Goal: Information Seeking & Learning: Find specific fact

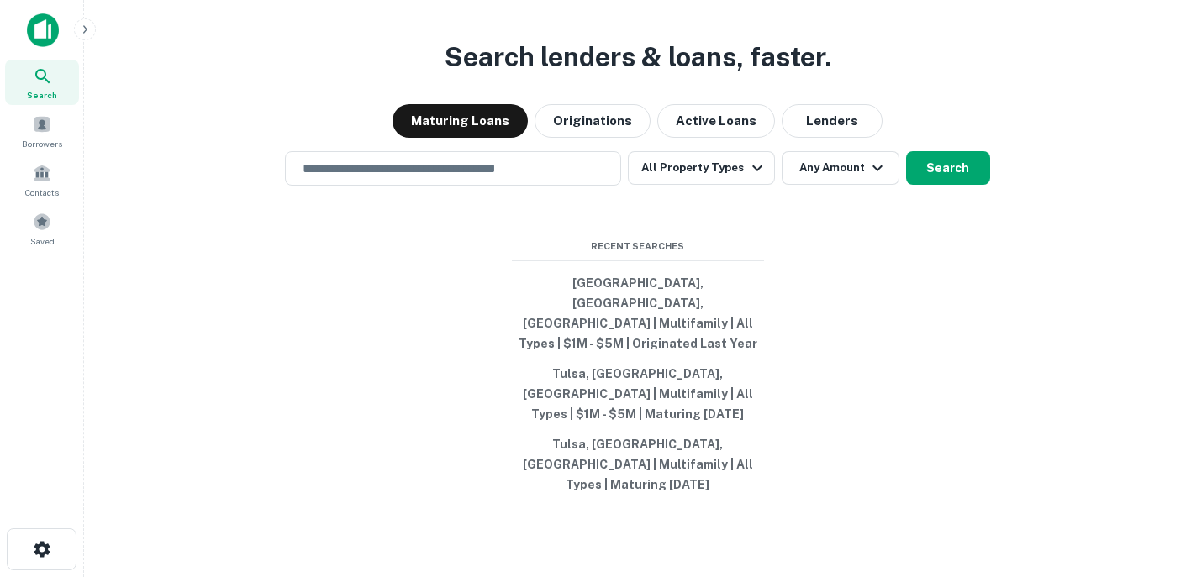
click at [1114, 370] on div "Search lenders & loans, faster. Maturing Loans Originations Active Loans Lender…" at bounding box center [637, 328] width 1080 height 577
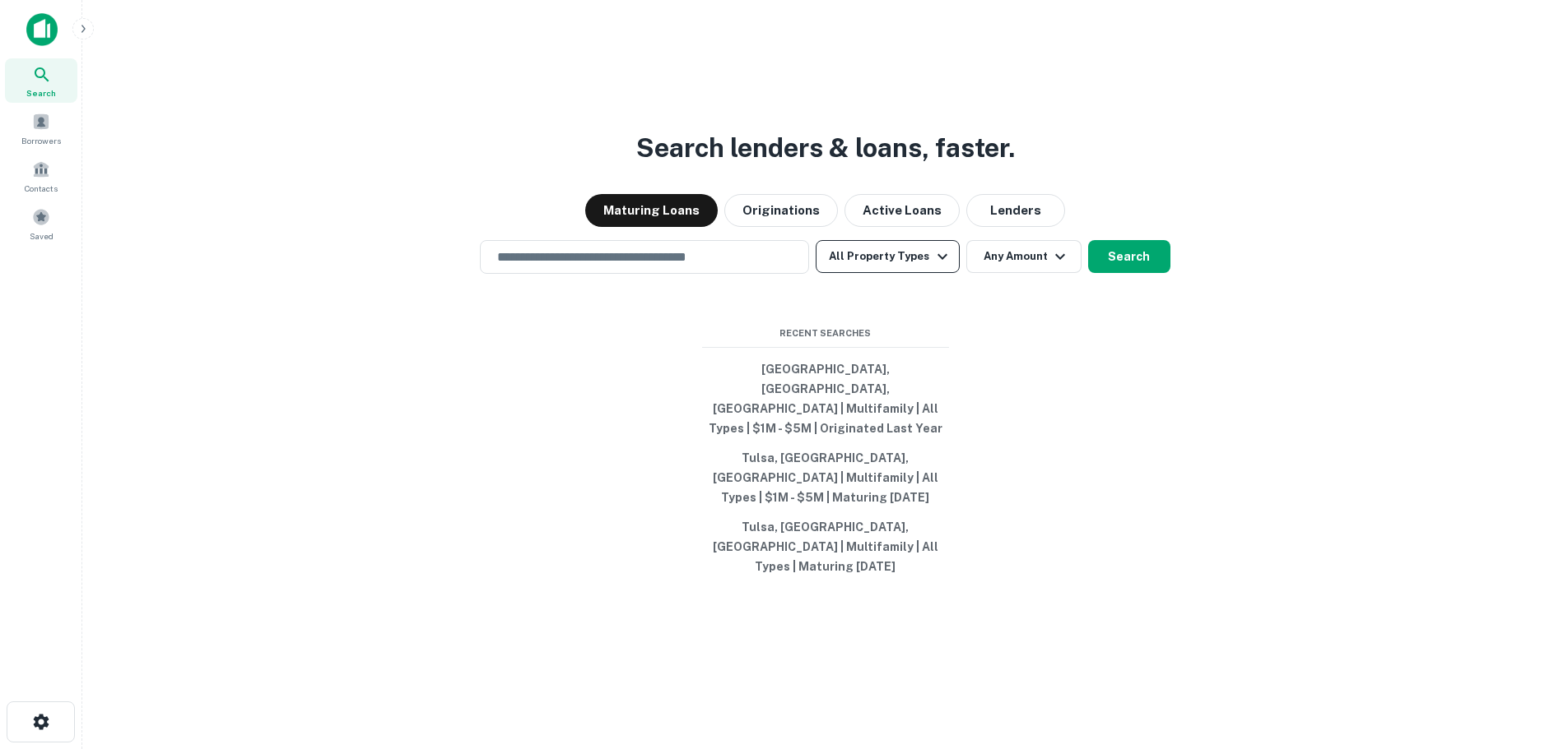
click at [893, 273] on button "All Property Types" at bounding box center [887, 257] width 143 height 33
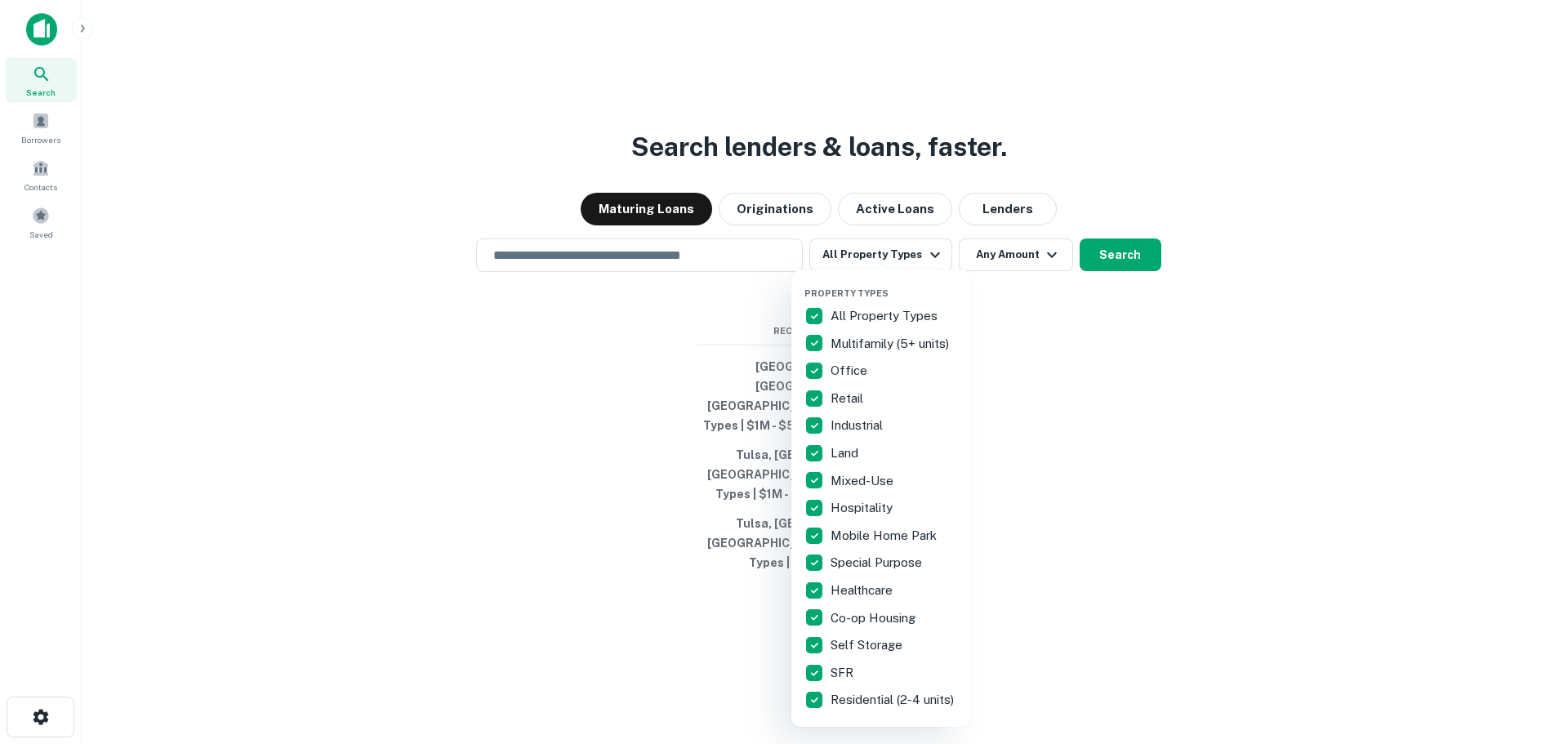
click at [1146, 553] on div at bounding box center [784, 372] width 1568 height 744
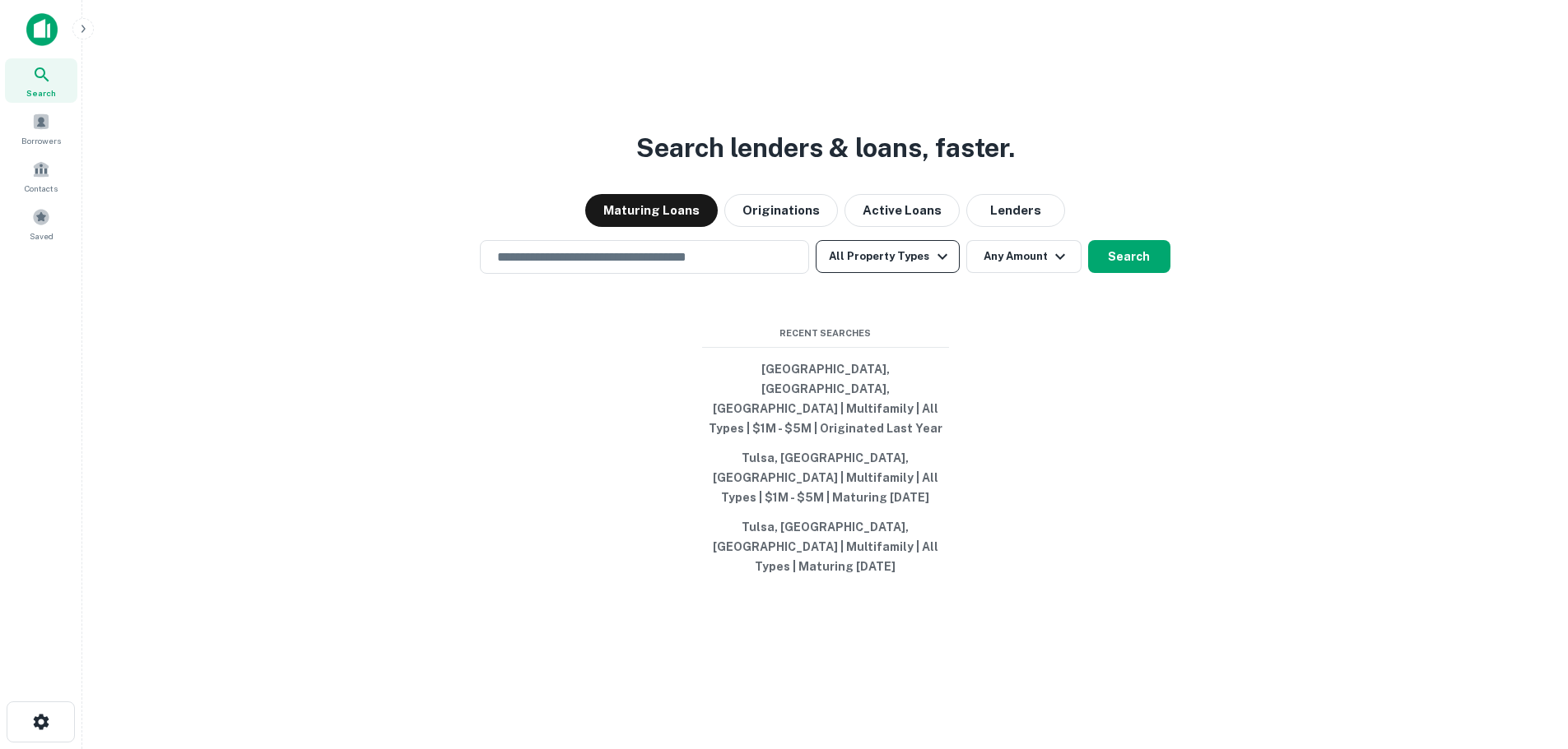
click at [898, 273] on button "All Property Types" at bounding box center [887, 257] width 143 height 33
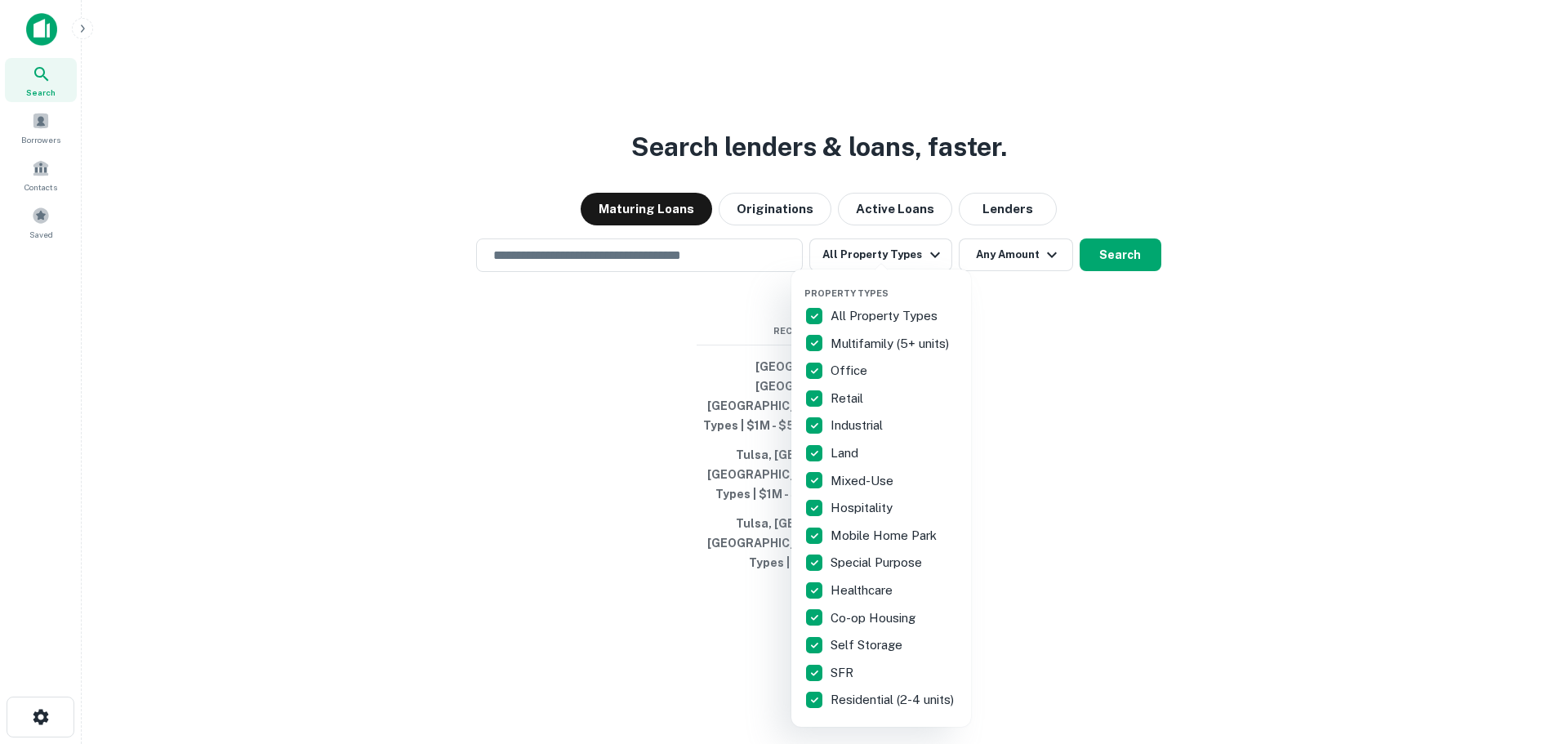
click at [1036, 296] on div at bounding box center [784, 372] width 1568 height 744
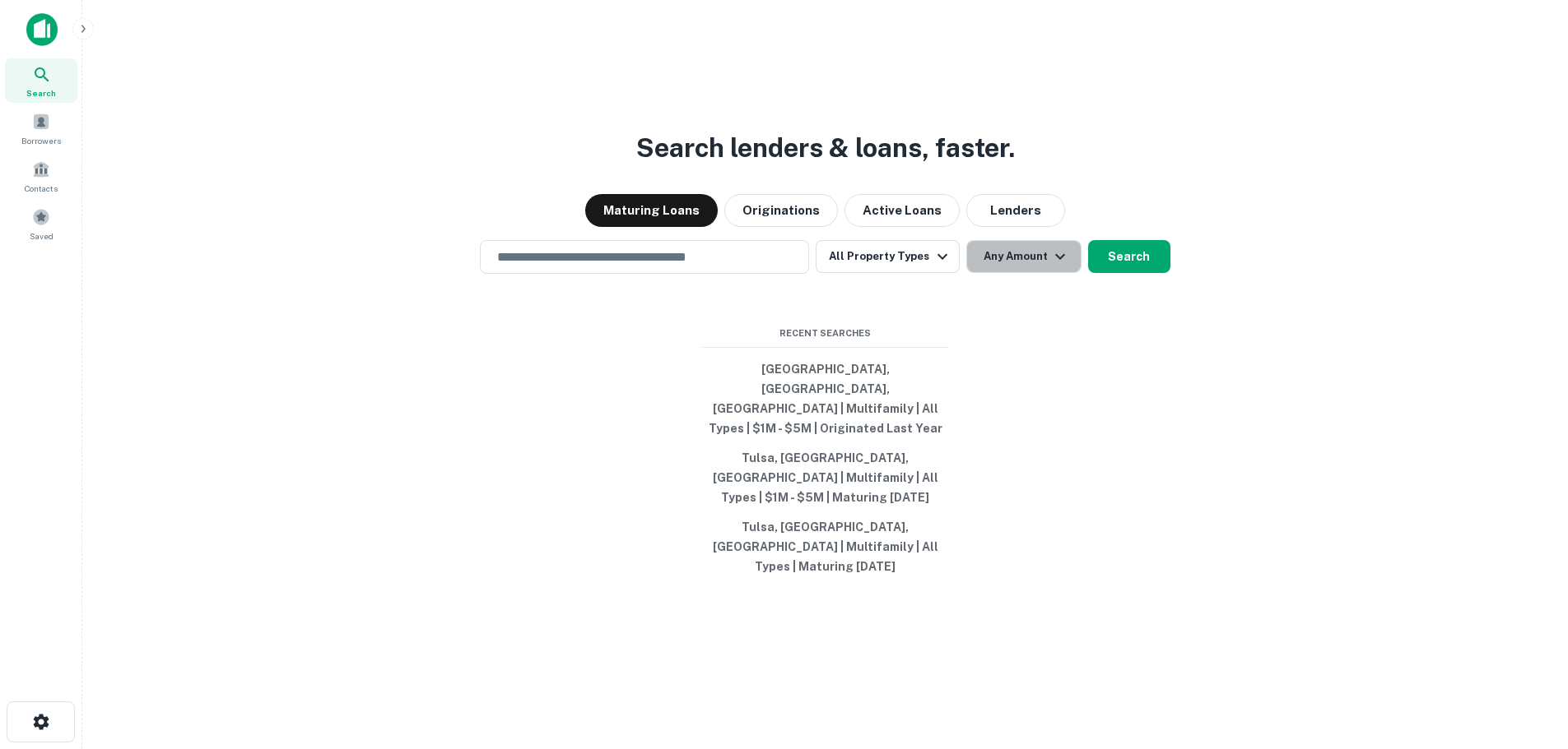
click at [1044, 273] on button "Any Amount" at bounding box center [1023, 257] width 116 height 33
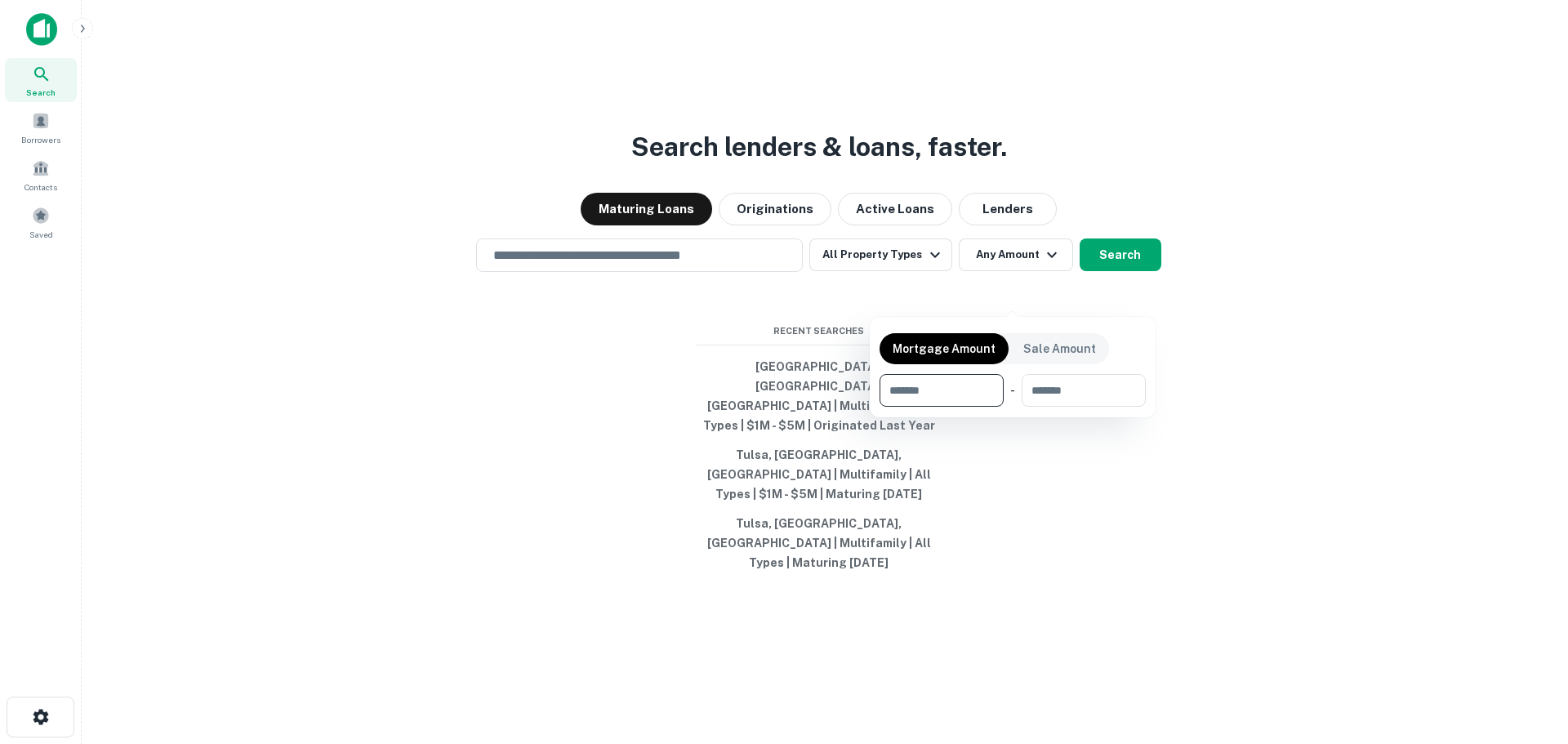
click at [956, 387] on input "number" at bounding box center [936, 391] width 113 height 33
type input "*******"
click at [1087, 299] on div at bounding box center [784, 372] width 1568 height 744
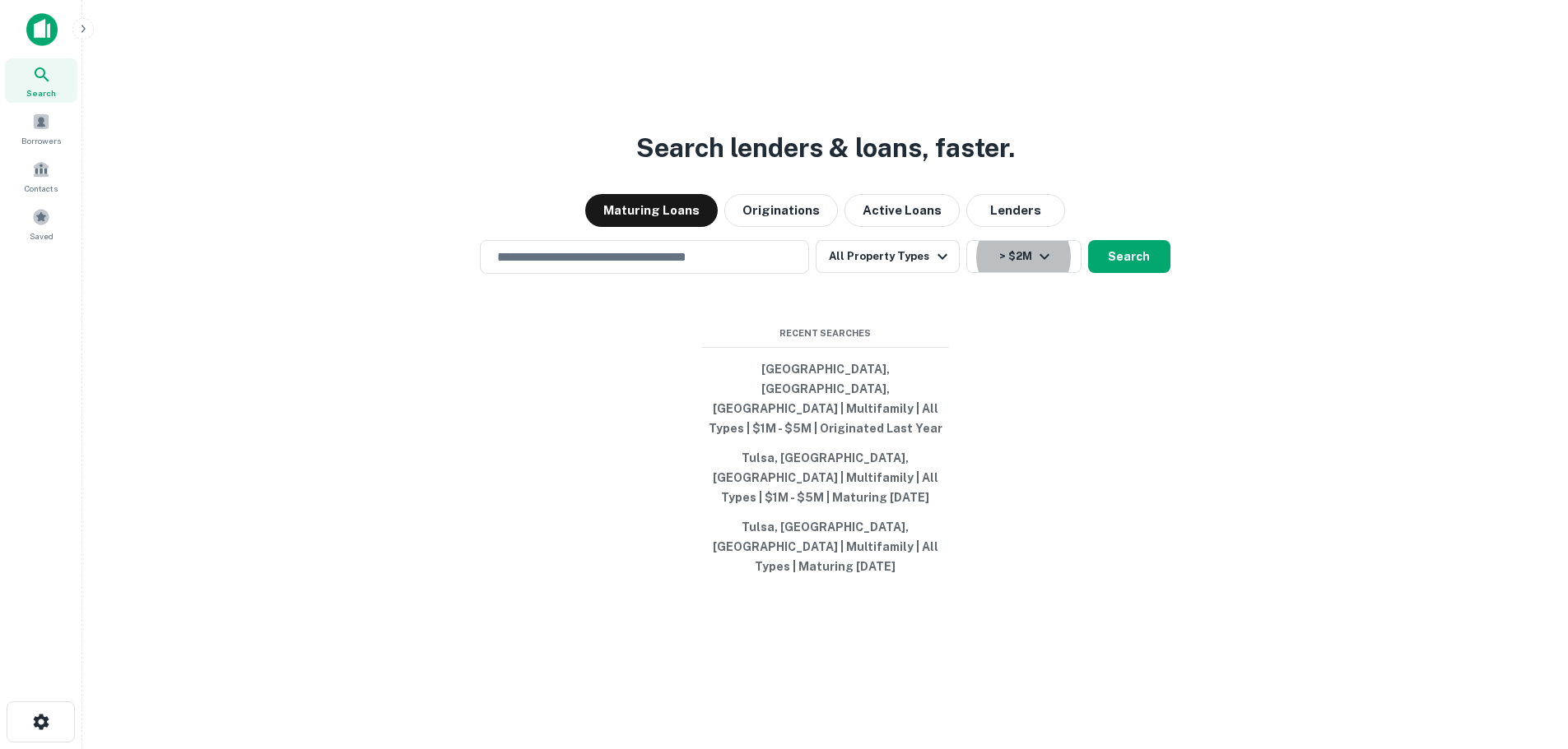
click at [635, 564] on div "Search lenders & loans, faster. Maturing Loans Originations Active Loans Lender…" at bounding box center [825, 413] width 1459 height 749
click at [853, 273] on button "All Property Types" at bounding box center [887, 257] width 143 height 33
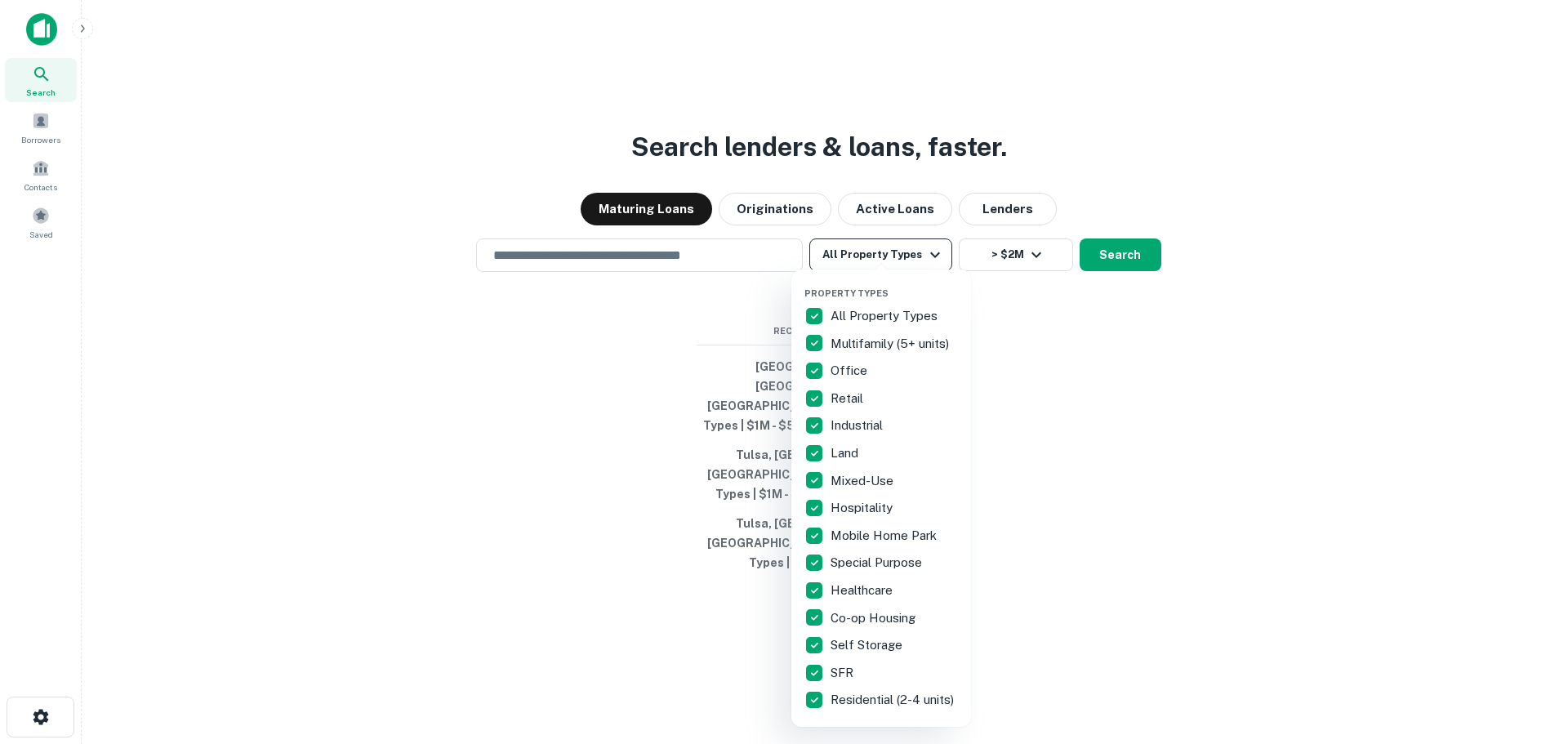
click at [847, 289] on span "Property Types" at bounding box center [847, 294] width 85 height 10
click at [1147, 302] on div at bounding box center [784, 372] width 1568 height 744
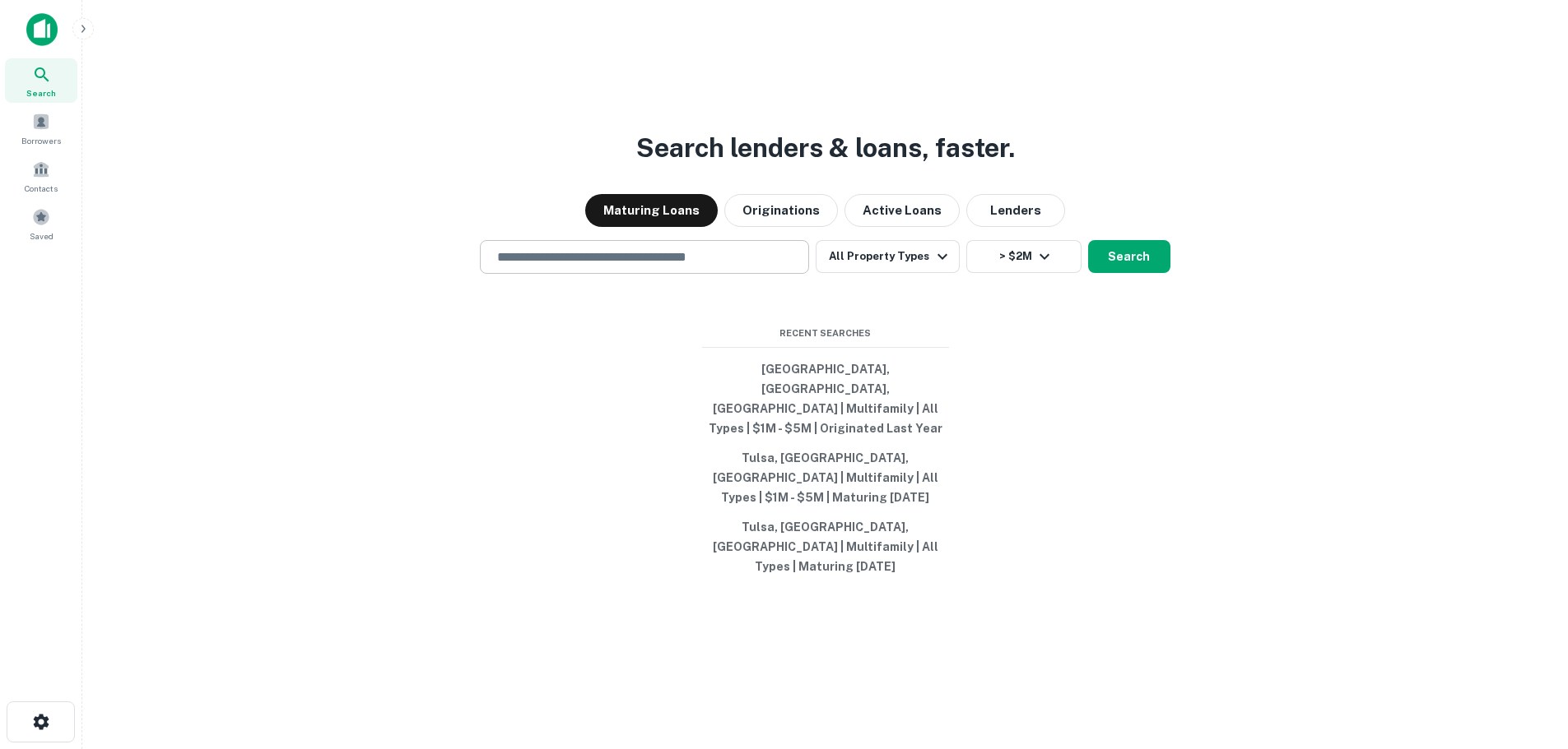
click at [677, 274] on div "​" at bounding box center [644, 257] width 329 height 33
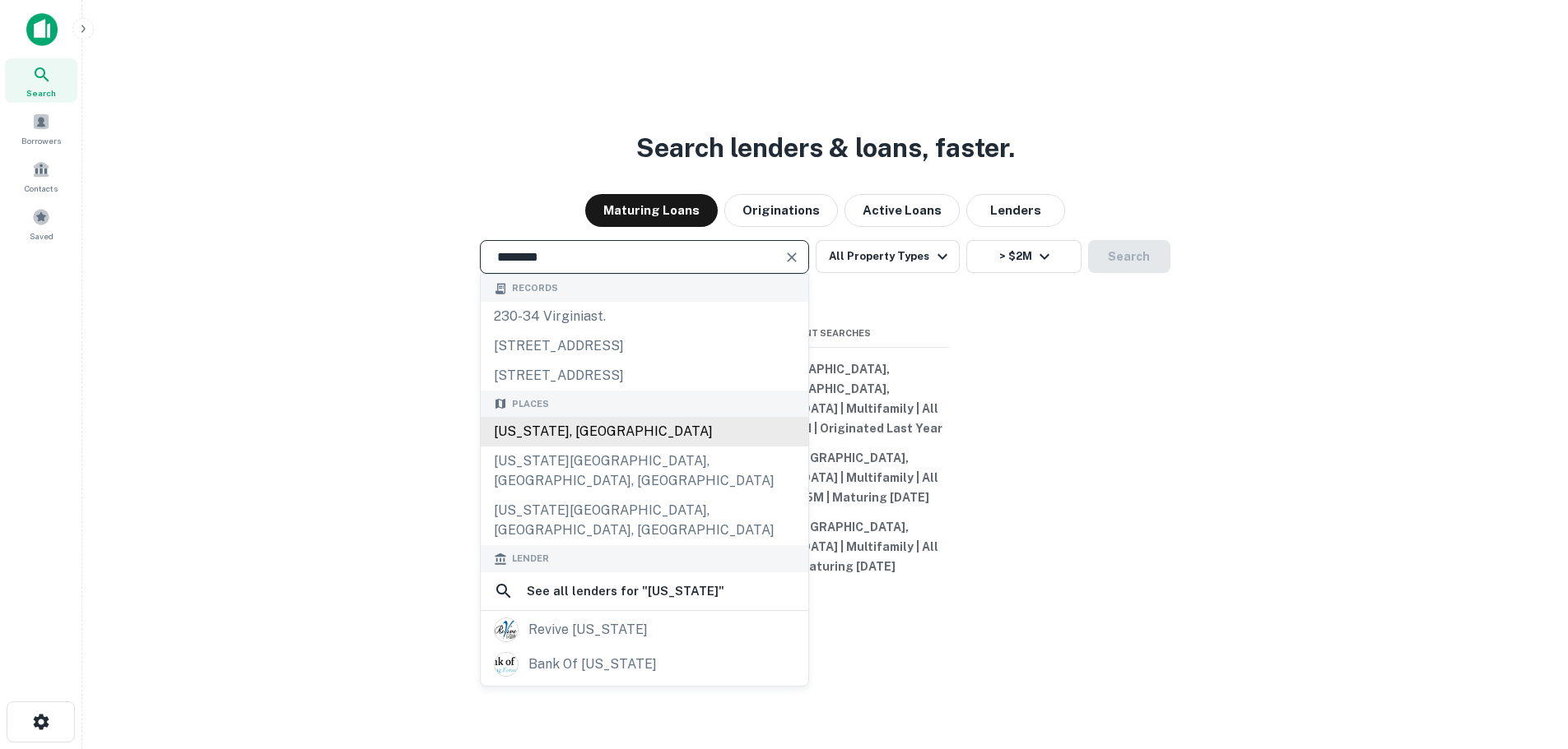
click at [610, 446] on div "Virginia, USA" at bounding box center [644, 432] width 327 height 29
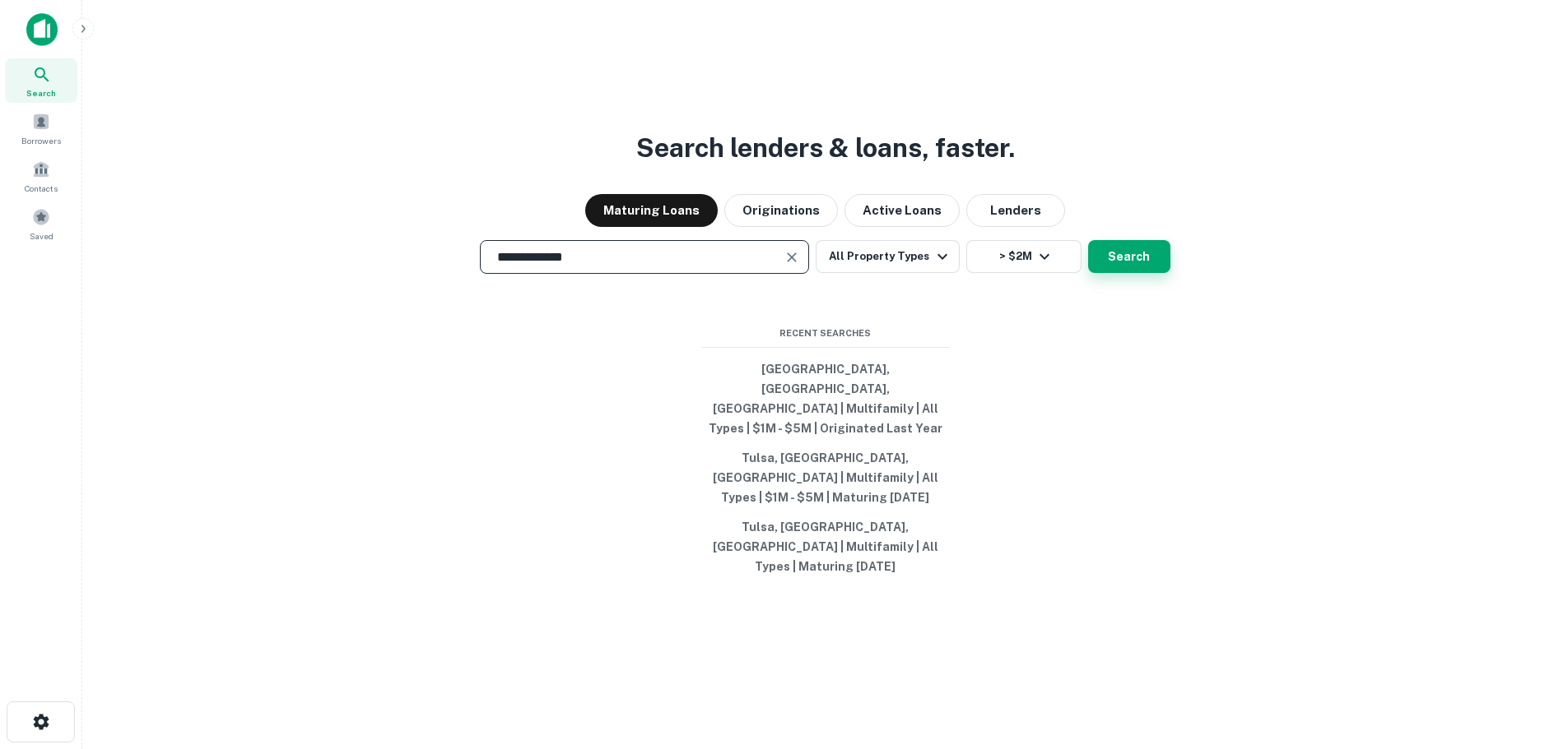
type input "**********"
click at [1096, 273] on button "Search" at bounding box center [1129, 257] width 82 height 33
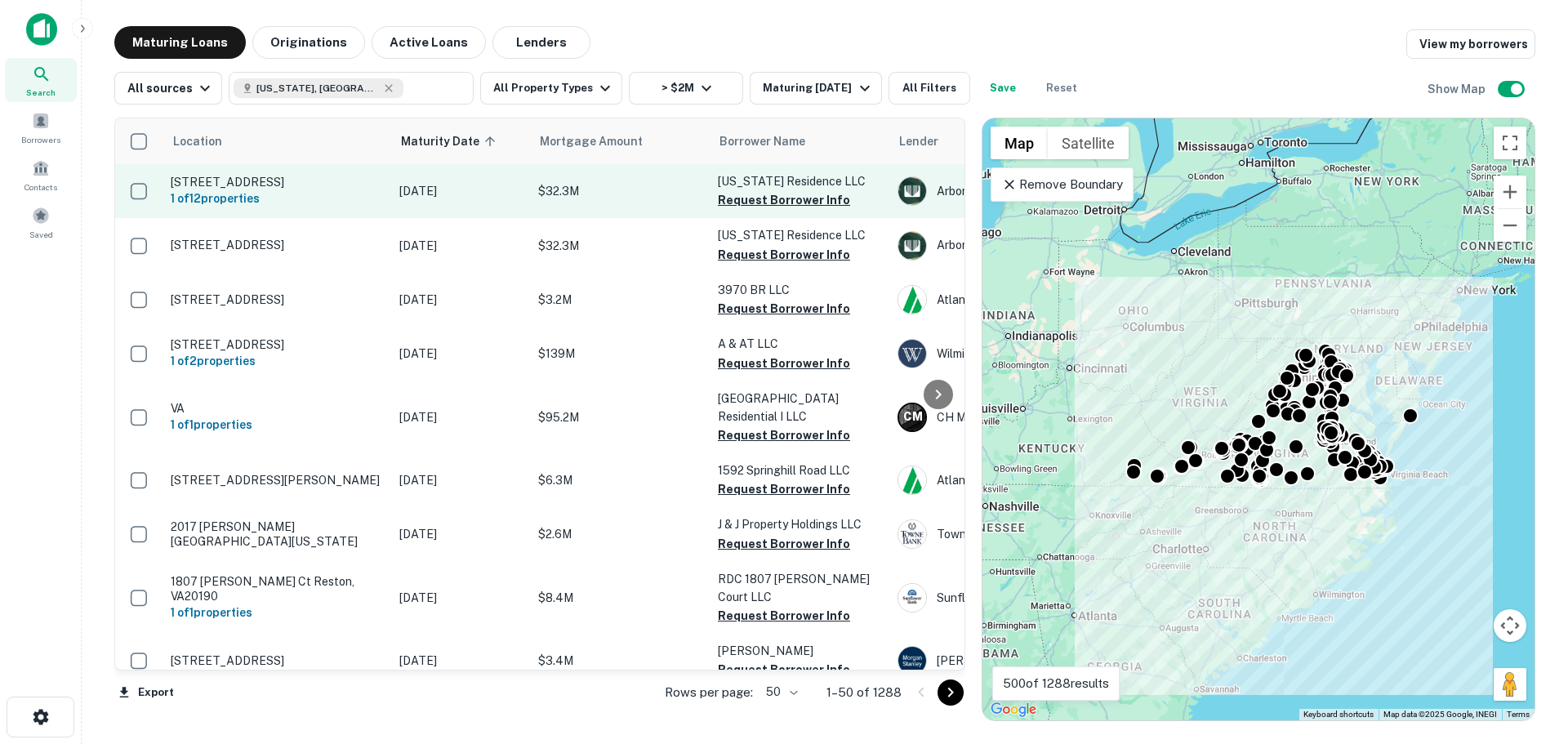
click at [340, 190] on p "4828 Chamberlayne Ave Richmond, VA23227" at bounding box center [277, 182] width 212 height 15
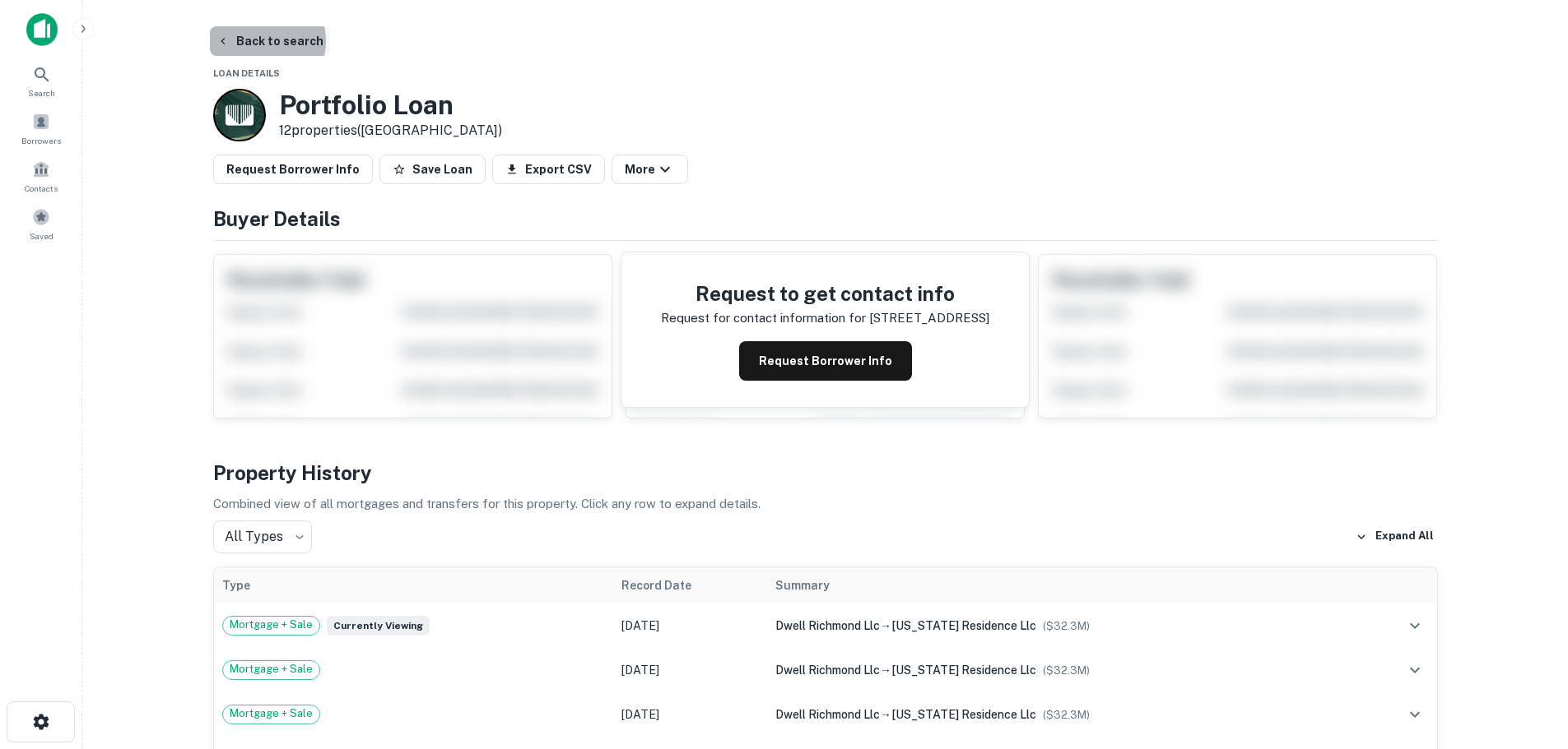
click at [265, 41] on button "Back to search" at bounding box center [269, 41] width 120 height 29
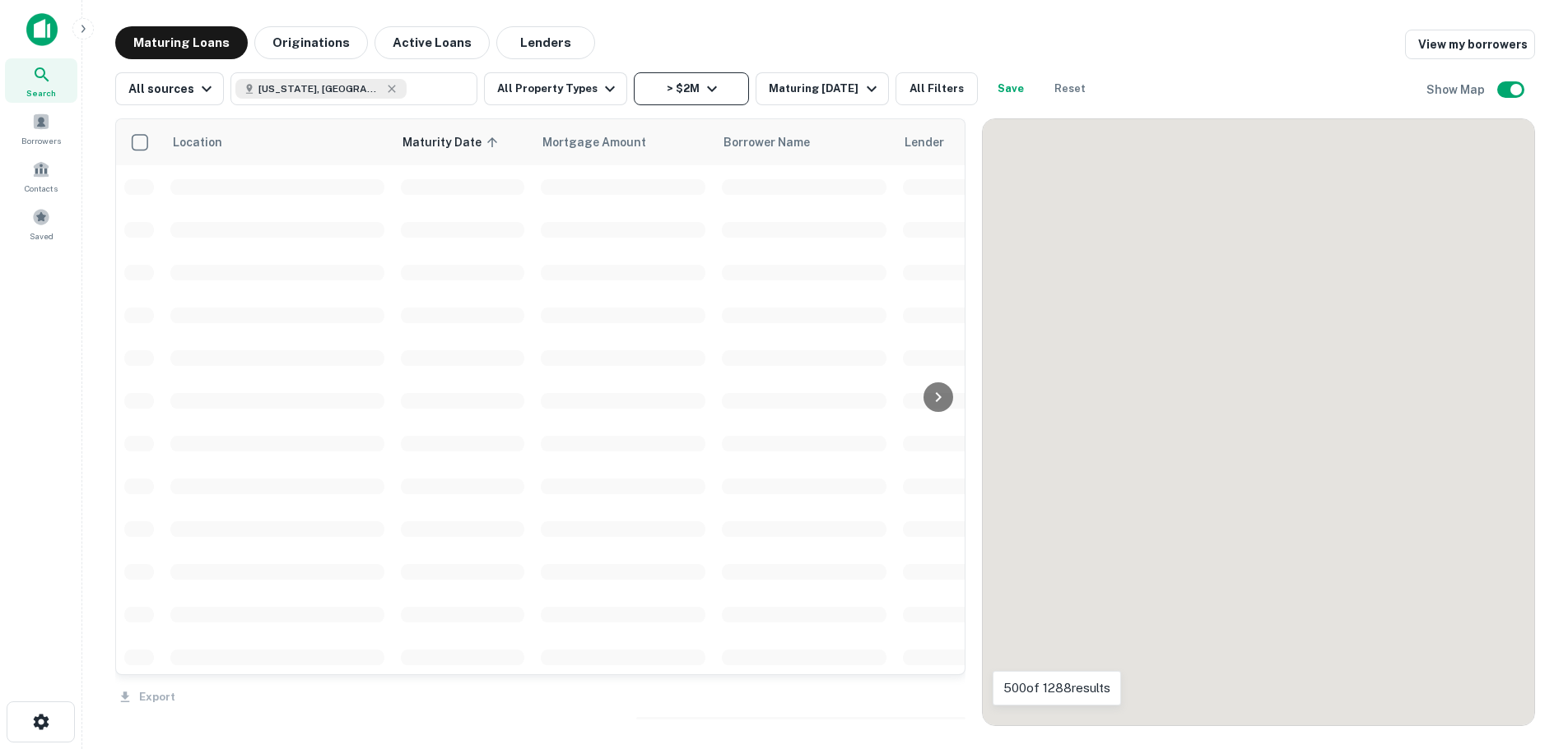
click at [683, 98] on button "> $2M" at bounding box center [691, 89] width 116 height 33
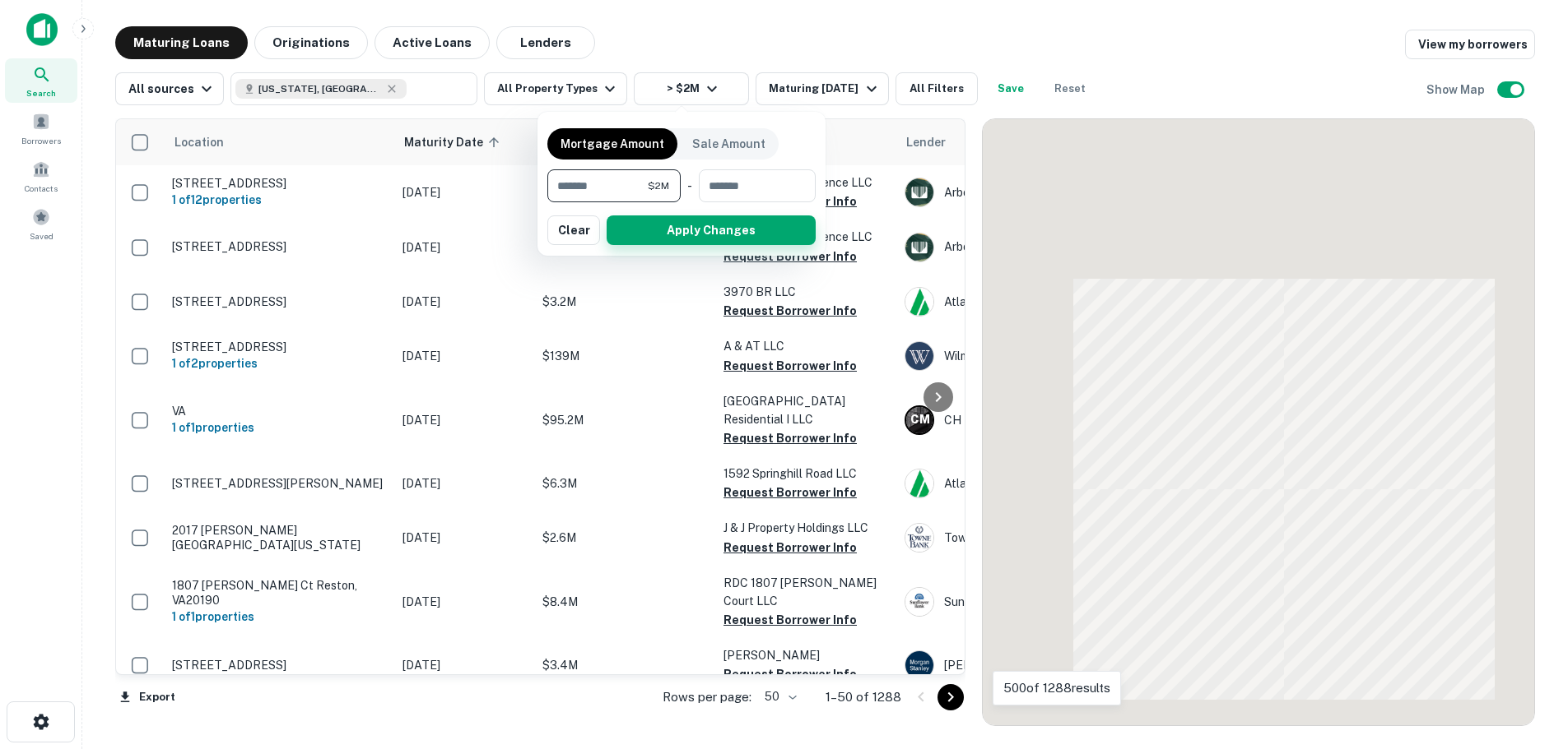
click at [739, 215] on button "Apply Changes" at bounding box center [710, 230] width 209 height 29
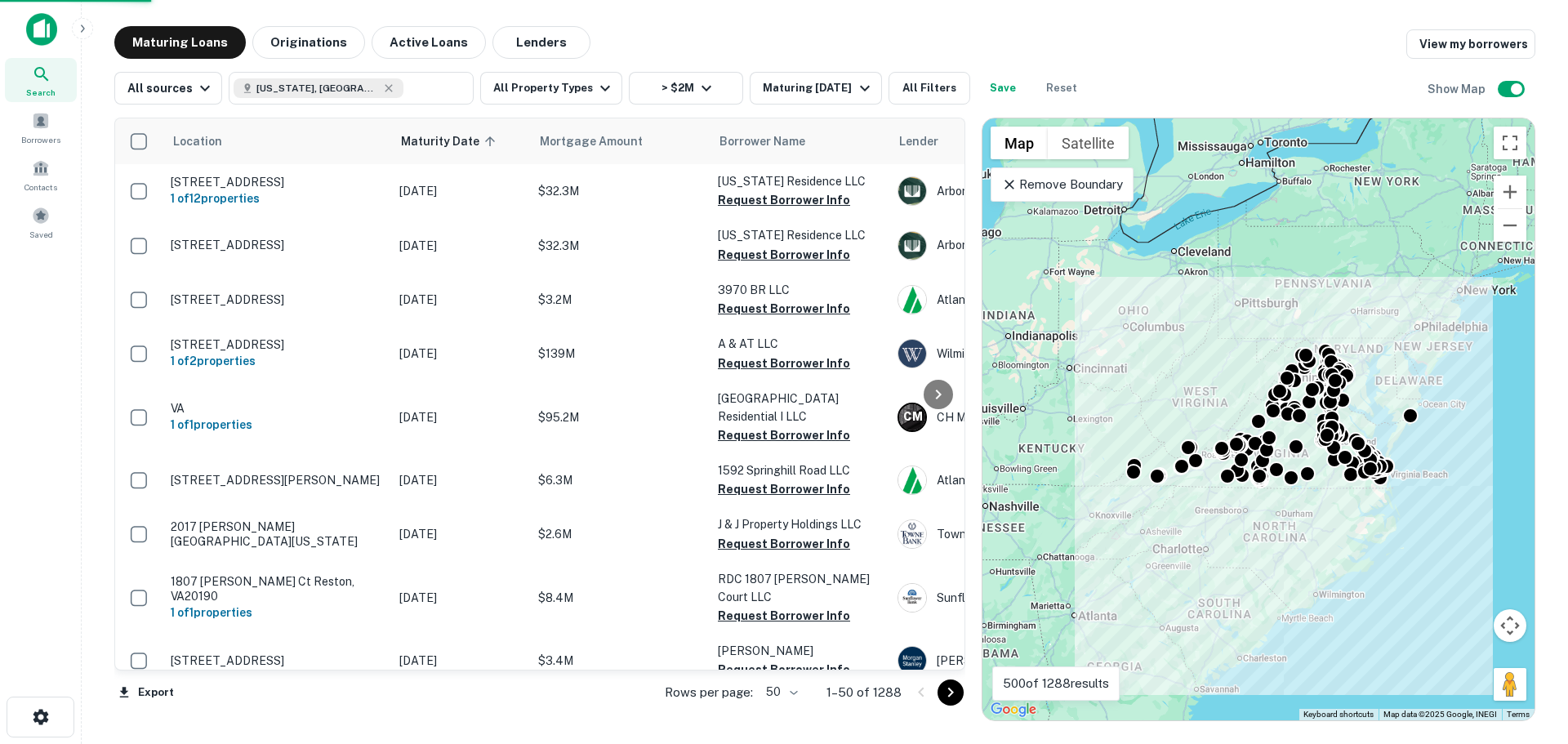
click at [682, 71] on div "All sources Virginia, USA ​ All Property Types > $2M Maturing In 1 Year All Fil…" at bounding box center [825, 81] width 1421 height 46
click at [702, 89] on icon "button" at bounding box center [707, 89] width 10 height 6
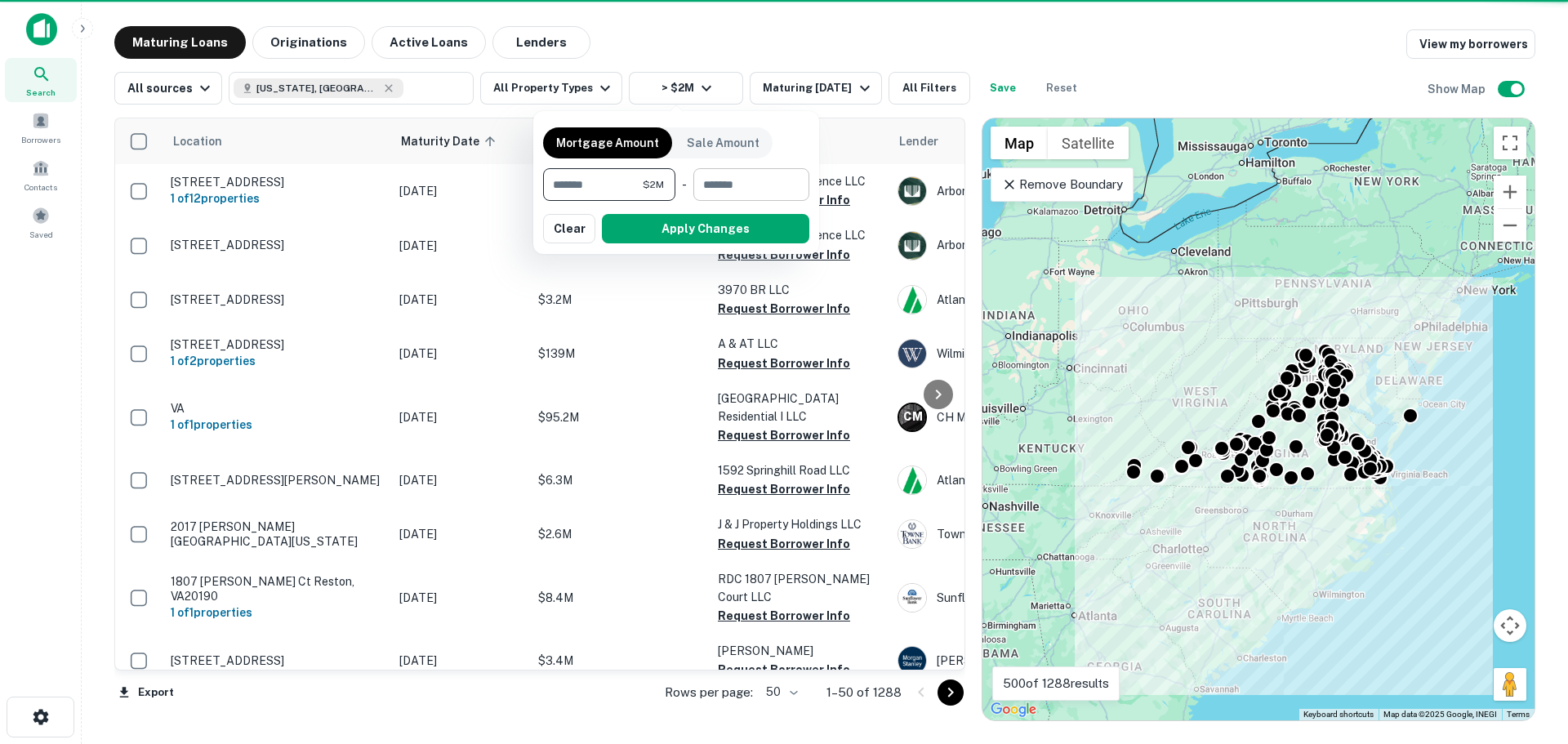
click at [744, 180] on input "number" at bounding box center [746, 185] width 105 height 33
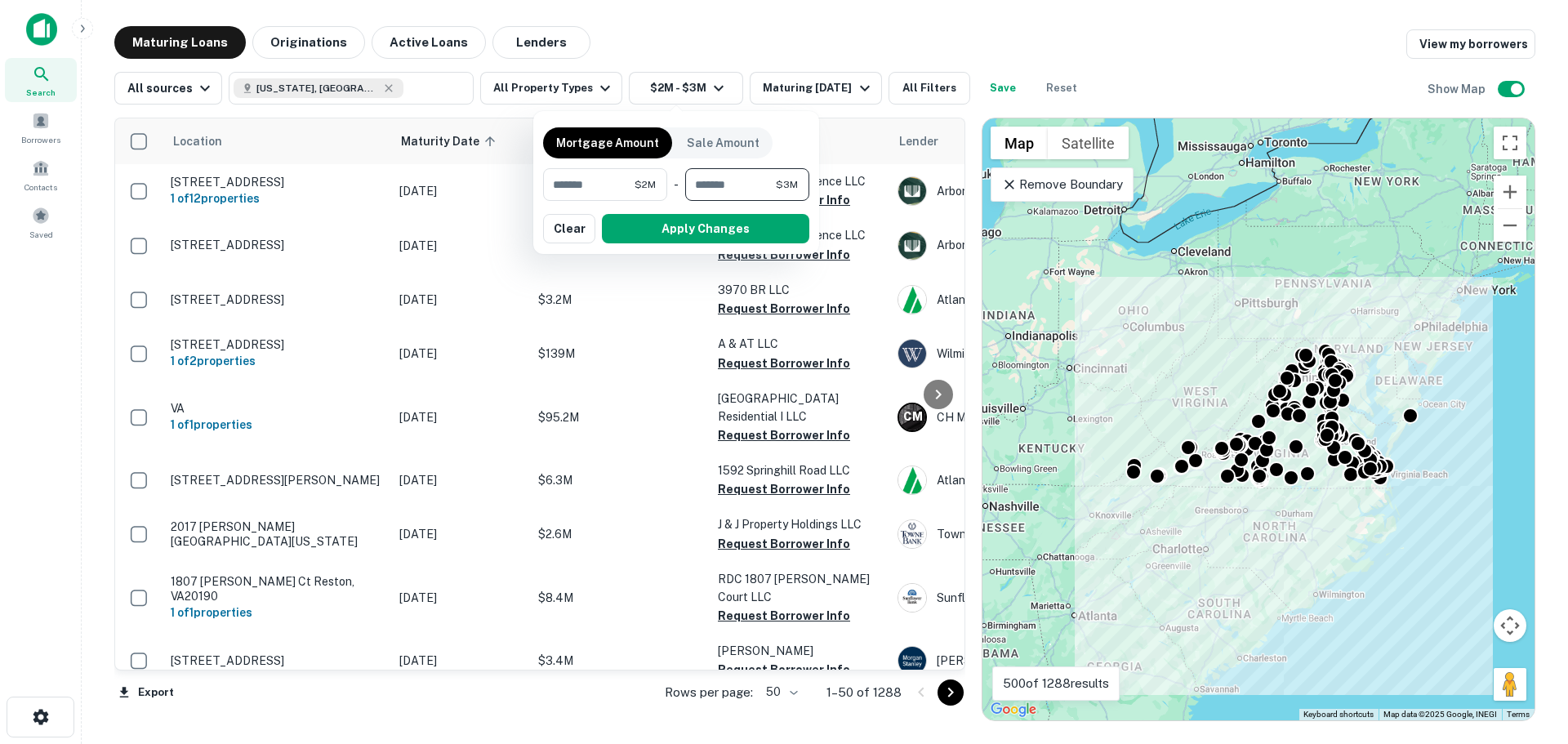
type input "********"
click at [747, 232] on button "Apply Changes" at bounding box center [705, 229] width 207 height 29
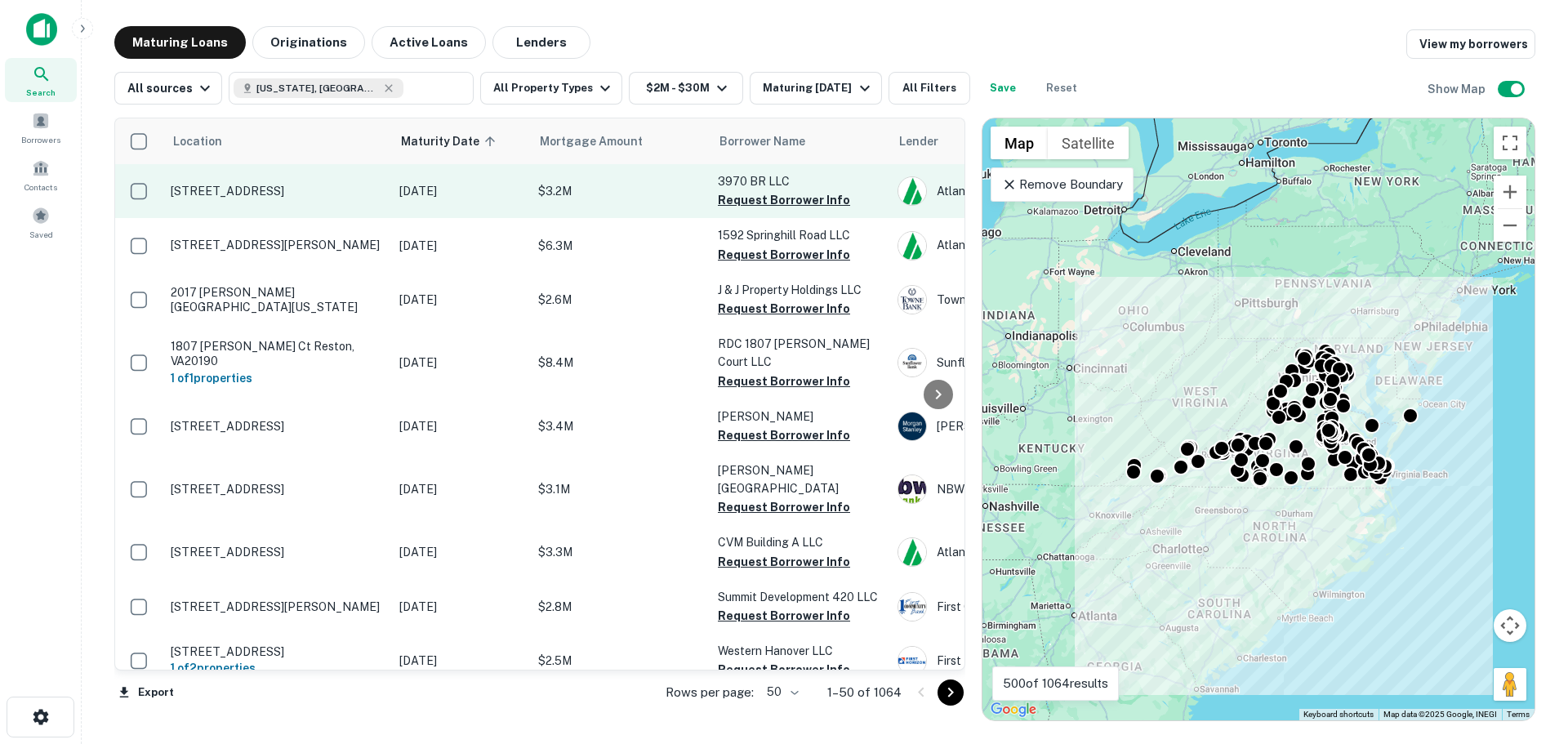
click at [345, 196] on p "3790 Bridge Rd Suffolk, VA23435" at bounding box center [277, 191] width 212 height 15
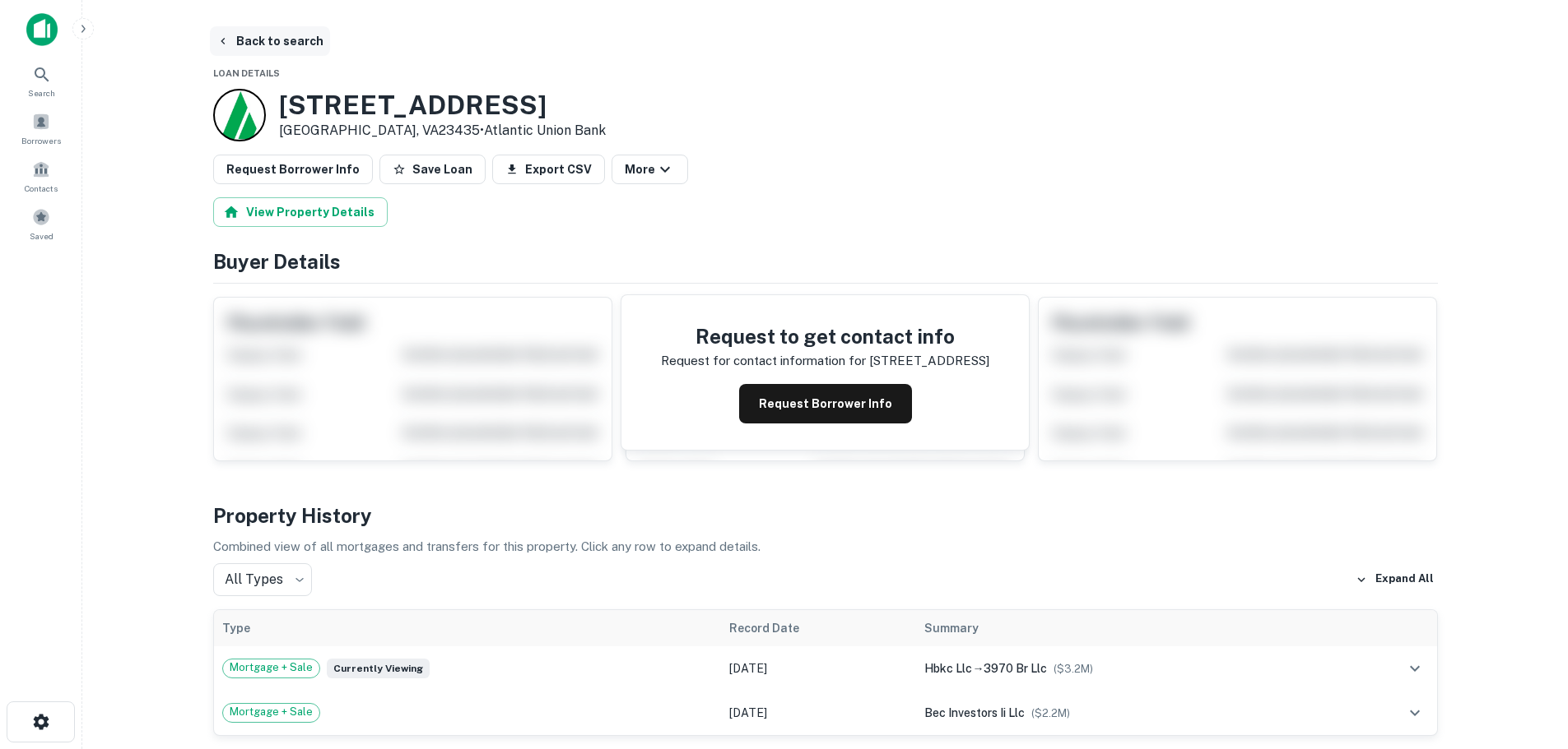
click at [245, 34] on button "Back to search" at bounding box center [269, 41] width 120 height 29
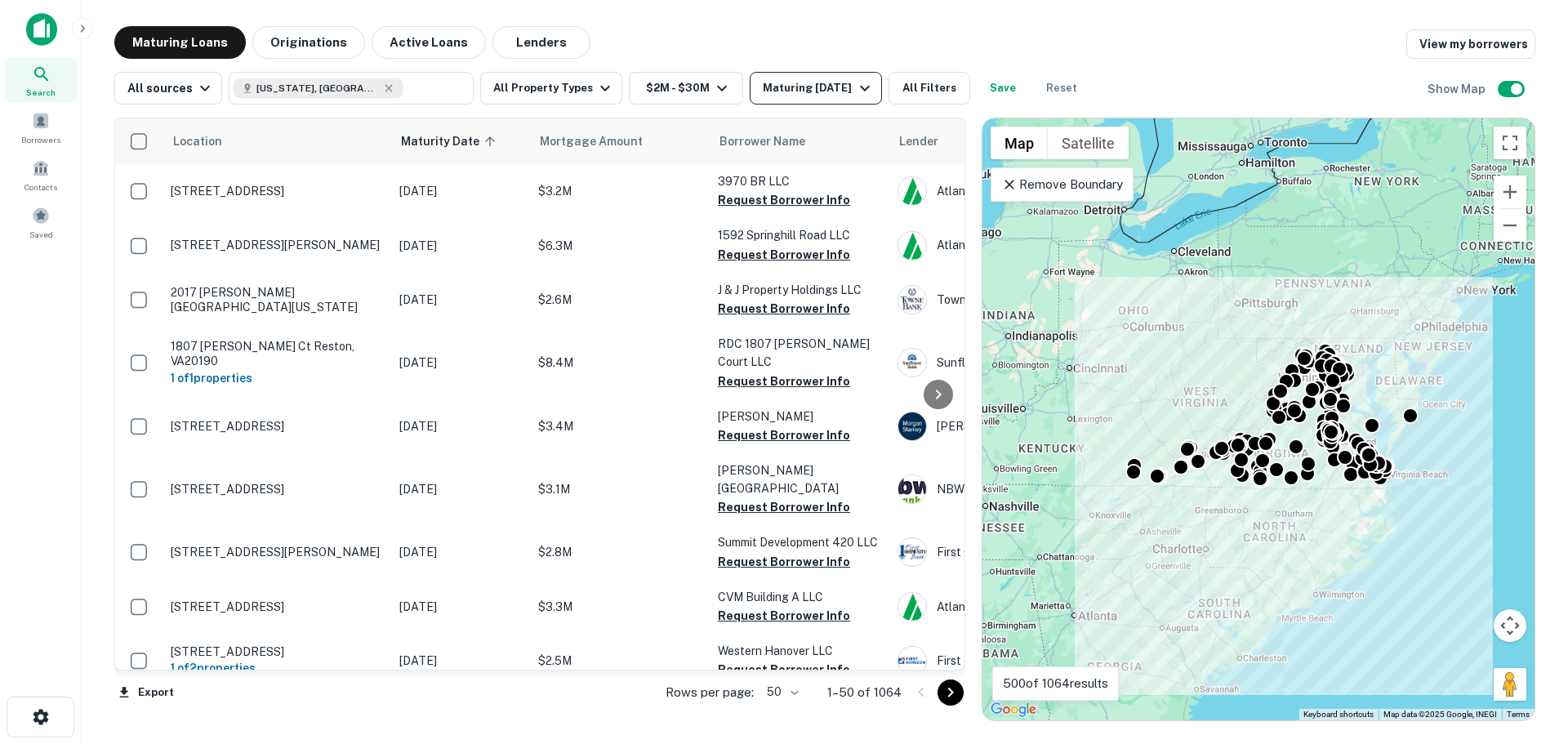
click at [825, 81] on div "Maturing In 1 Year" at bounding box center [819, 89] width 111 height 19
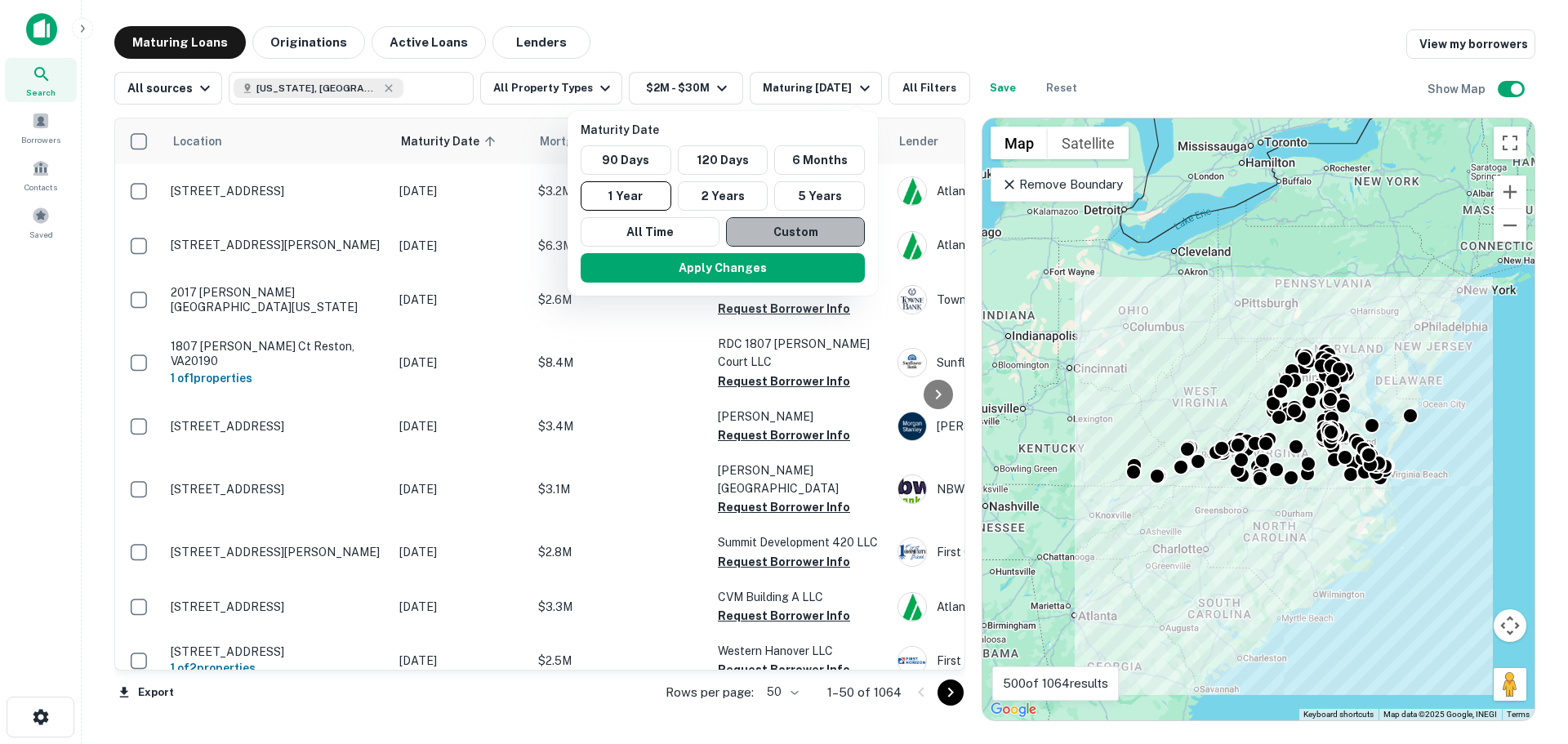
click at [756, 237] on button "Custom" at bounding box center [795, 231] width 139 height 29
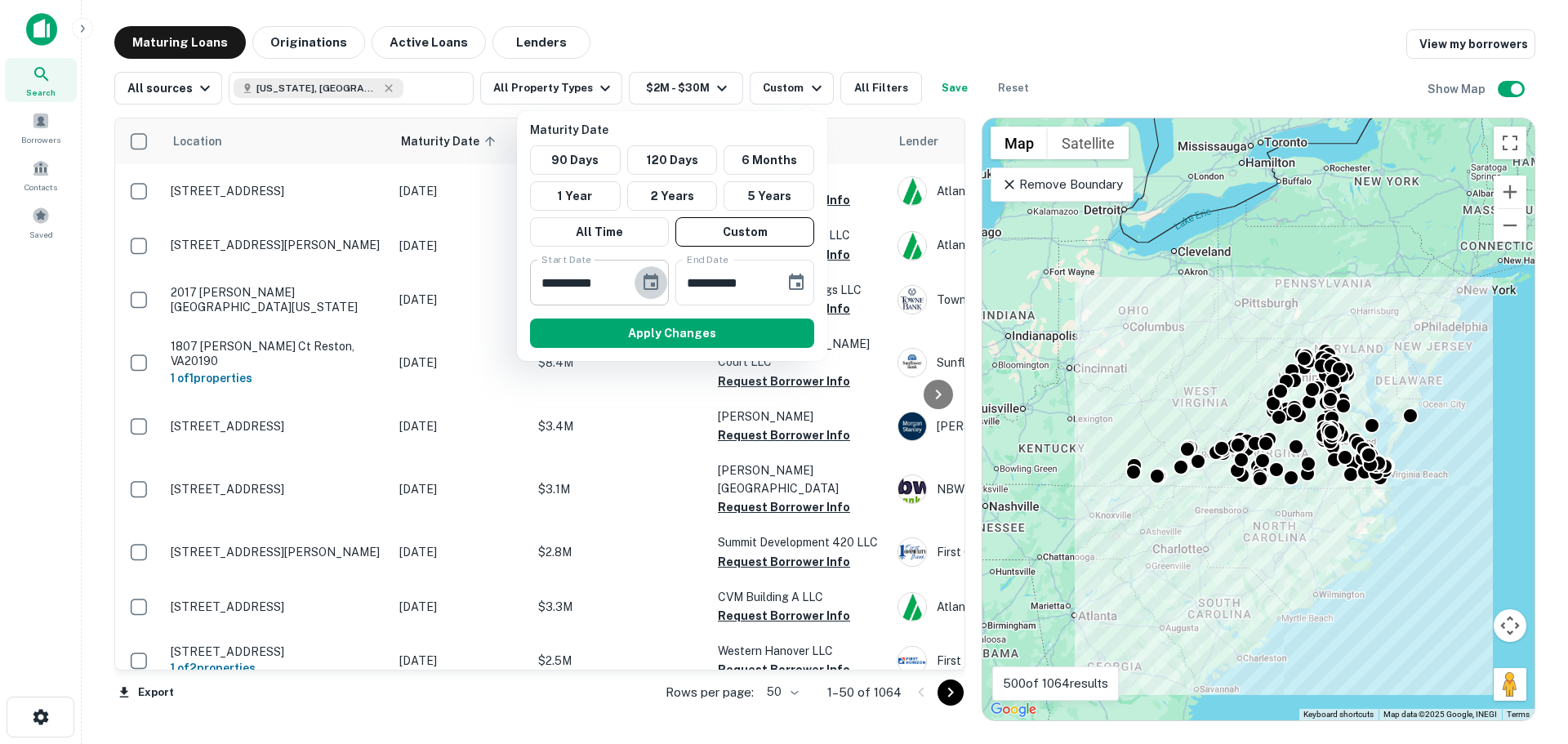
click at [643, 280] on icon "Choose date, selected date is Mar 6, 2025" at bounding box center [651, 283] width 19 height 19
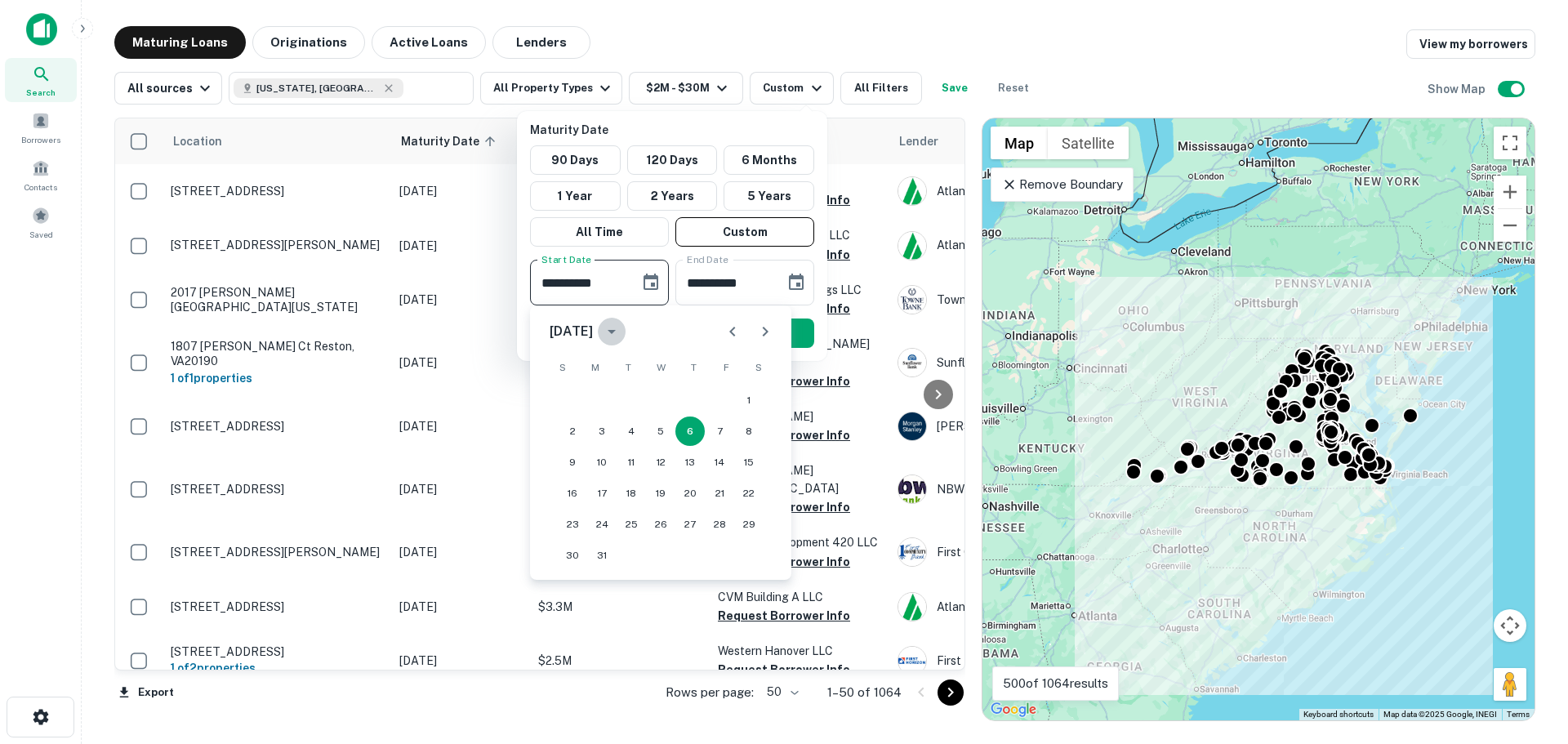
click at [615, 330] on icon "calendar view is open, switch to year view" at bounding box center [611, 332] width 8 height 4
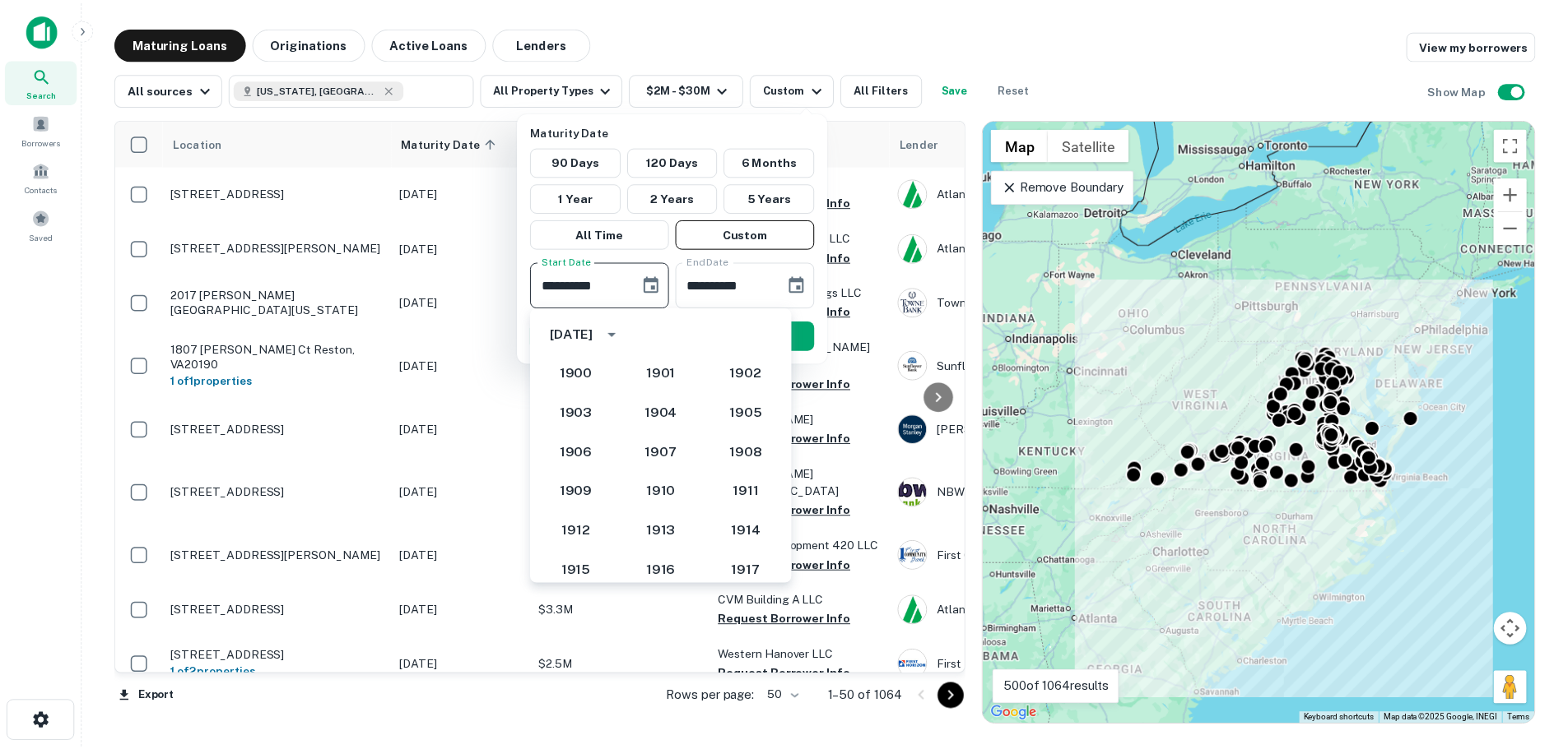
scroll to position [1523, 0]
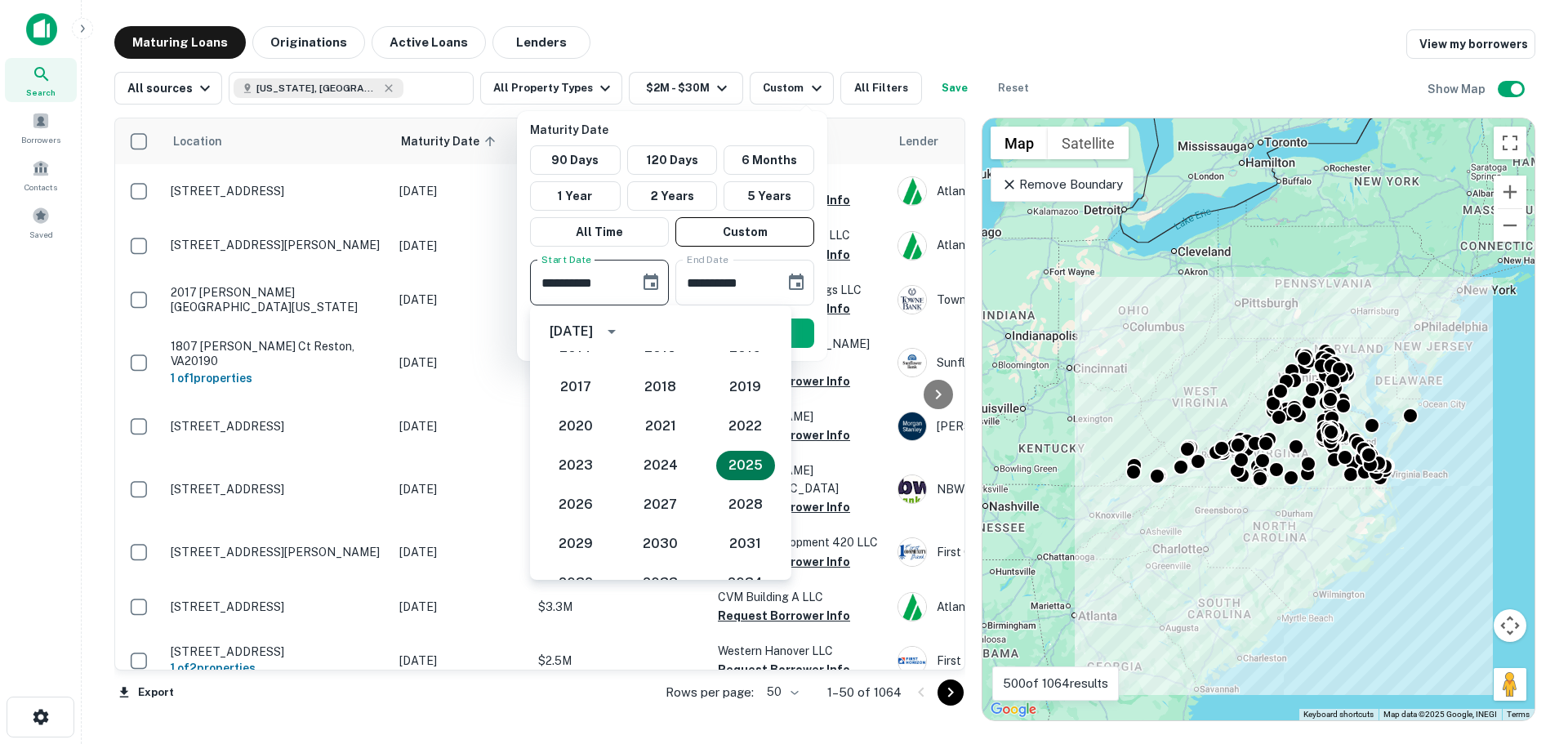
click at [728, 469] on button "2025" at bounding box center [746, 466] width 58 height 29
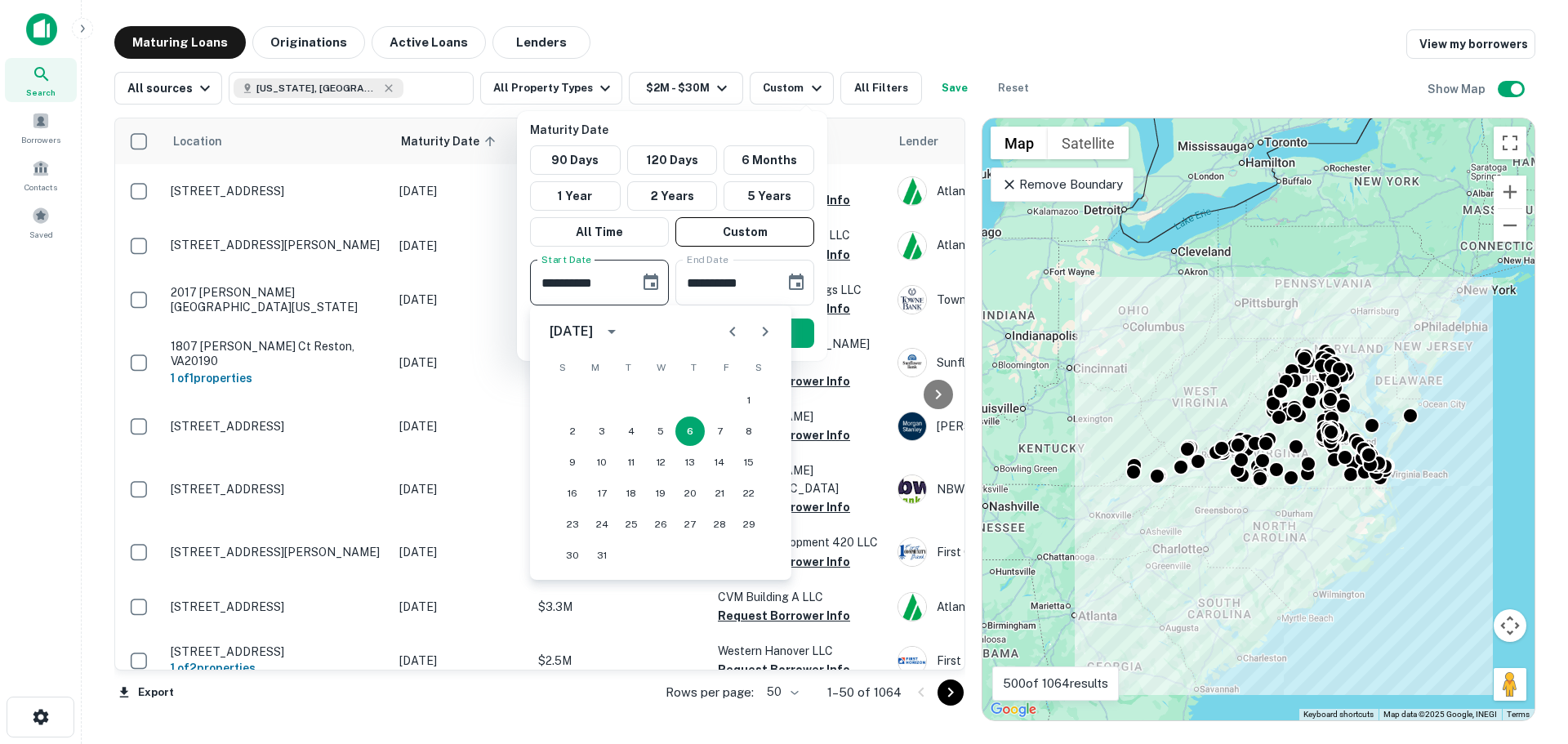
click at [770, 330] on icon "Next month" at bounding box center [765, 332] width 19 height 19
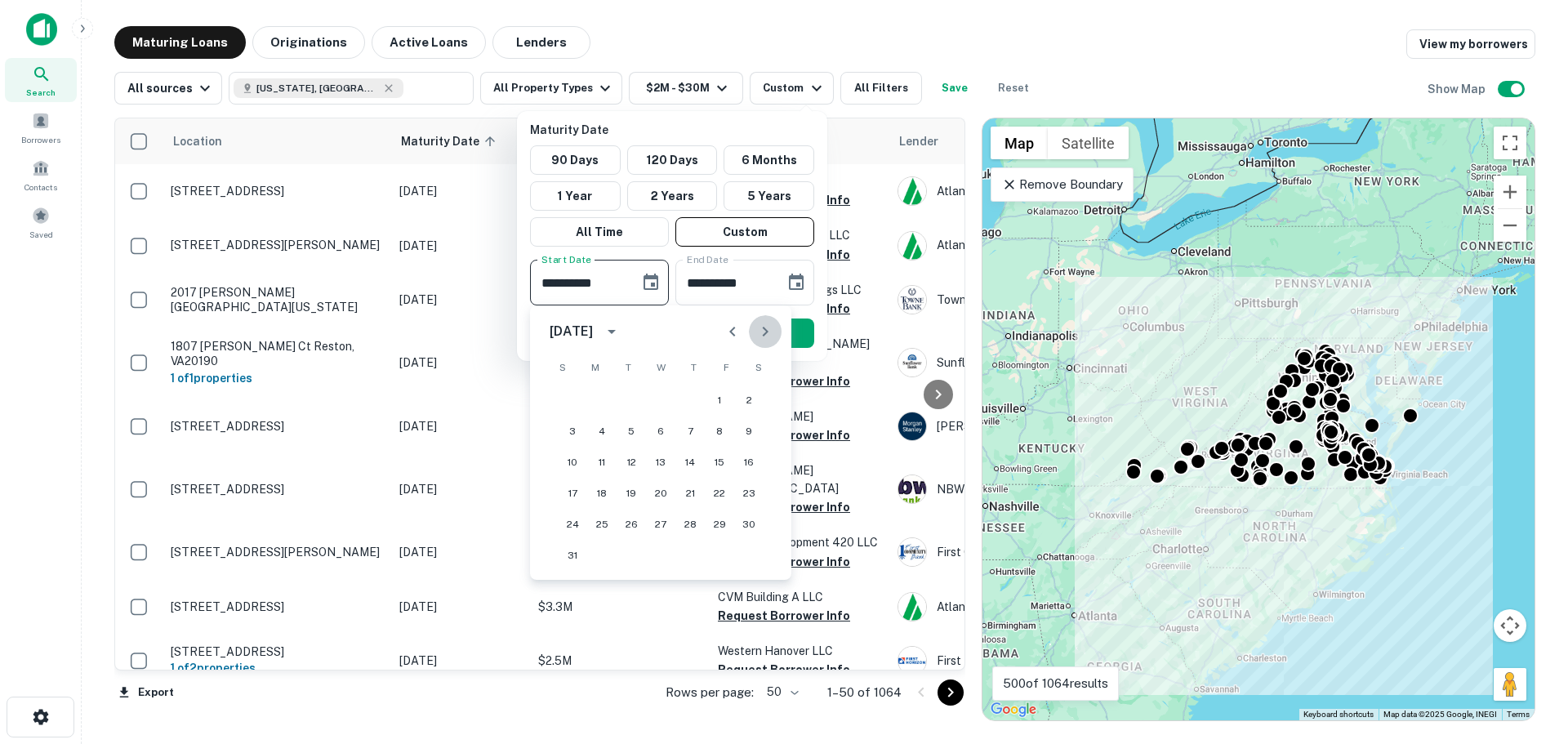
click at [770, 330] on icon "Next month" at bounding box center [765, 332] width 19 height 19
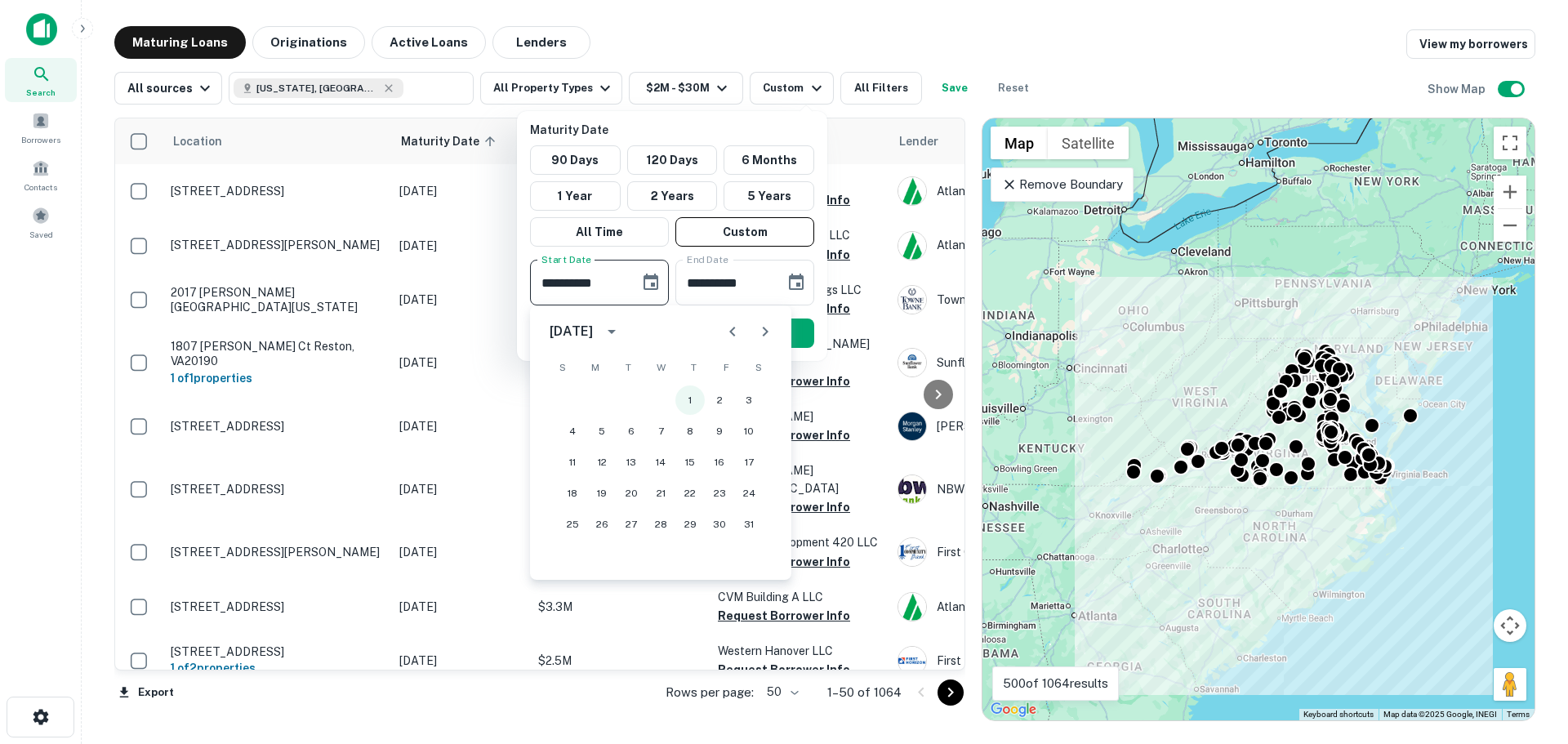
click at [692, 402] on button "1" at bounding box center [690, 401] width 29 height 29
type input "**********"
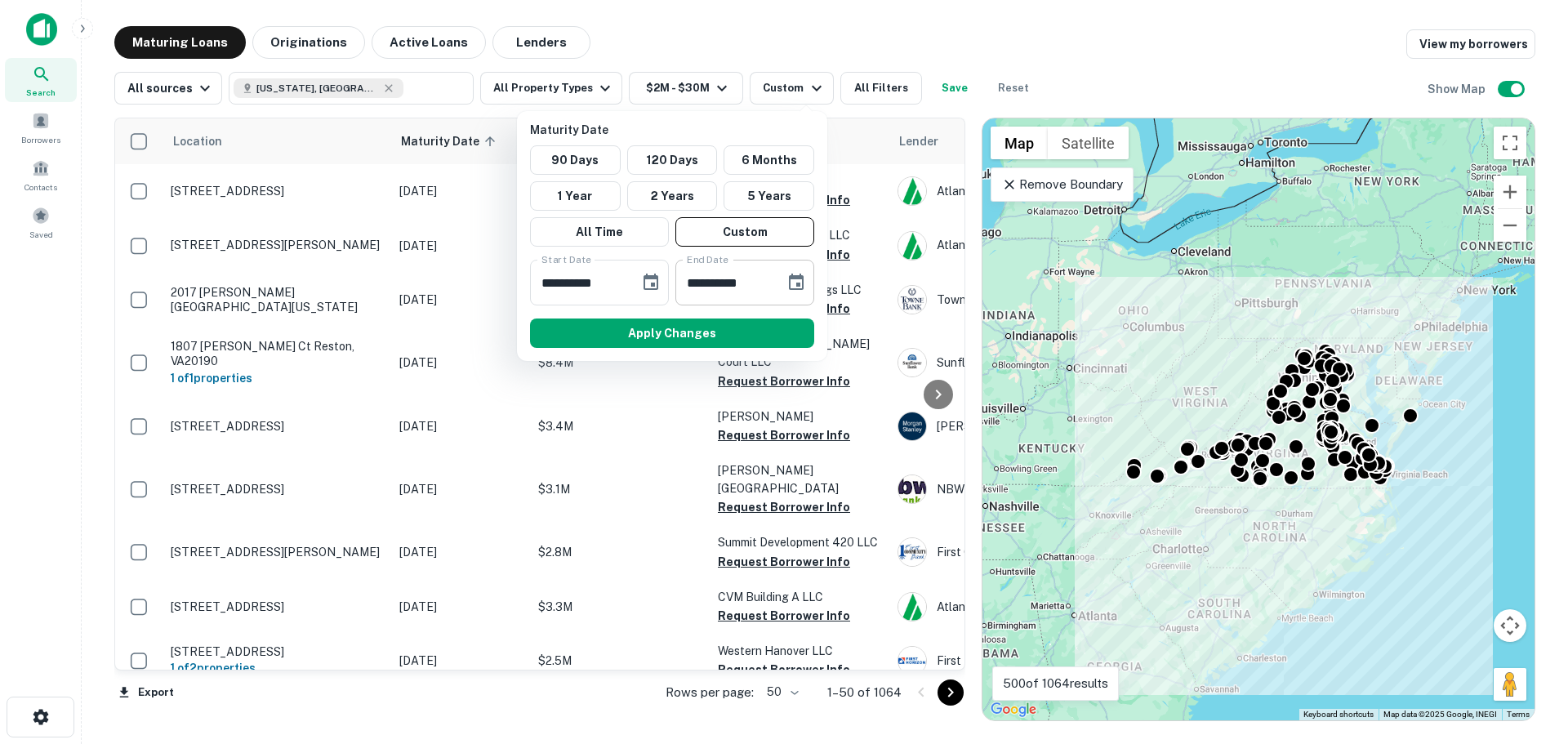
click at [792, 283] on icon "Choose date, selected date is Sep 2, 2025" at bounding box center [796, 283] width 19 height 19
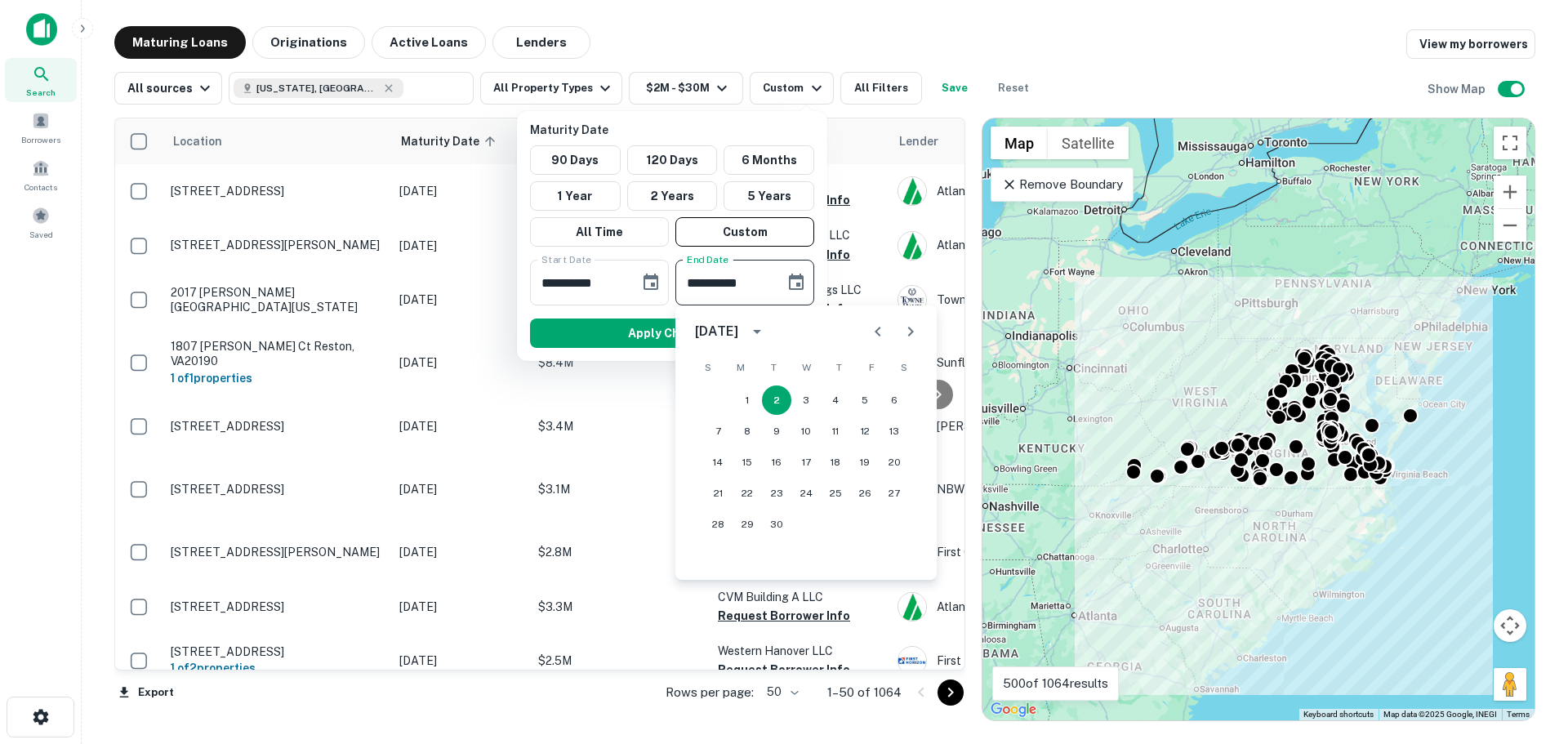
click at [916, 335] on icon "Next month" at bounding box center [911, 332] width 19 height 19
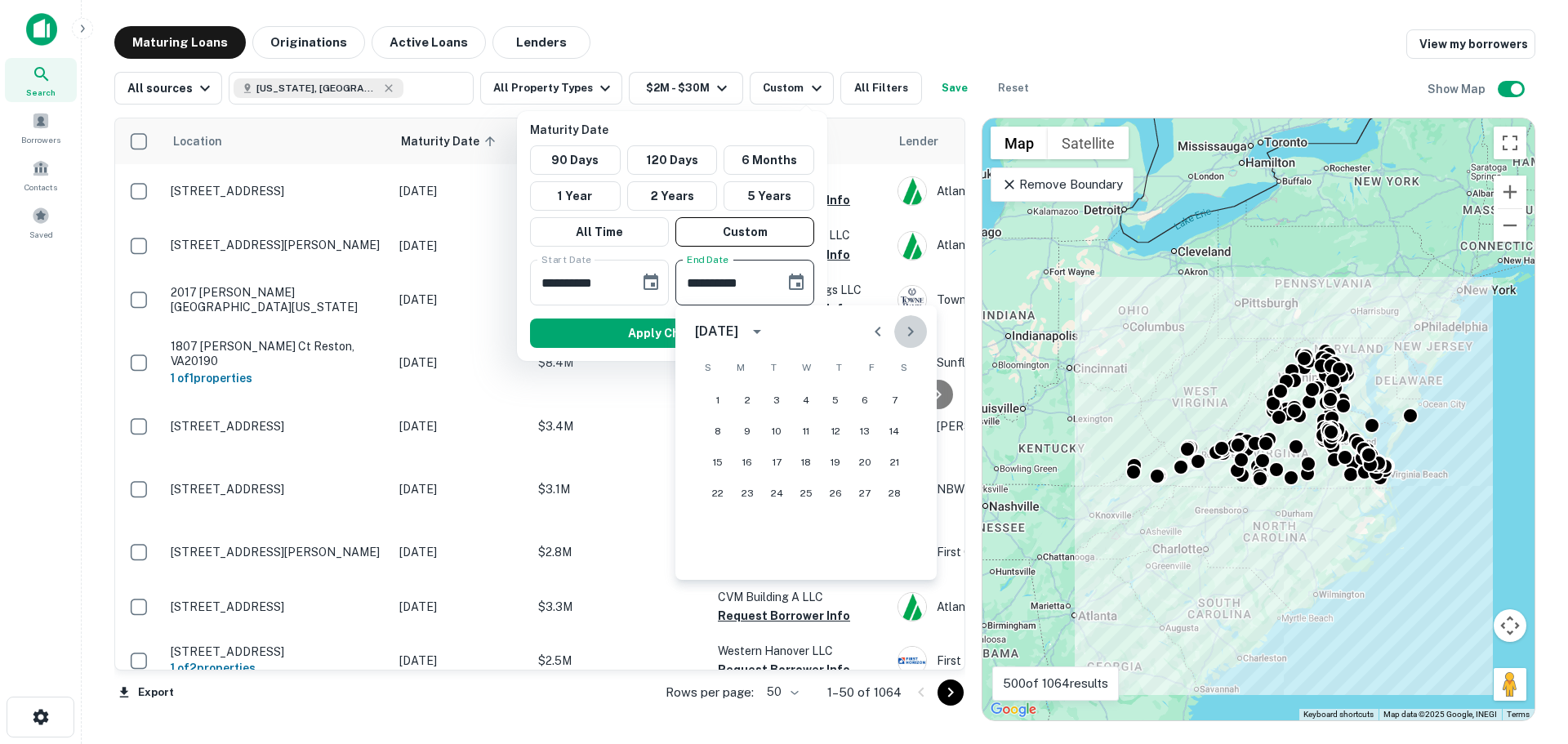
click at [916, 335] on icon "Next month" at bounding box center [911, 332] width 19 height 19
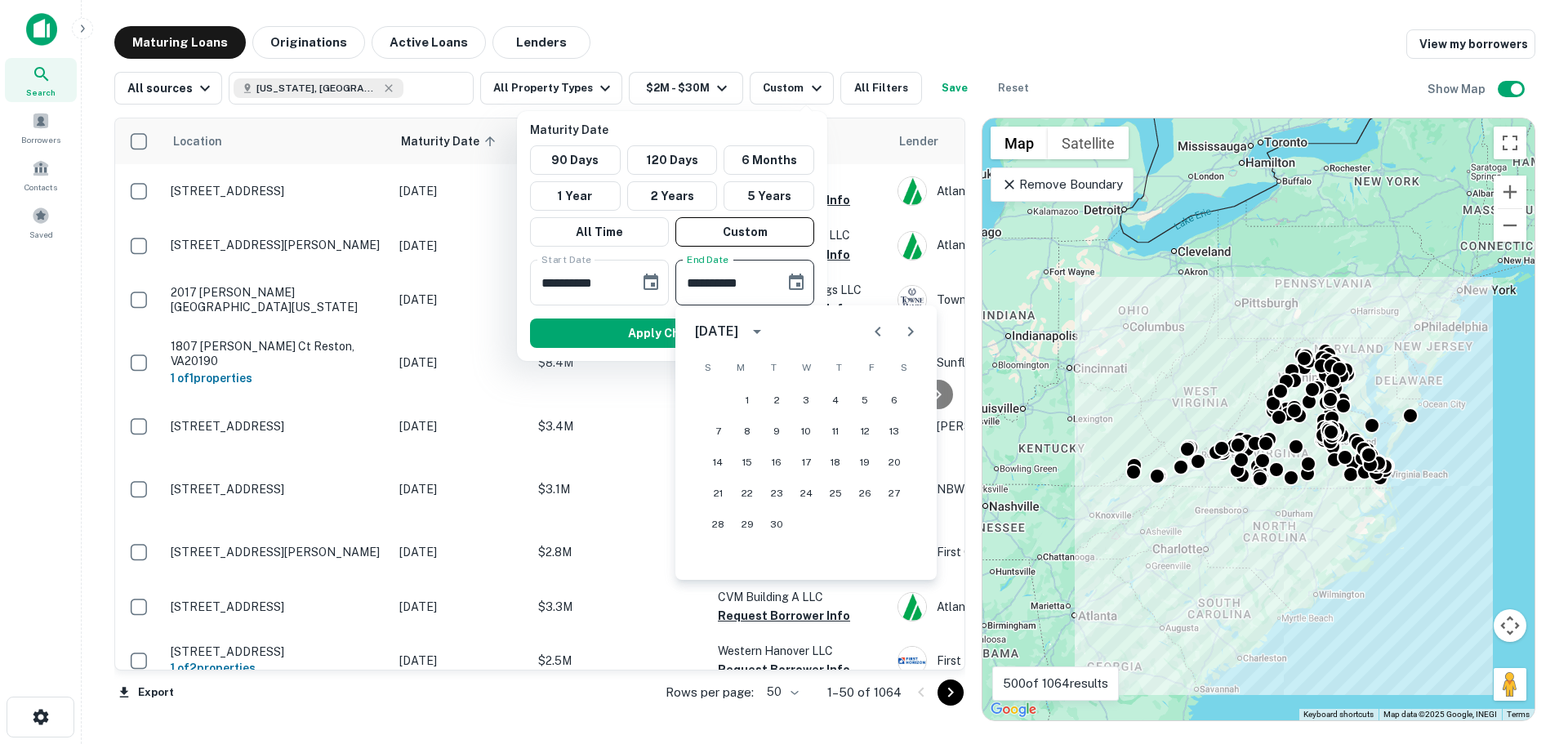
click at [916, 335] on icon "Next month" at bounding box center [911, 332] width 19 height 19
click at [876, 331] on icon "Previous month" at bounding box center [878, 332] width 6 height 10
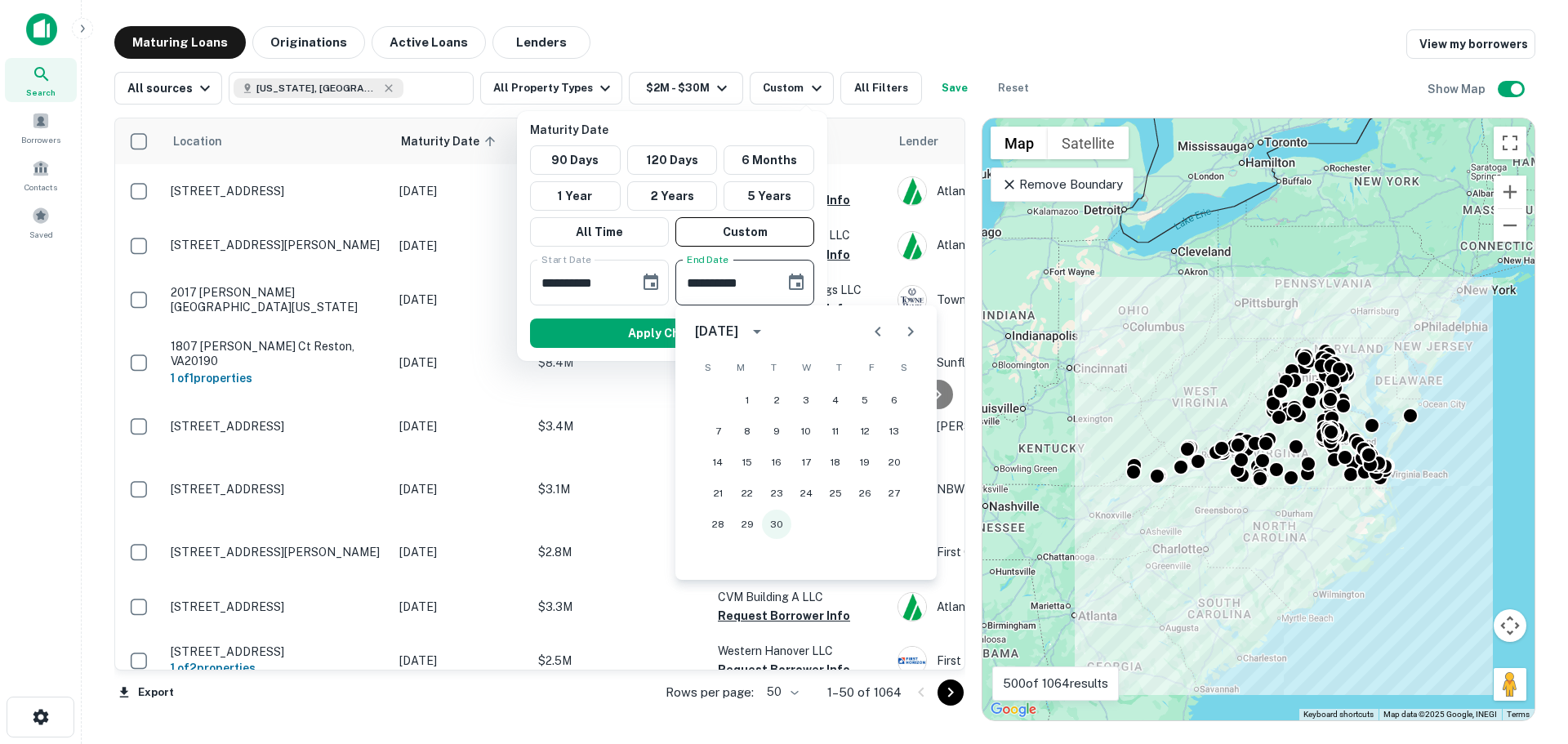
click at [782, 529] on button "30" at bounding box center [777, 524] width 29 height 29
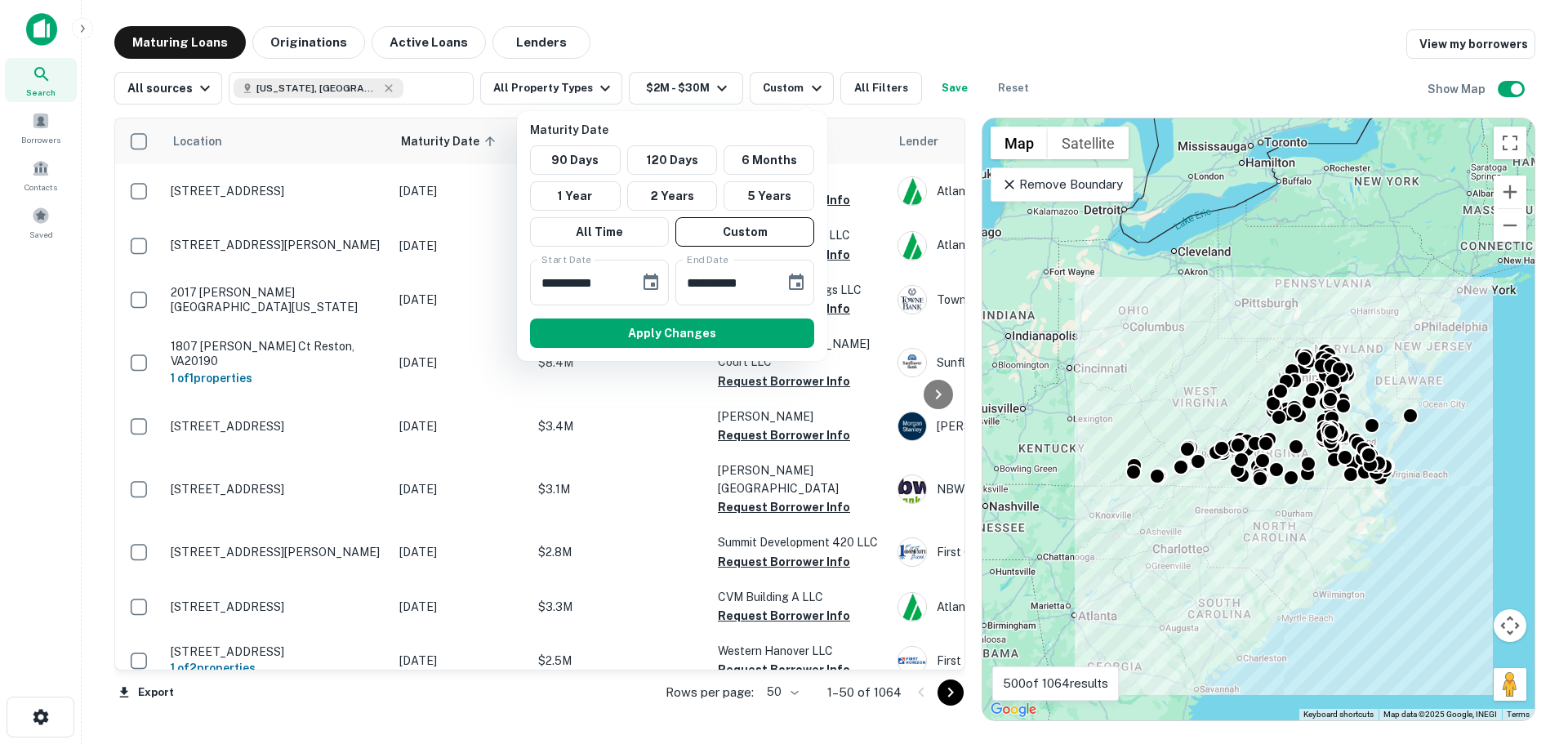
type input "**********"
click at [673, 336] on button "Apply Changes" at bounding box center [672, 334] width 284 height 29
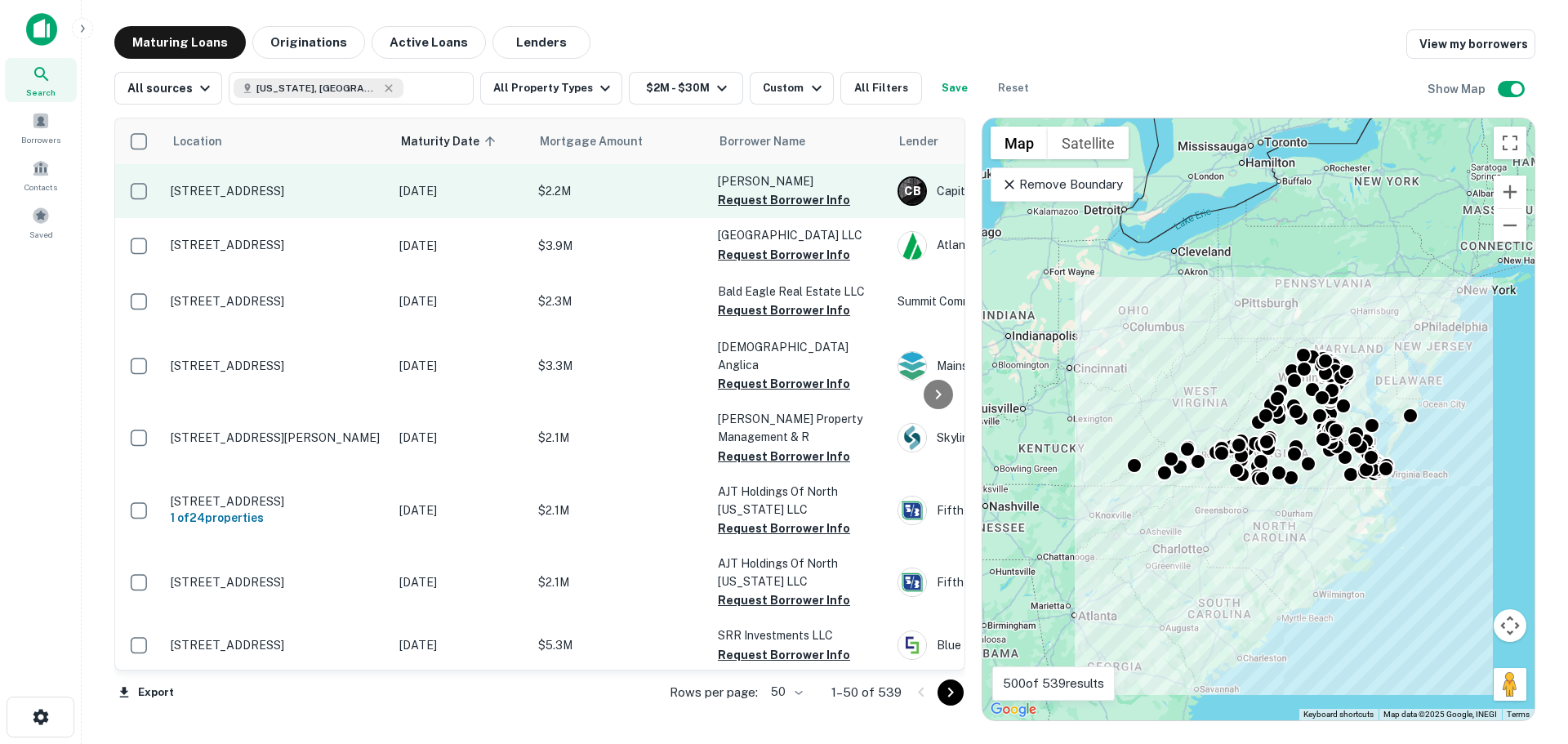
click at [345, 196] on p "6611 Jefferson St Haymarket, VA20169" at bounding box center [277, 191] width 212 height 15
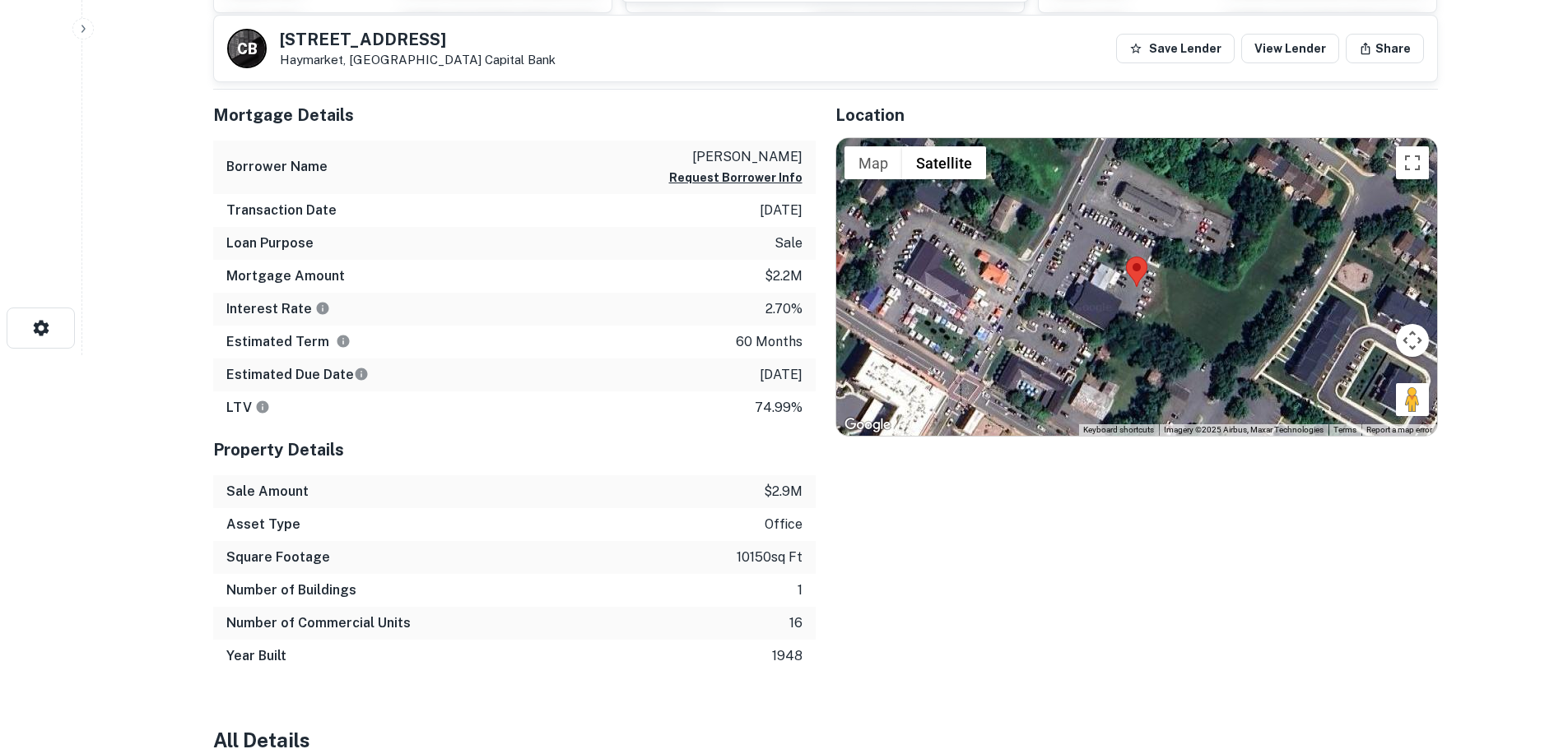
scroll to position [247, 0]
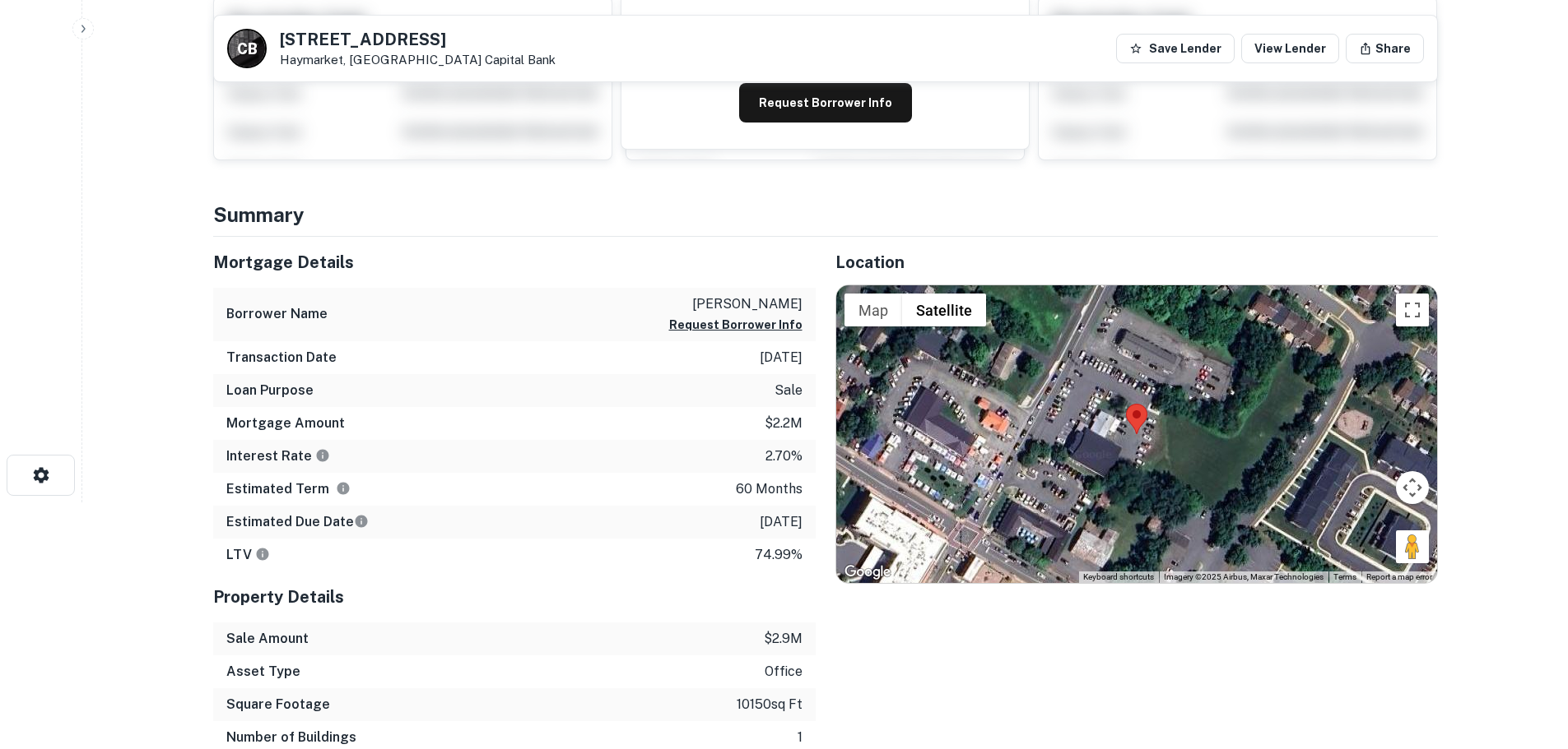
click at [1165, 493] on div at bounding box center [1136, 435] width 600 height 298
click at [1165, 314] on button "Toggle fullscreen view" at bounding box center [1412, 310] width 33 height 33
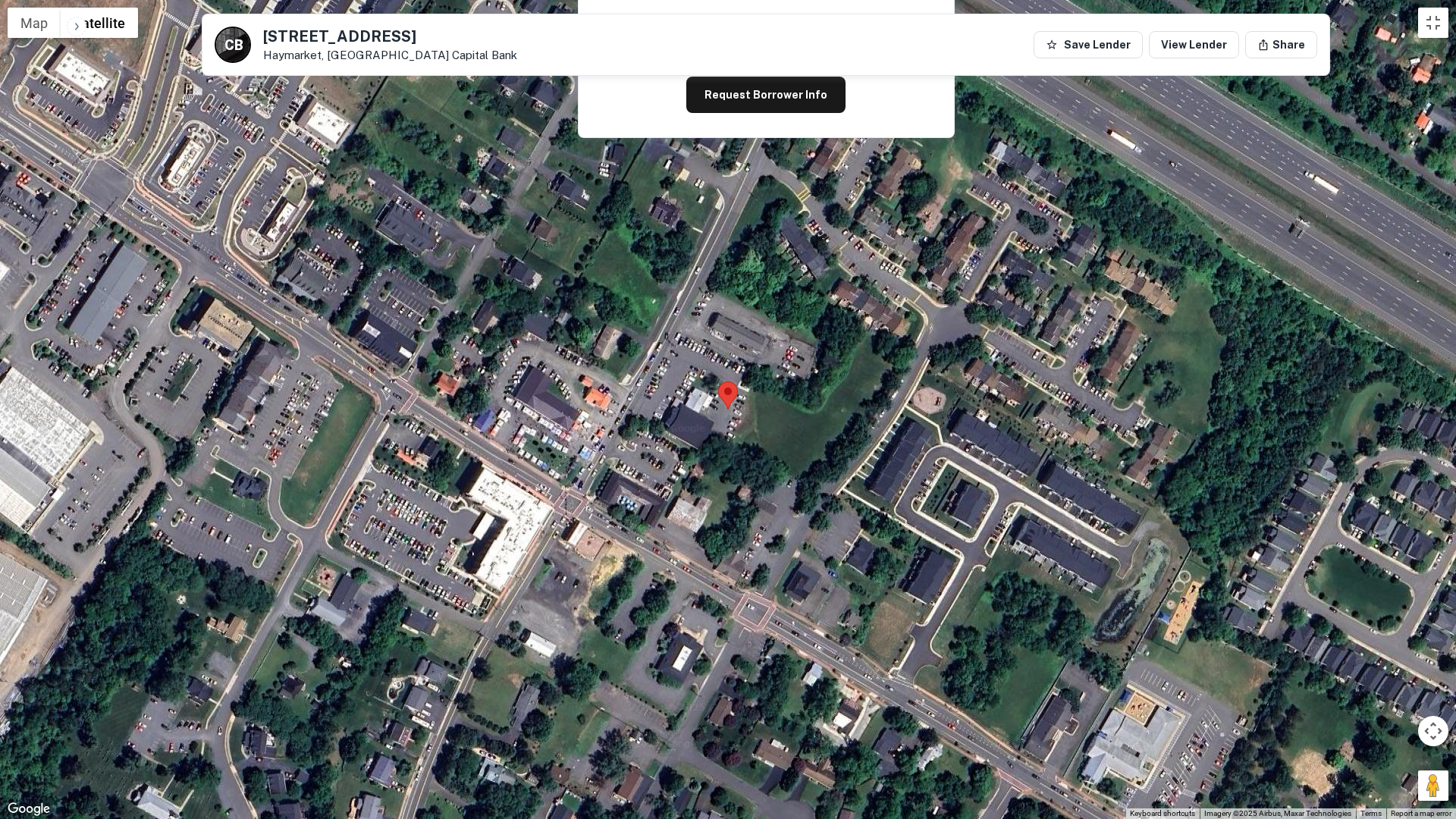
click at [716, 454] on div at bounding box center [728, 409] width 1456 height 819
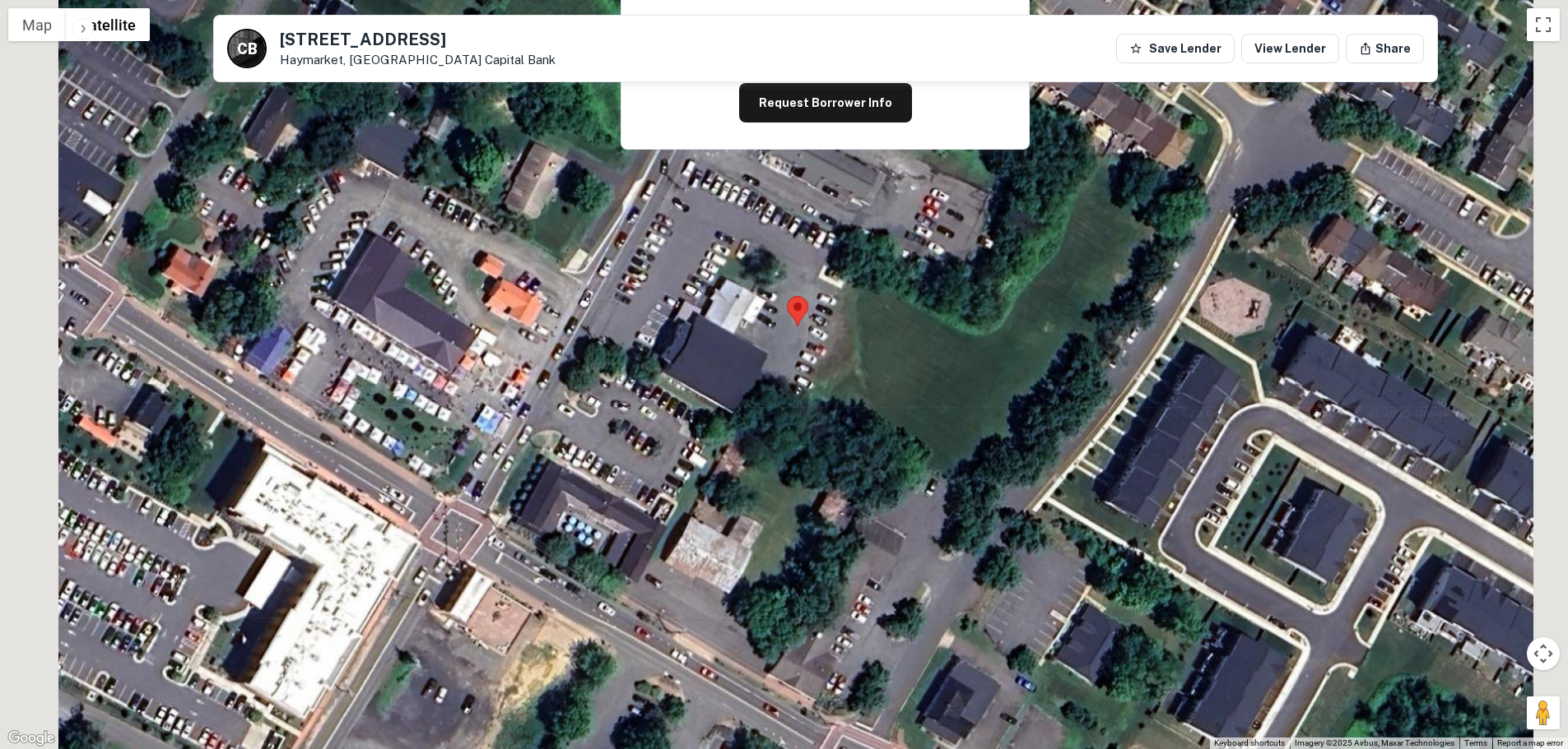
click at [370, 38] on h5 "6611 Jefferson St" at bounding box center [417, 39] width 275 height 17
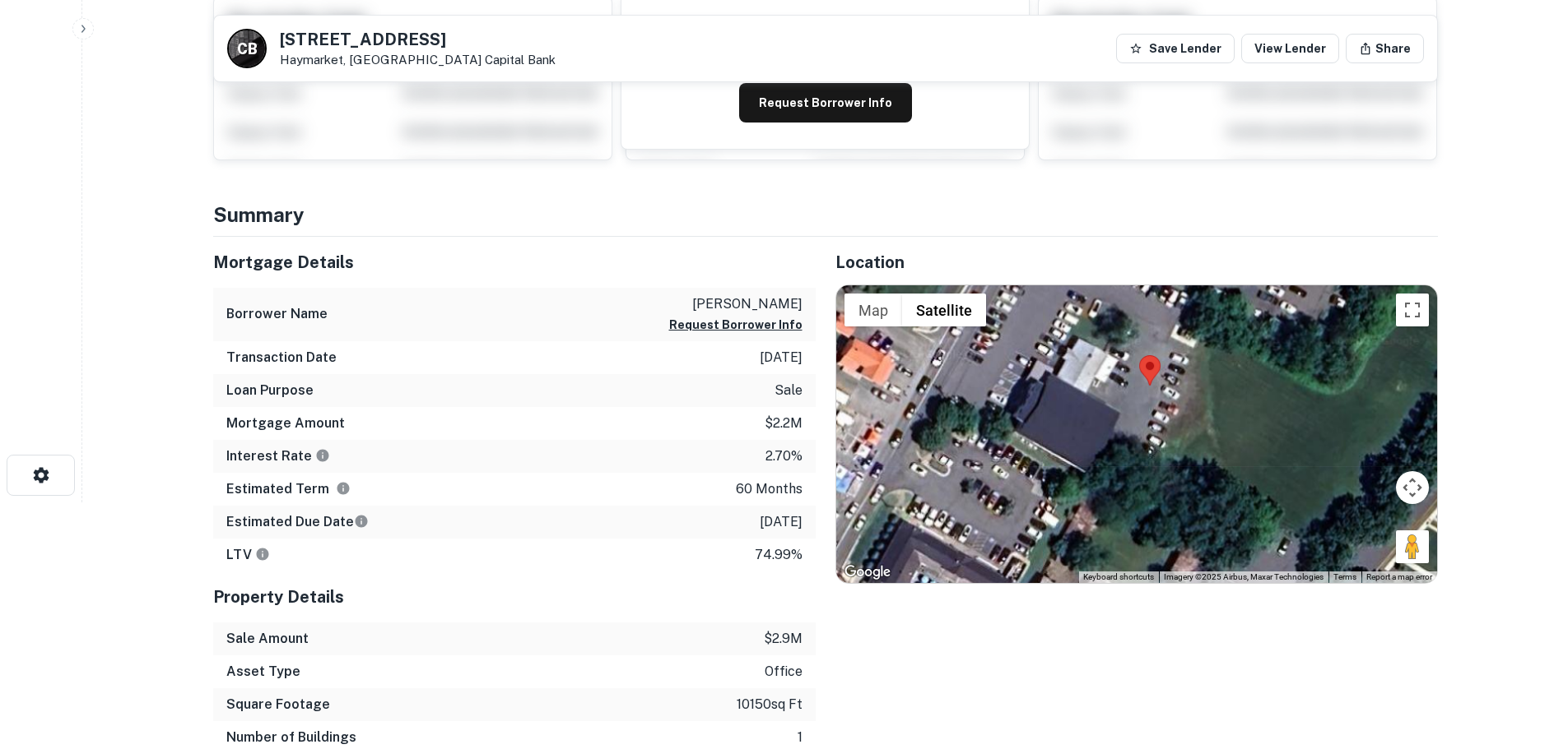
click at [370, 38] on h5 "6611 Jefferson St" at bounding box center [417, 39] width 275 height 17
copy h5 "6611 Jefferson St"
click at [692, 298] on p "choumil mohamed duke" at bounding box center [736, 304] width 133 height 20
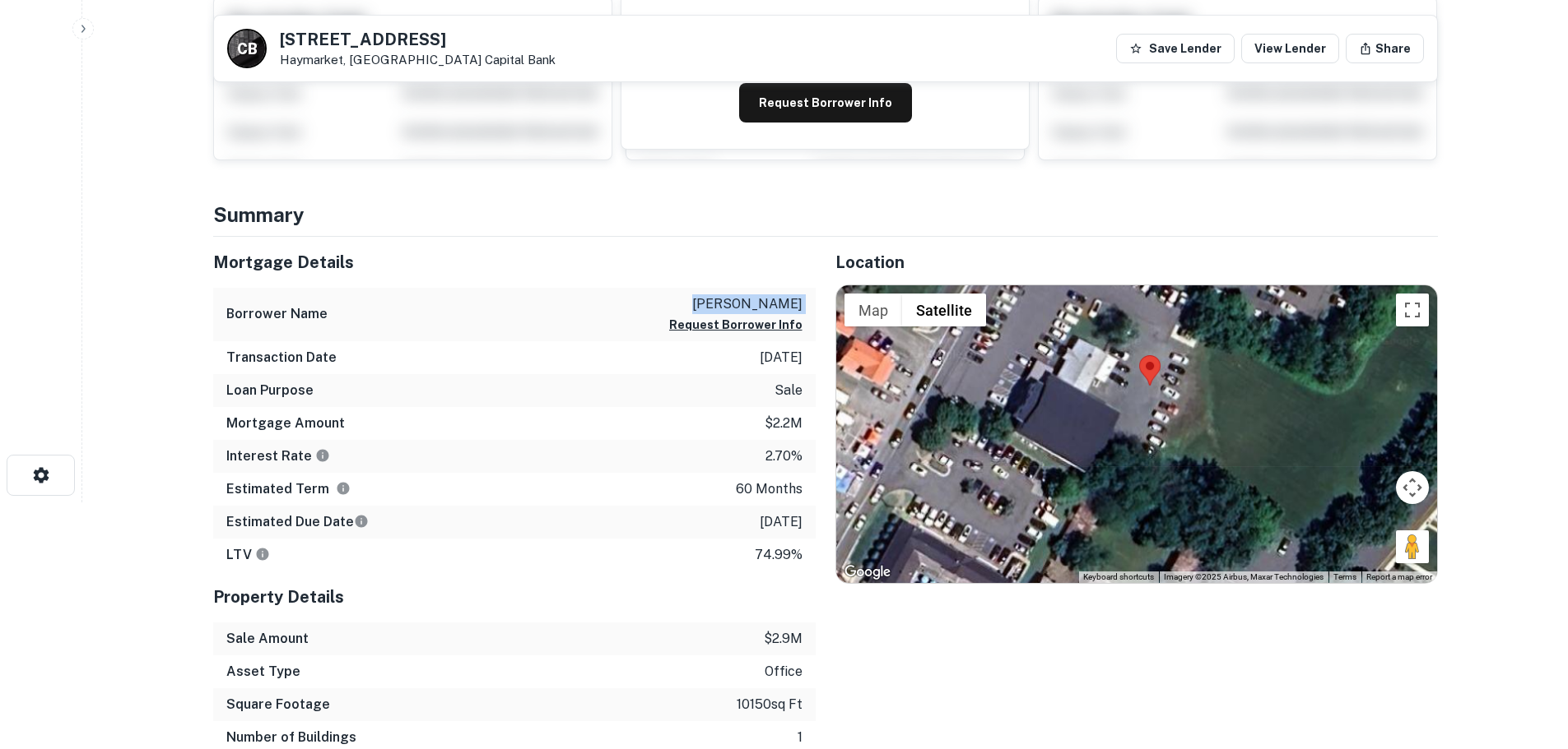
click at [692, 298] on p "choumil mohamed duke" at bounding box center [736, 304] width 133 height 20
copy div "choumil mohamed duke Request Borrower Info"
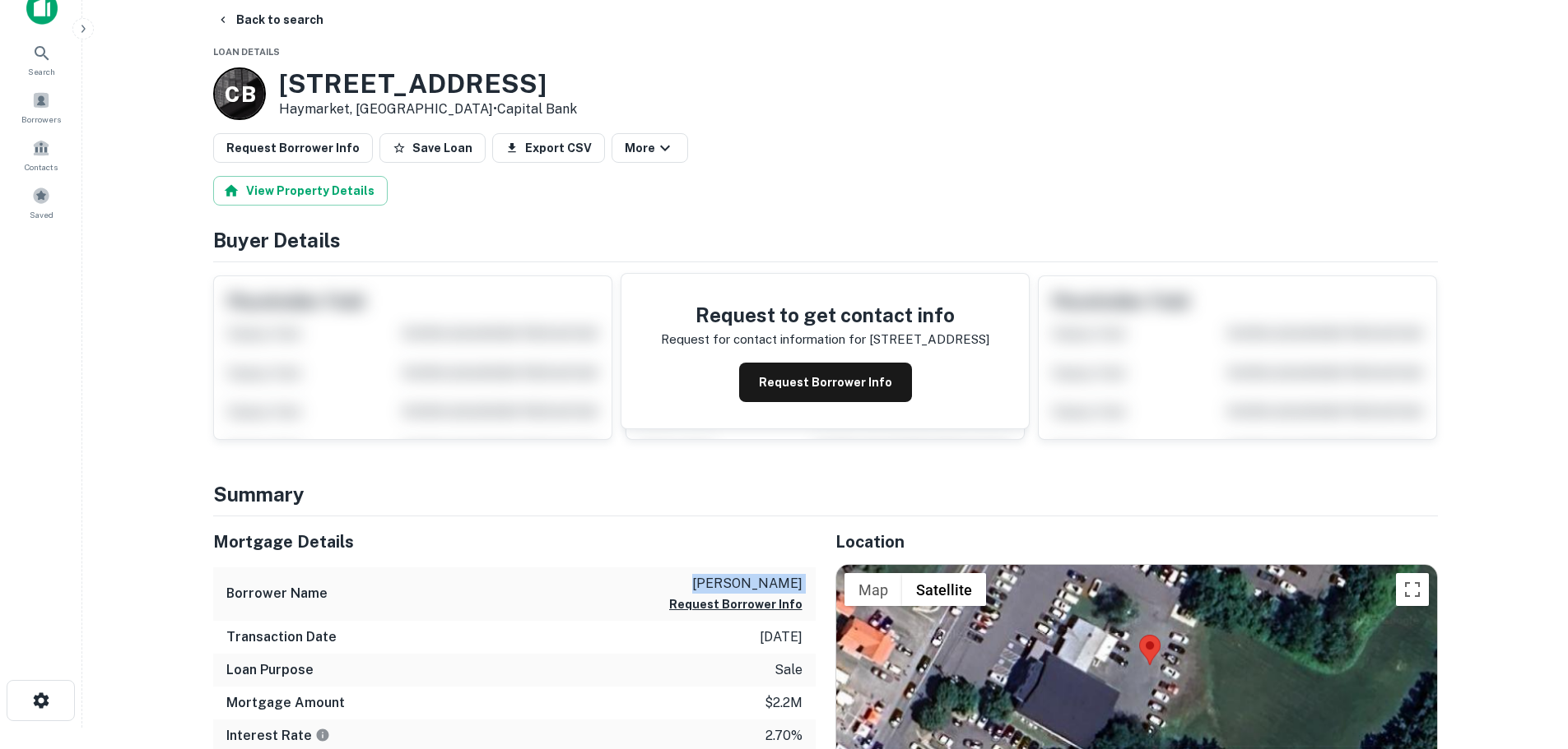
scroll to position [0, 0]
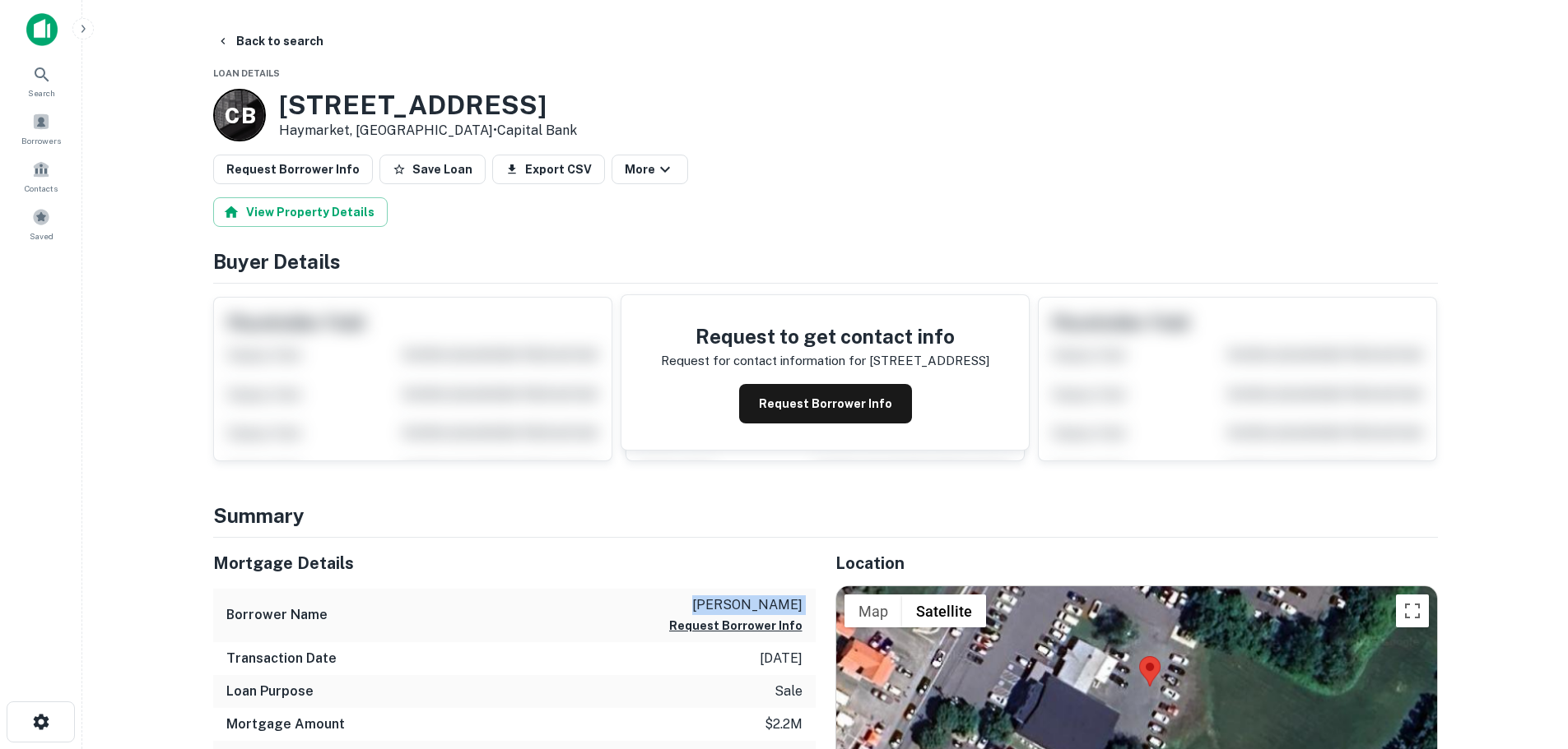
drag, startPoint x: 269, startPoint y: 53, endPoint x: 291, endPoint y: 265, distance: 213.1
click at [269, 53] on button "Back to search" at bounding box center [269, 41] width 120 height 29
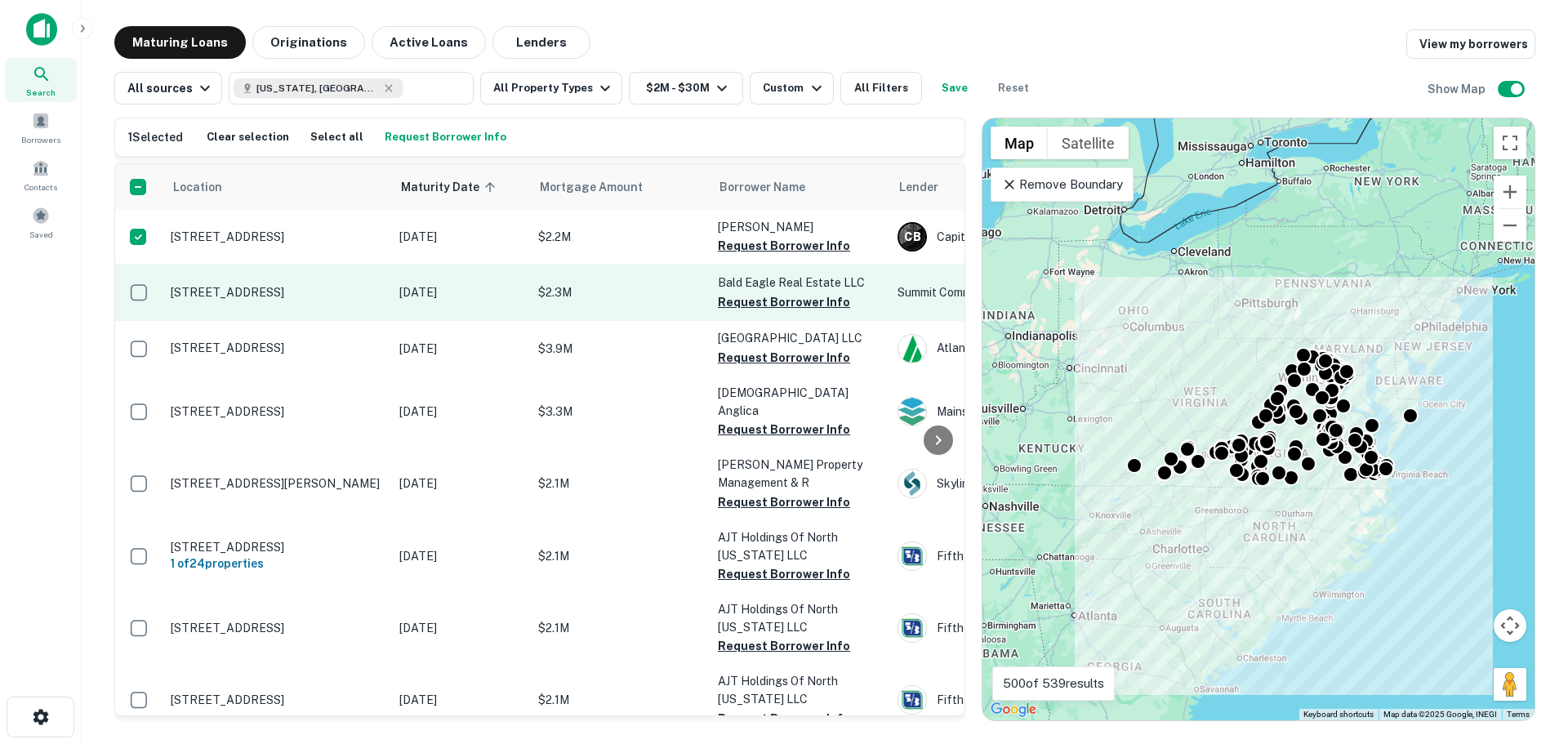
click at [232, 300] on p "629 Cedar Creek Grade Winchester, VA22601" at bounding box center [277, 292] width 212 height 15
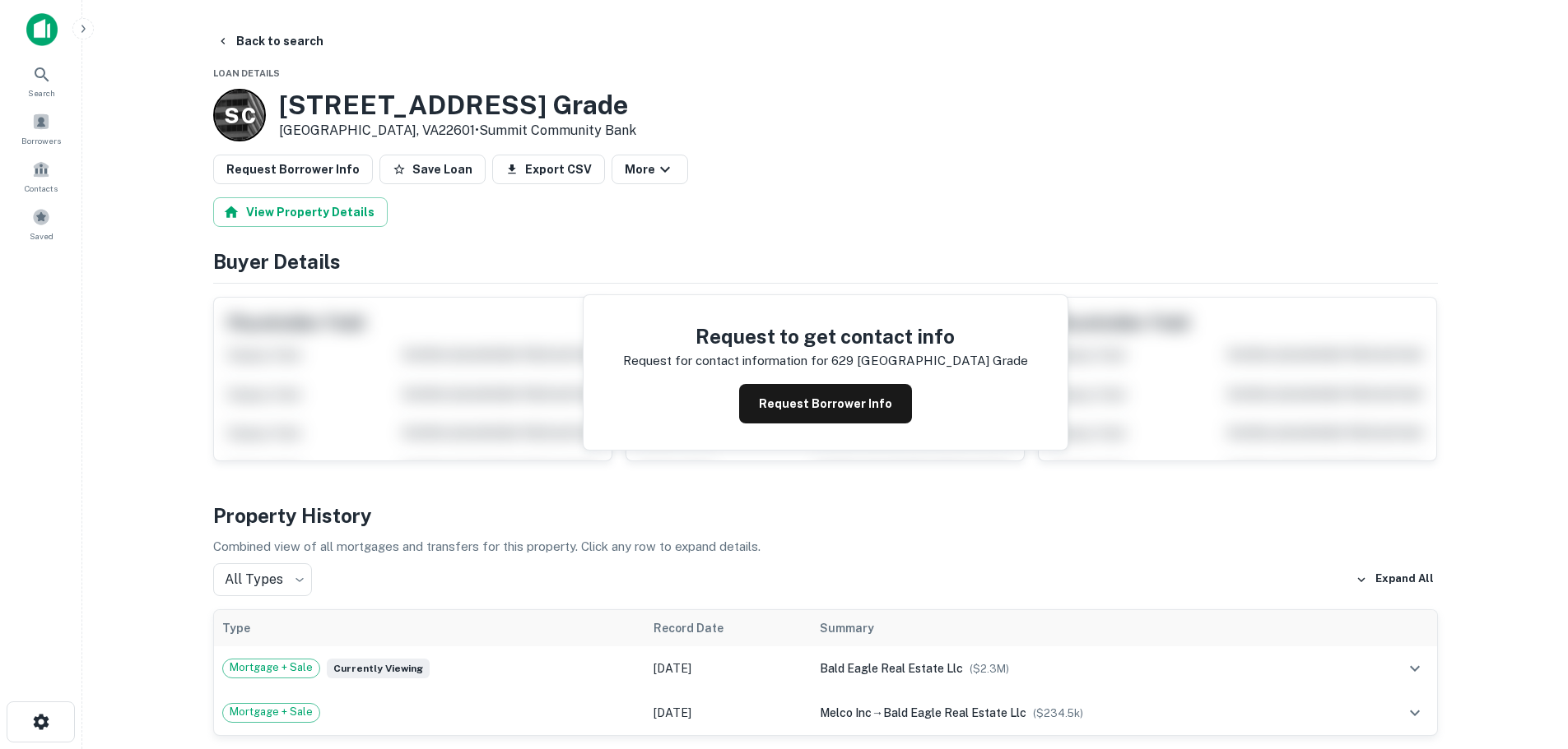
click at [337, 95] on h3 "629 Cedar Creek Grade" at bounding box center [457, 106] width 357 height 31
copy h3 "629 Cedar Creek Grade"
click at [239, 44] on button "Back to search" at bounding box center [269, 41] width 120 height 29
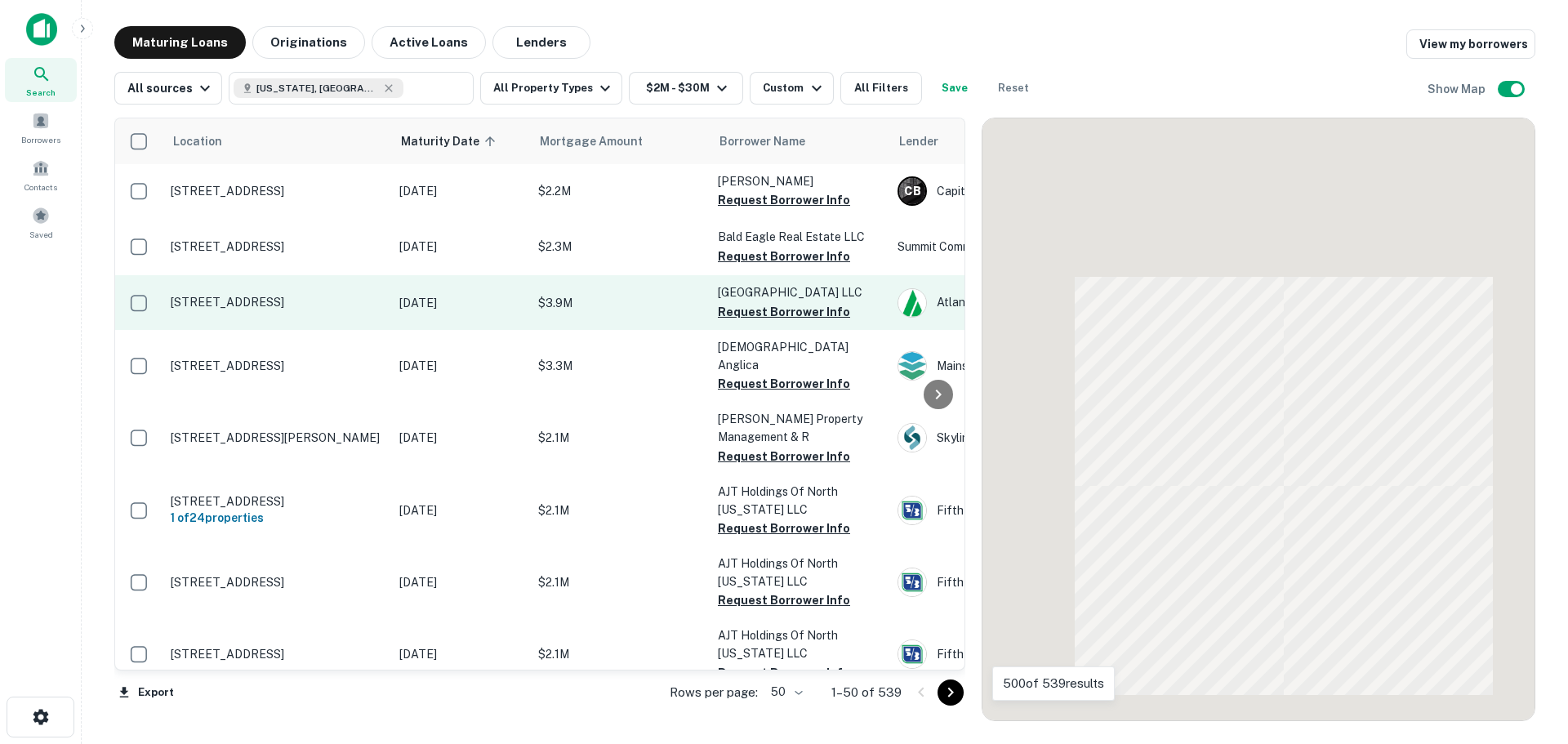
click at [258, 309] on p "634 Grassfield Pkwy Chesapeake, VA23322" at bounding box center [277, 301] width 212 height 15
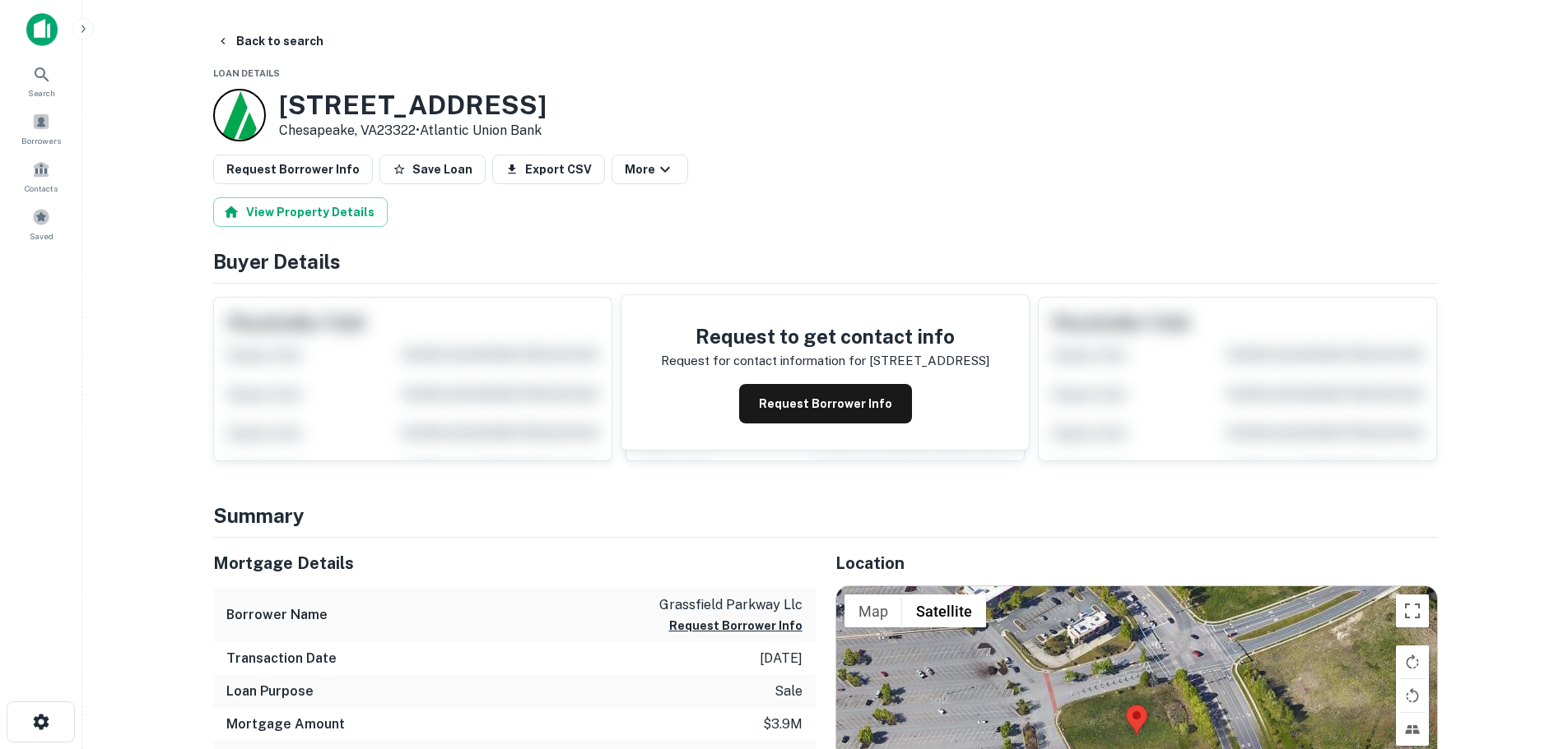
click at [384, 95] on h3 "634 Grassfield Pkwy" at bounding box center [412, 106] width 267 height 31
copy h3 "634 Grassfield Pkwy"
drag, startPoint x: 239, startPoint y: 35, endPoint x: 243, endPoint y: 72, distance: 37.2
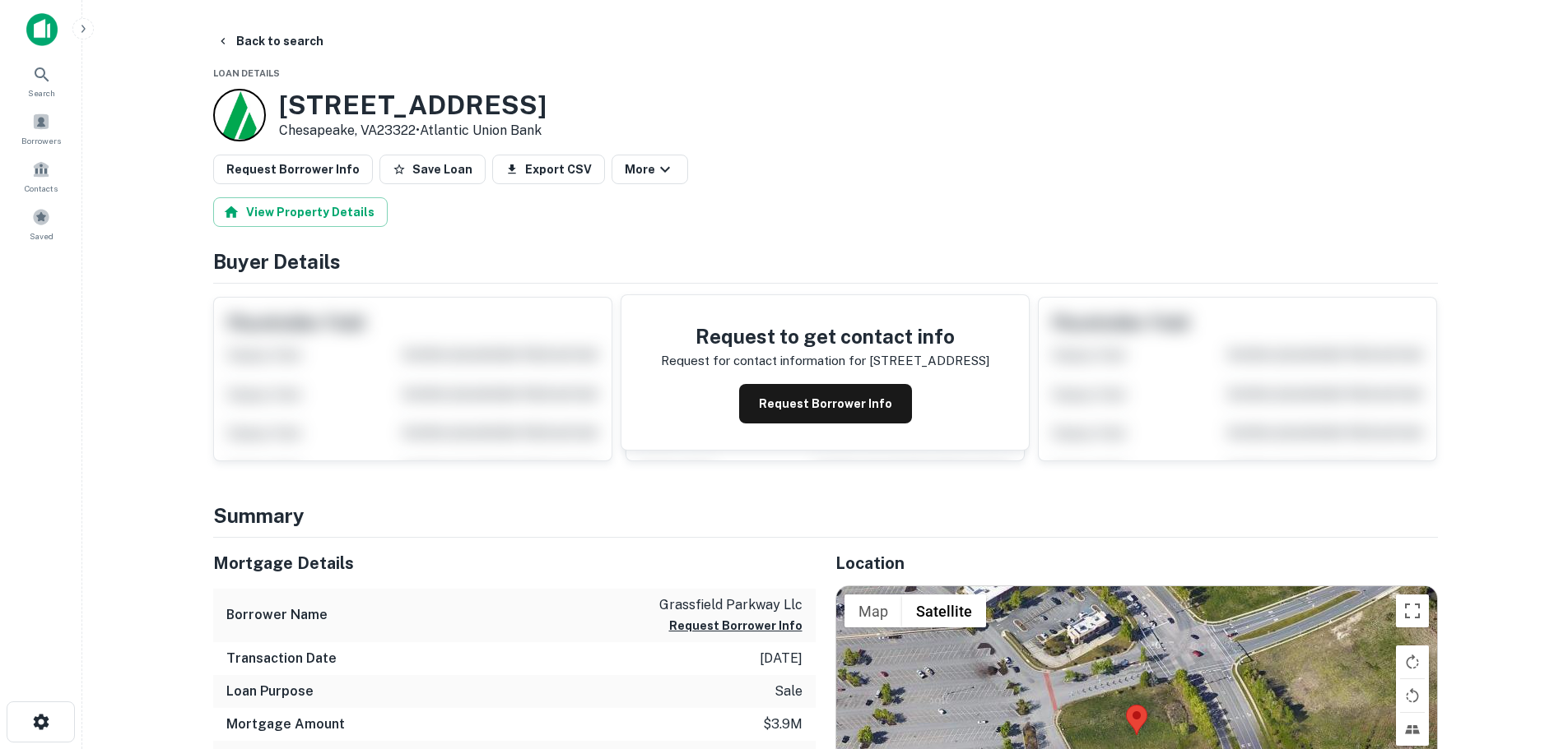
click at [239, 35] on button "Back to search" at bounding box center [269, 41] width 120 height 29
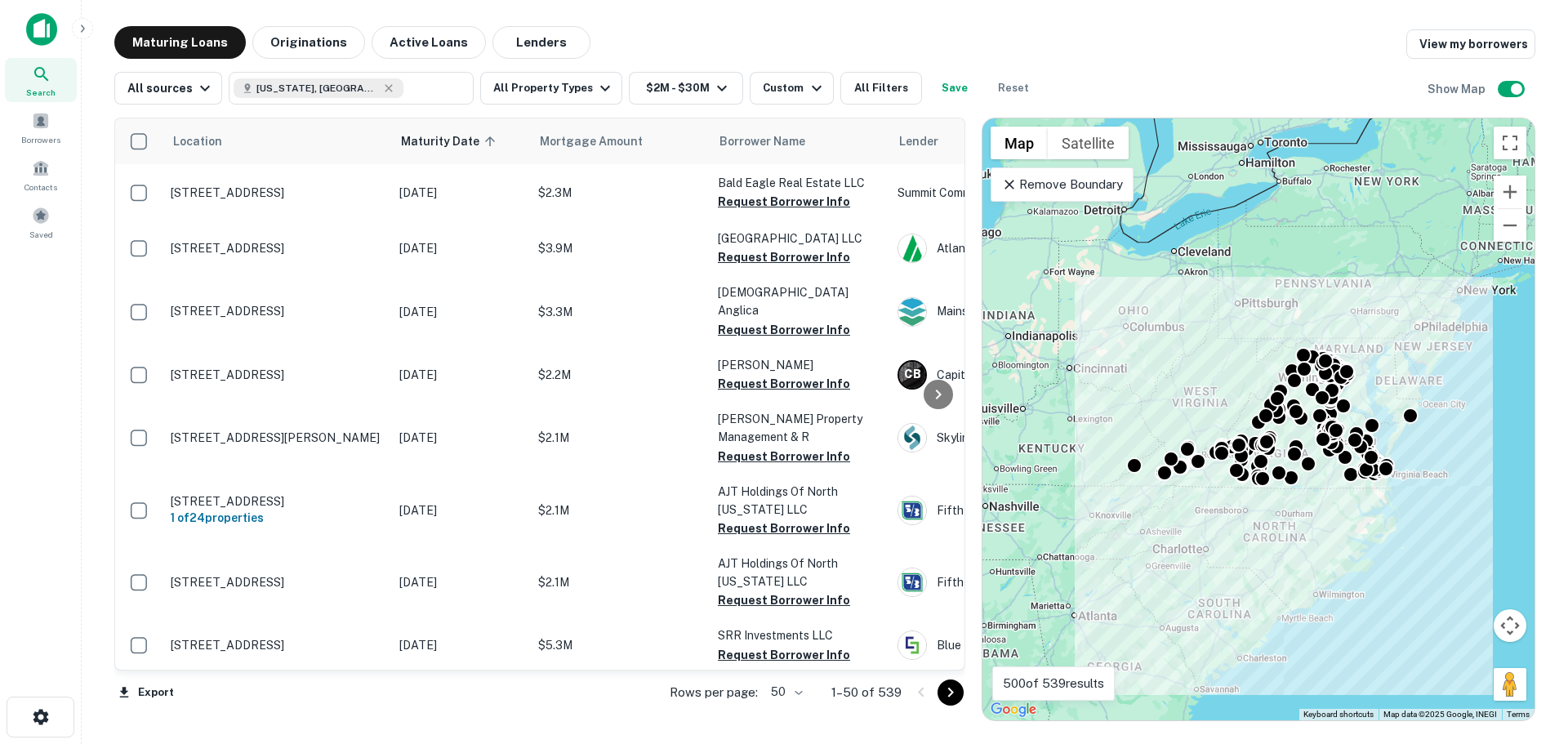
click at [694, 34] on div "Maturing Loans Originations Active Loans Lenders View my borrowers" at bounding box center [825, 43] width 1421 height 33
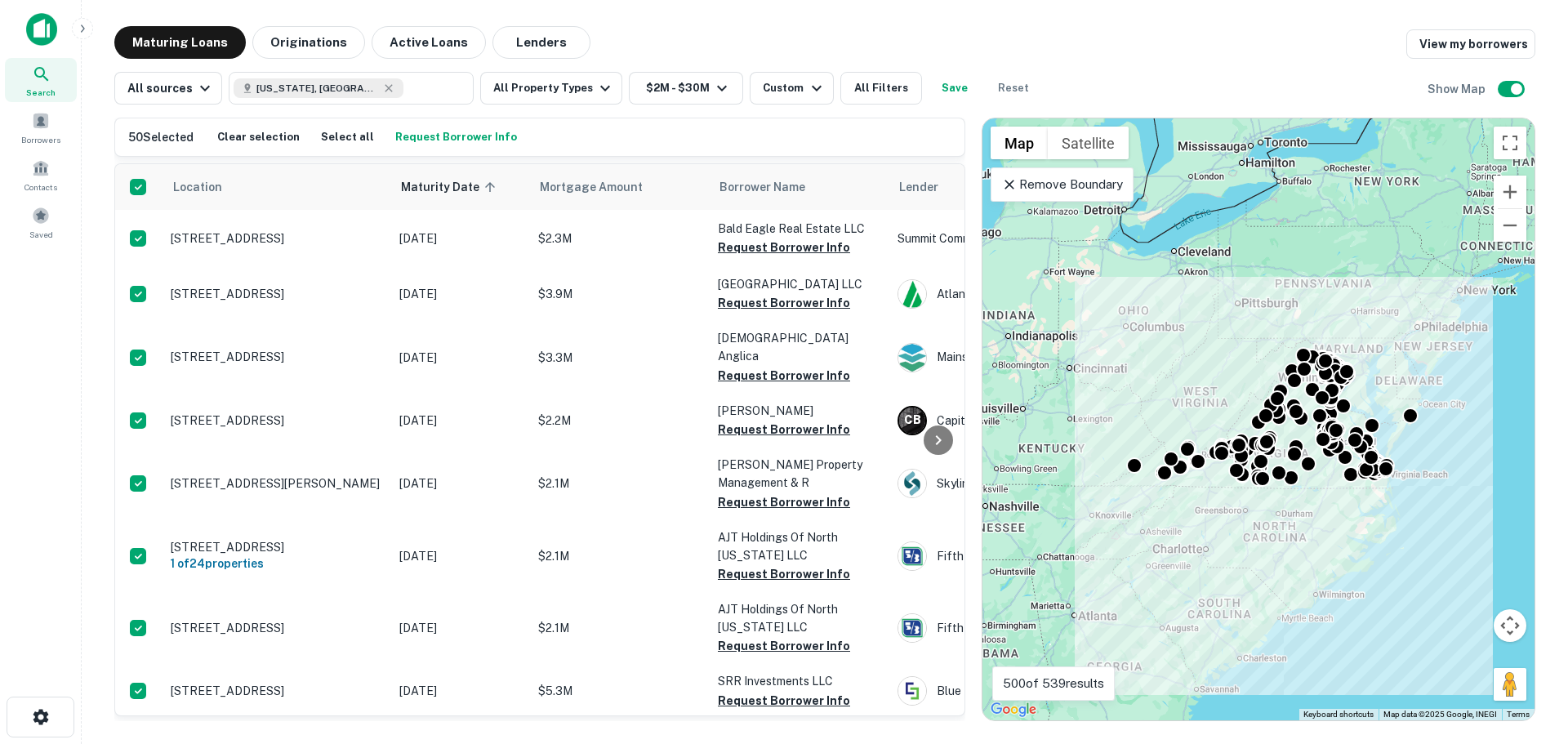
click at [902, 23] on main "Maturing Loans Originations Active Loans Lenders View my borrowers All sources …" at bounding box center [824, 372] width 1486 height 744
click at [807, 85] on icon "button" at bounding box center [817, 89] width 19 height 19
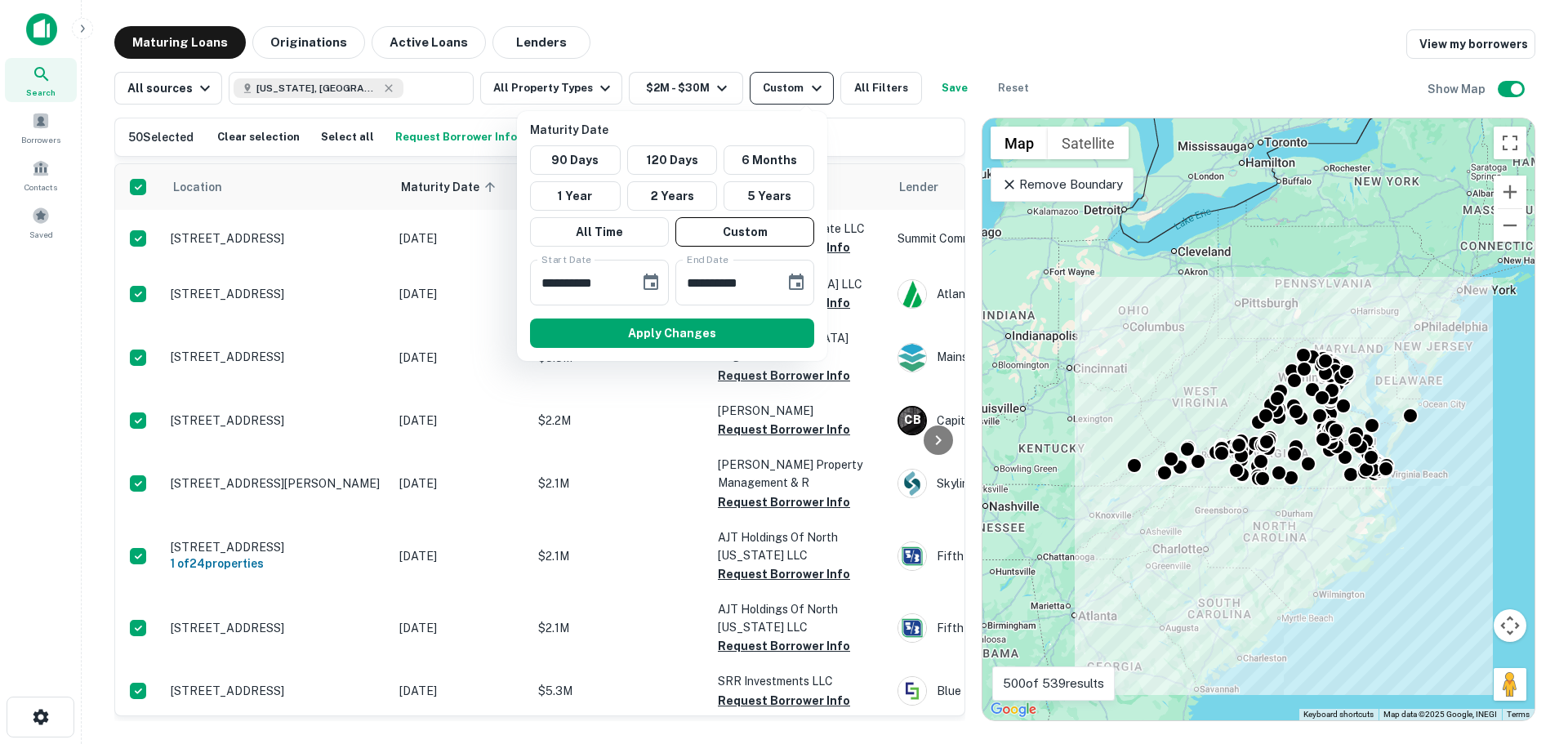
click at [794, 85] on div at bounding box center [784, 372] width 1568 height 744
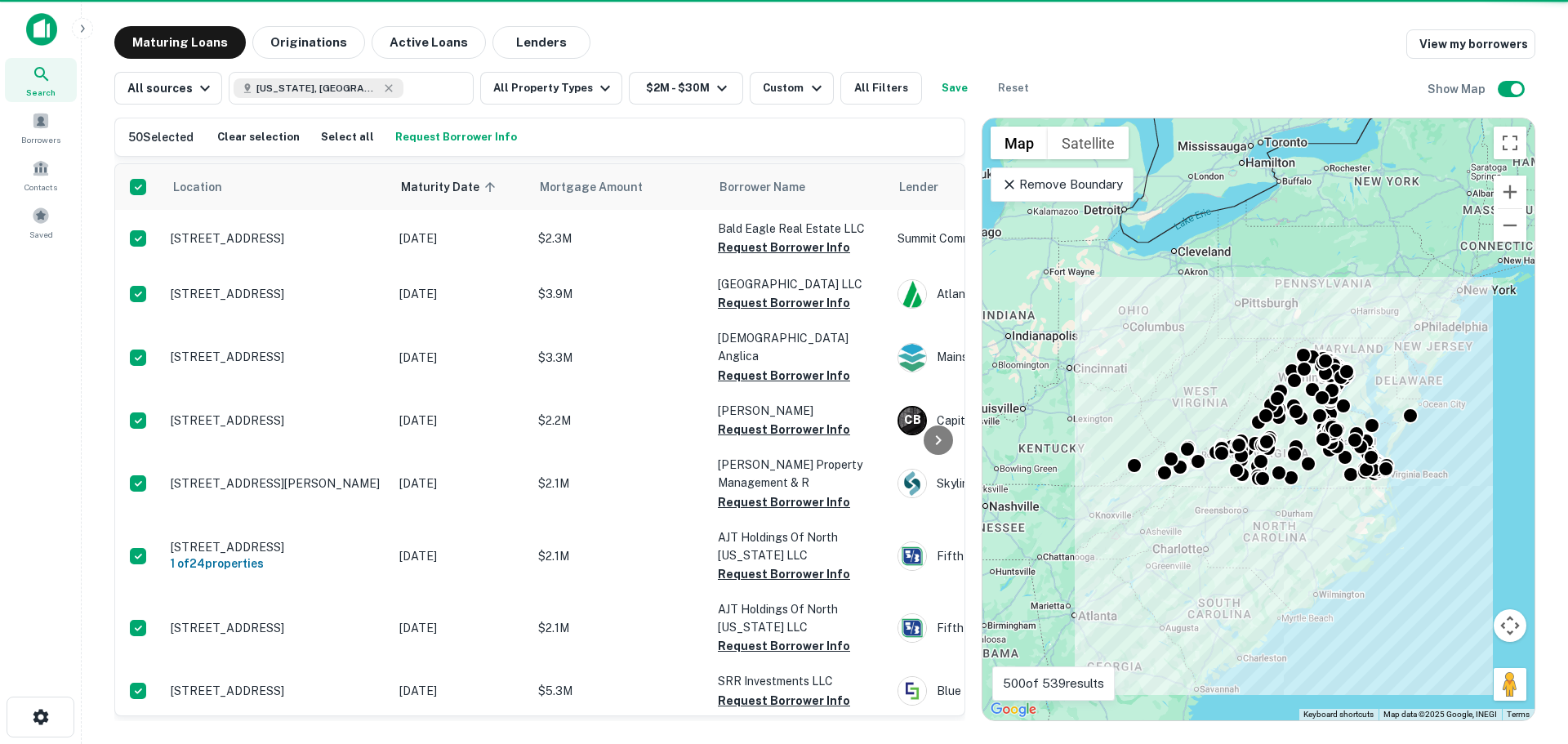
click at [879, 87] on button "All Filters" at bounding box center [882, 89] width 82 height 33
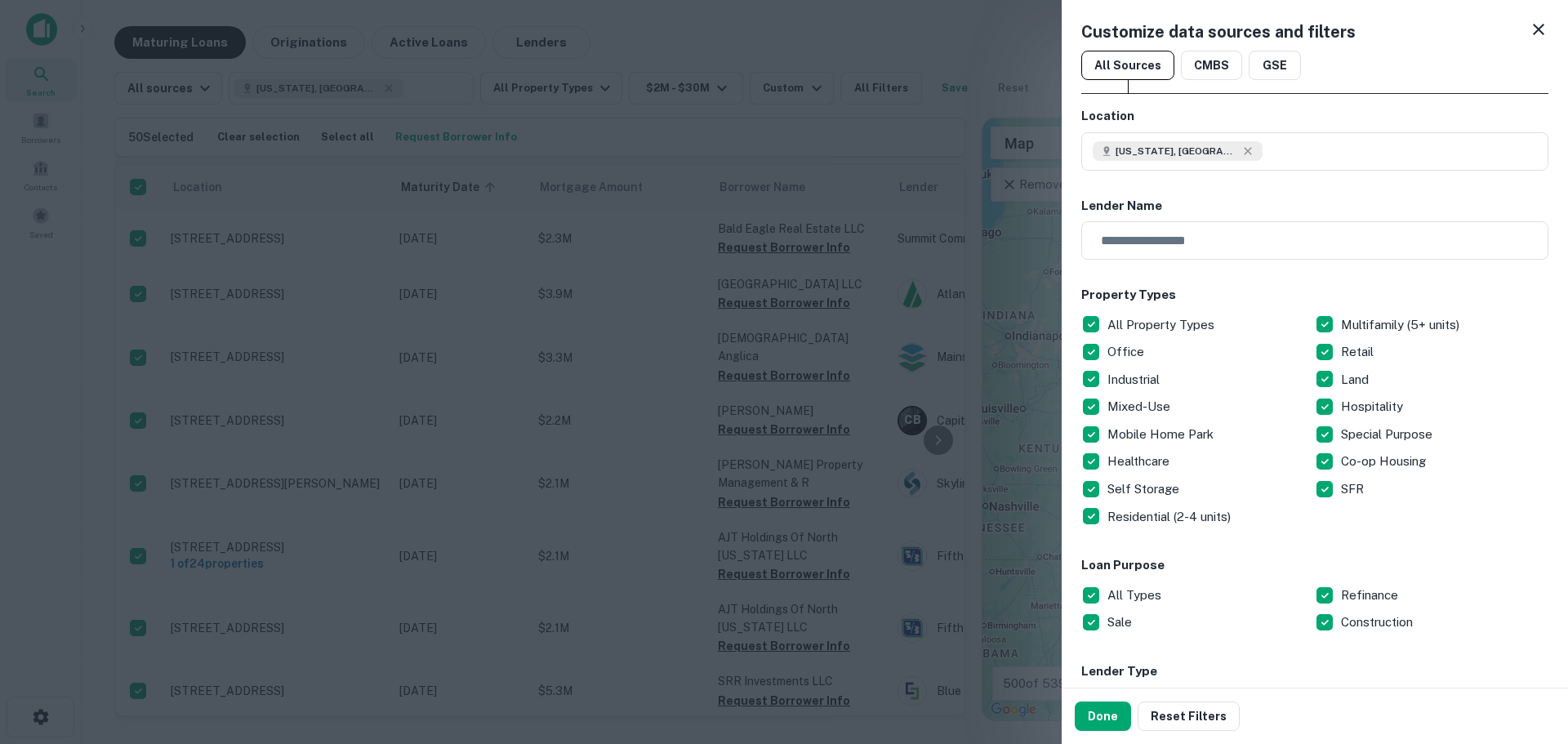
click at [1136, 519] on p "Residential (2-4 units)" at bounding box center [1170, 517] width 126 height 19
click at [1157, 462] on p "Co-op Housing" at bounding box center [1385, 462] width 88 height 19
click at [1157, 320] on p "Multifamily (5+ units)" at bounding box center [1402, 325] width 122 height 19
click at [1157, 514] on p "Residential (2-4 units)" at bounding box center [1170, 517] width 126 height 19
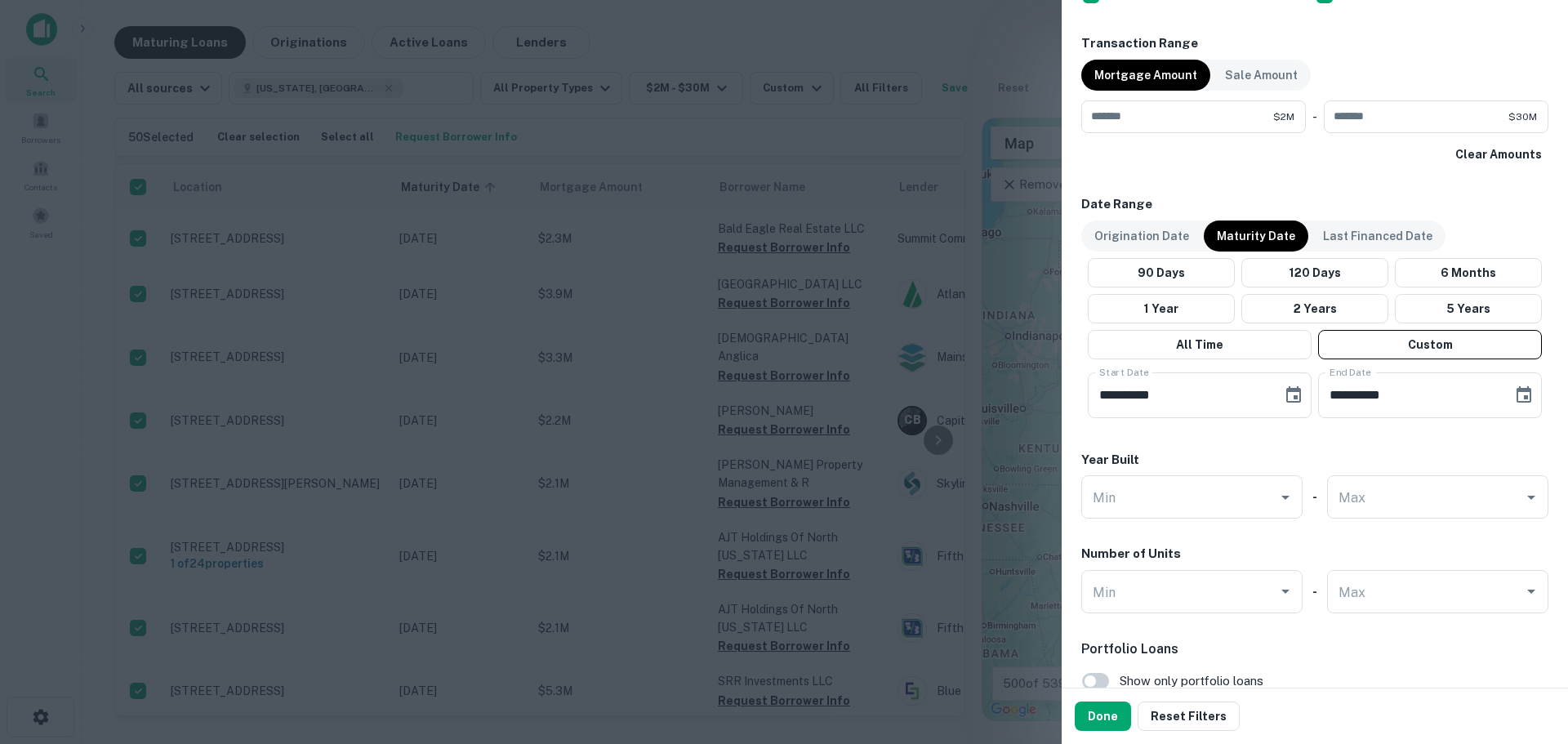
scroll to position [817, 0]
click at [1108, 560] on button "Done" at bounding box center [1103, 717] width 56 height 29
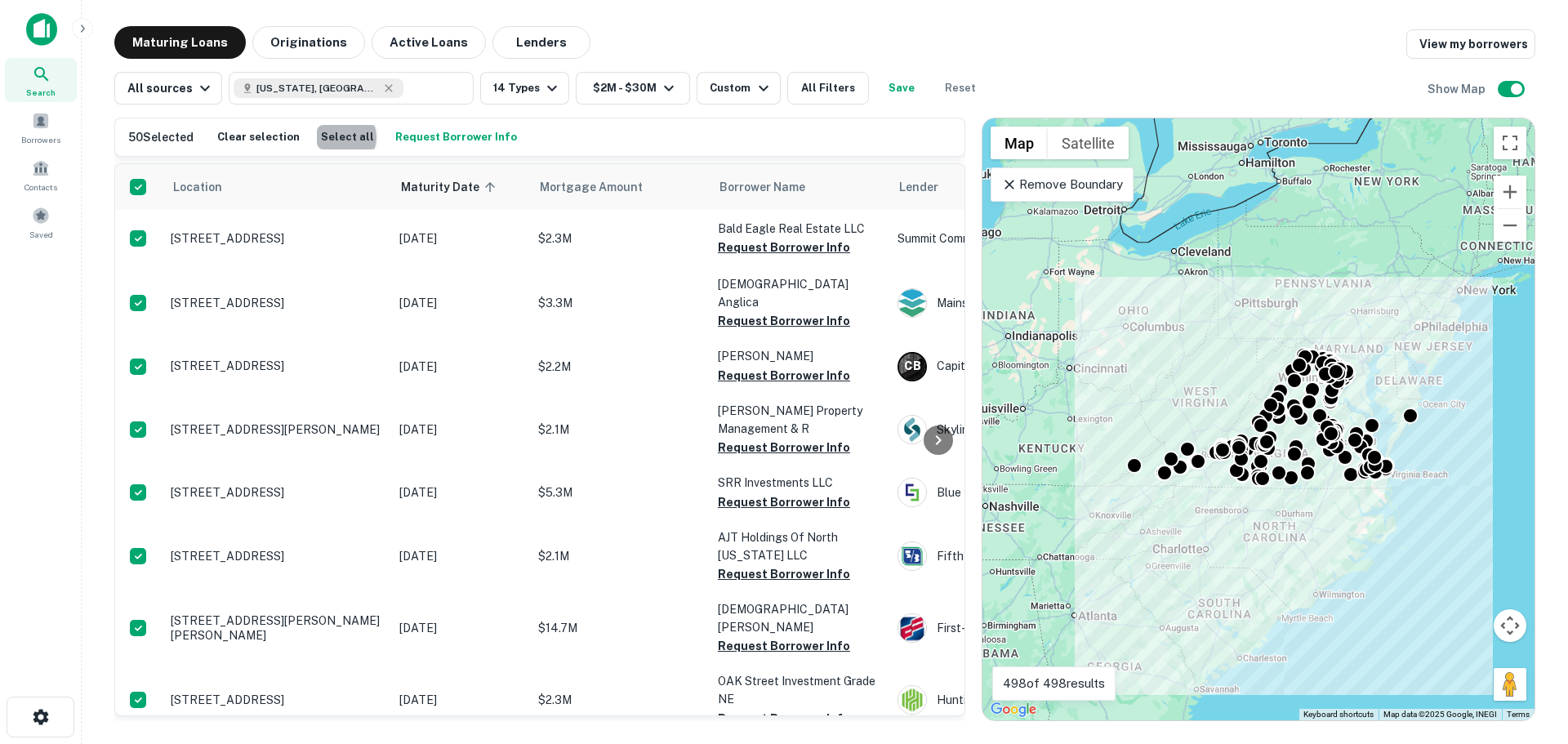
click at [332, 137] on button "Select all" at bounding box center [347, 137] width 61 height 24
click at [133, 96] on div "All sources" at bounding box center [171, 89] width 87 height 19
click at [133, 96] on div at bounding box center [784, 372] width 1568 height 744
drag, startPoint x: 234, startPoint y: 246, endPoint x: 45, endPoint y: 384, distance: 234.0
click at [44, 386] on div "Search Borrowers Contacts Saved" at bounding box center [40, 346] width 81 height 693
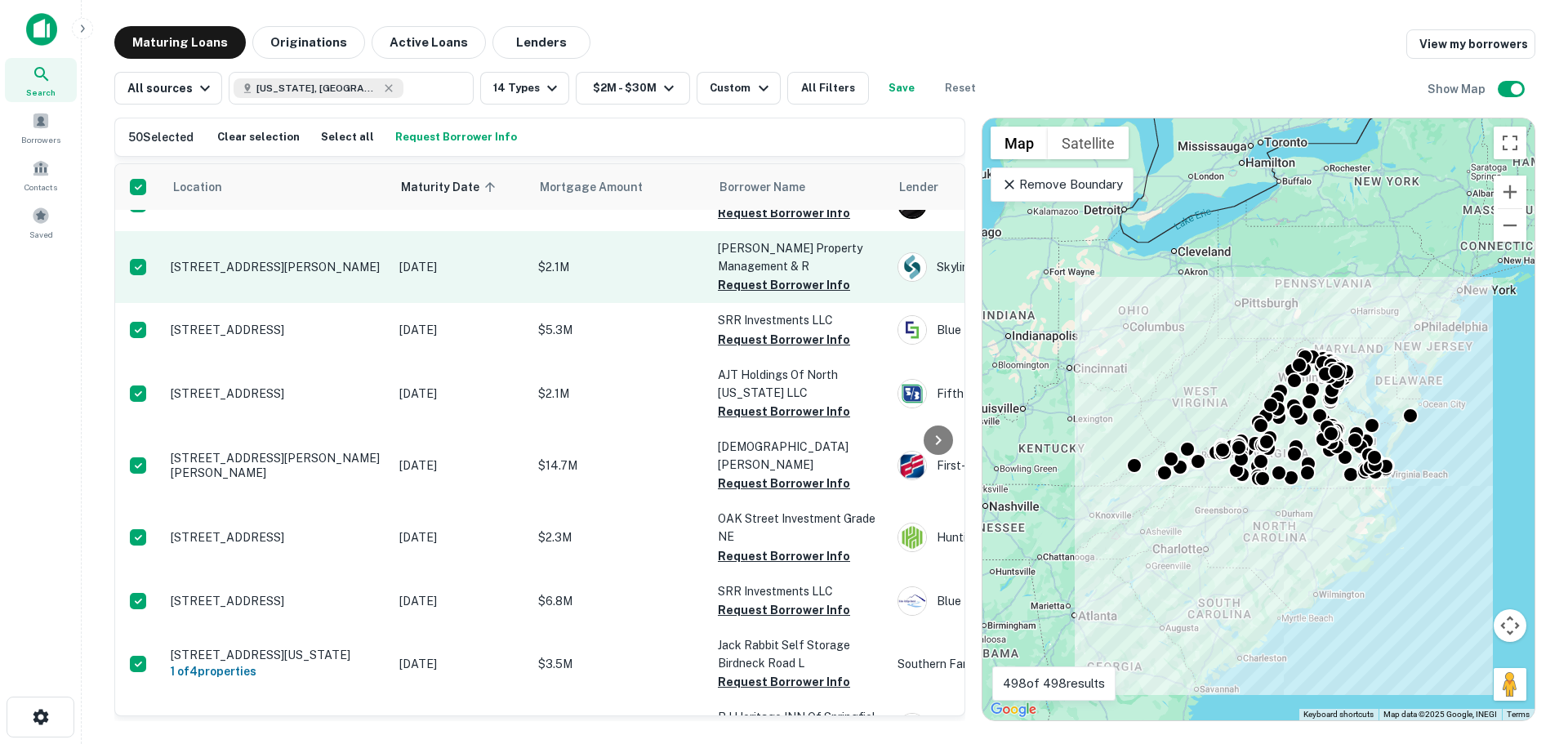
scroll to position [163, 0]
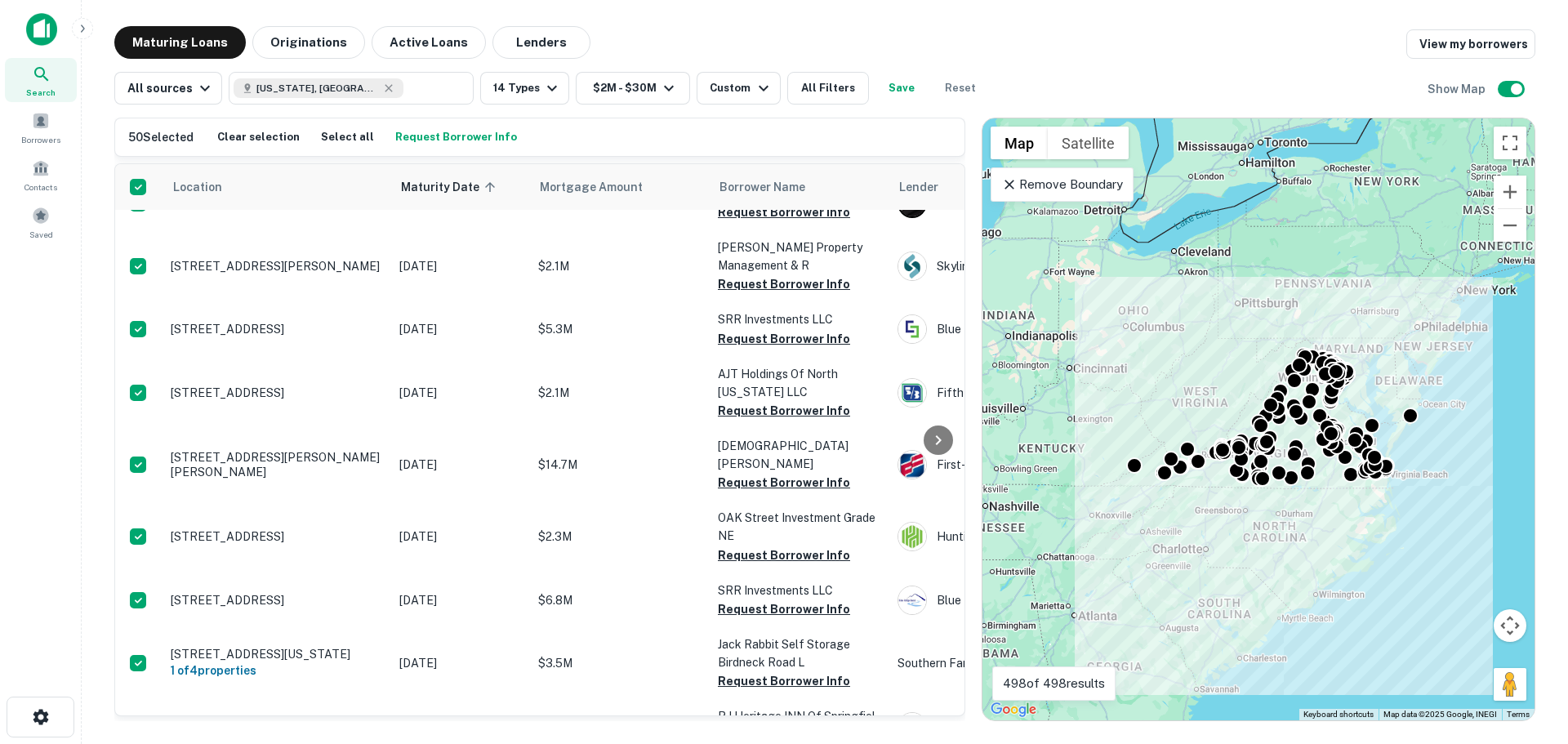
drag, startPoint x: 258, startPoint y: 446, endPoint x: 12, endPoint y: 507, distance: 253.5
click at [12, 507] on div "Search Borrowers Contacts Saved" at bounding box center [40, 346] width 81 height 693
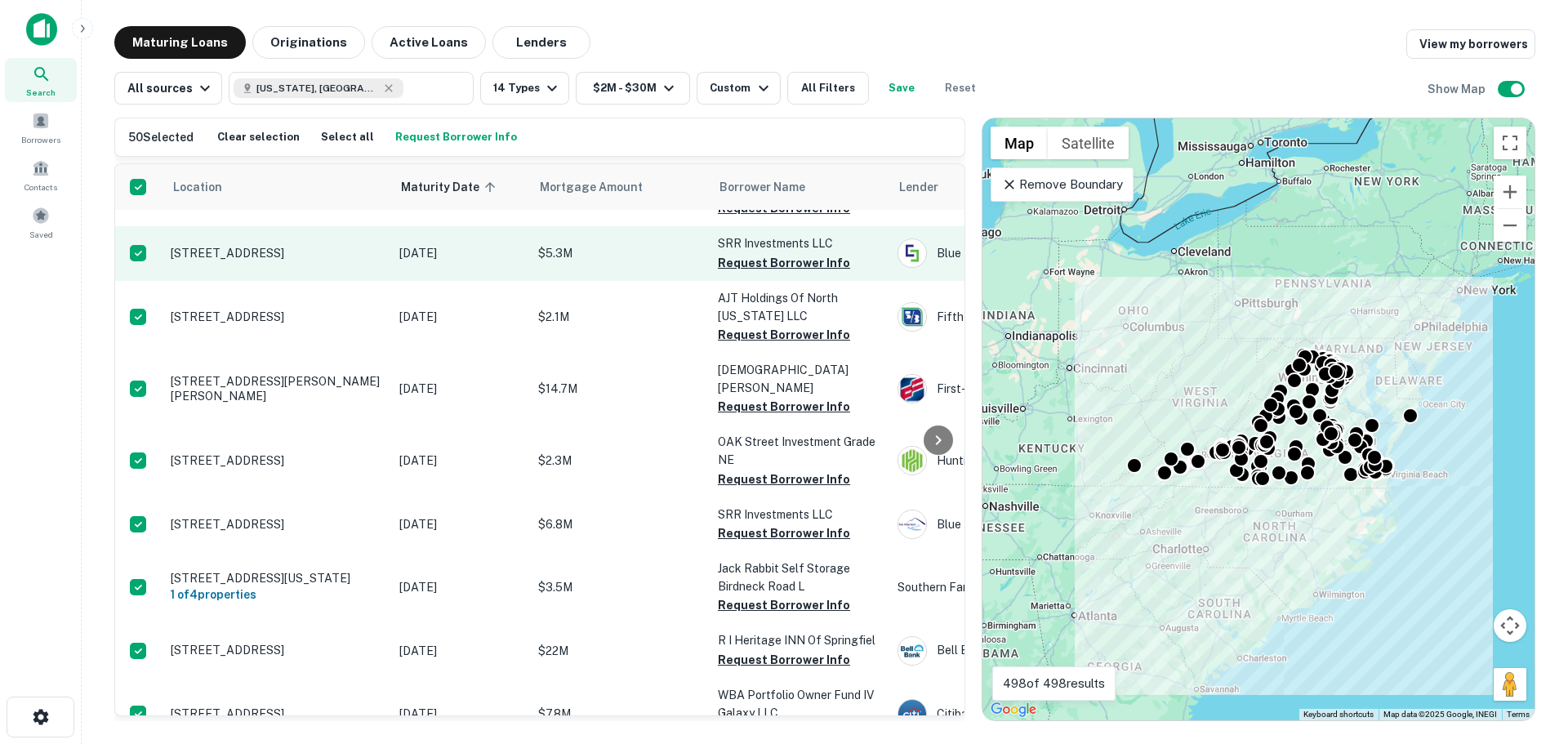
scroll to position [245, 0]
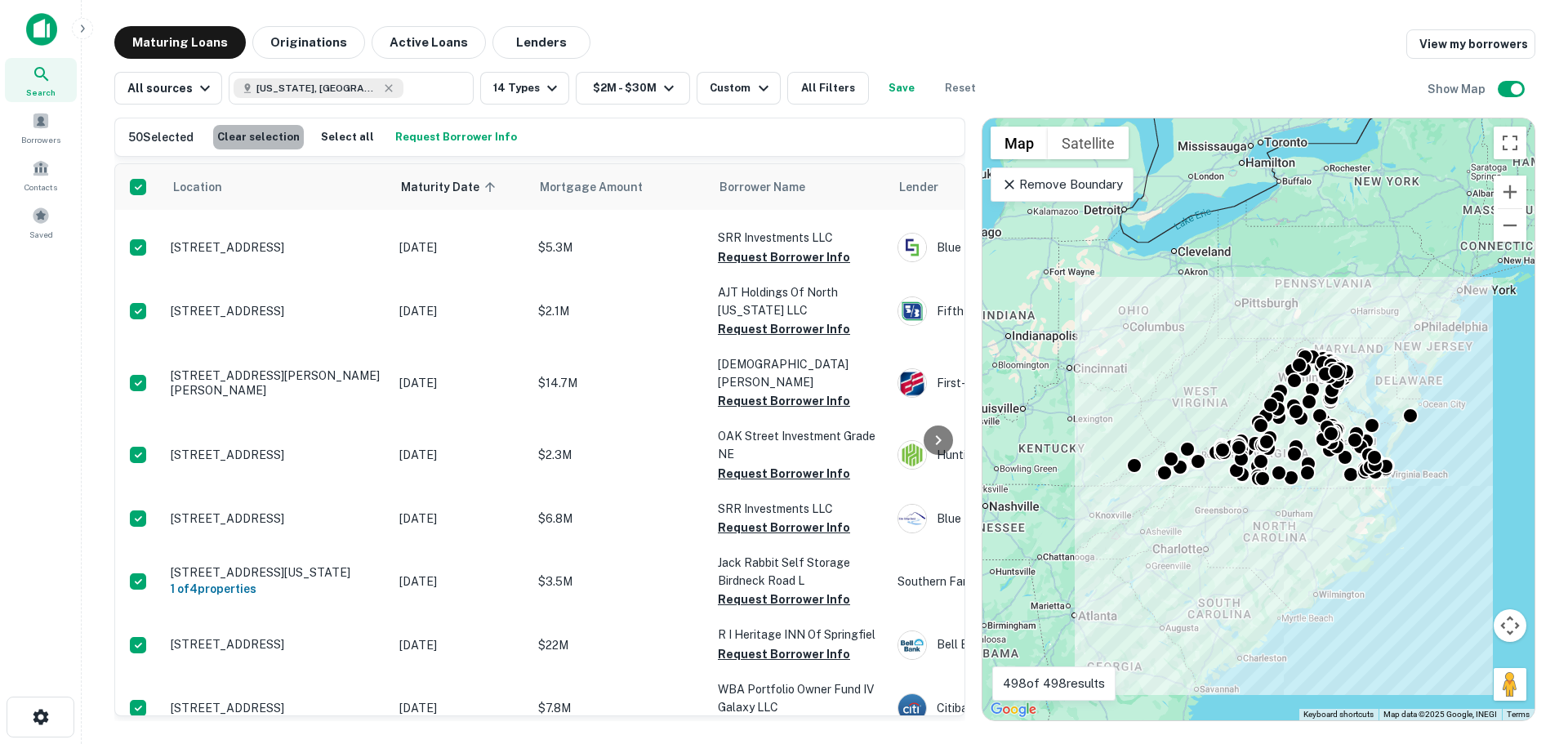
click at [264, 131] on button "Clear selection" at bounding box center [258, 137] width 90 height 24
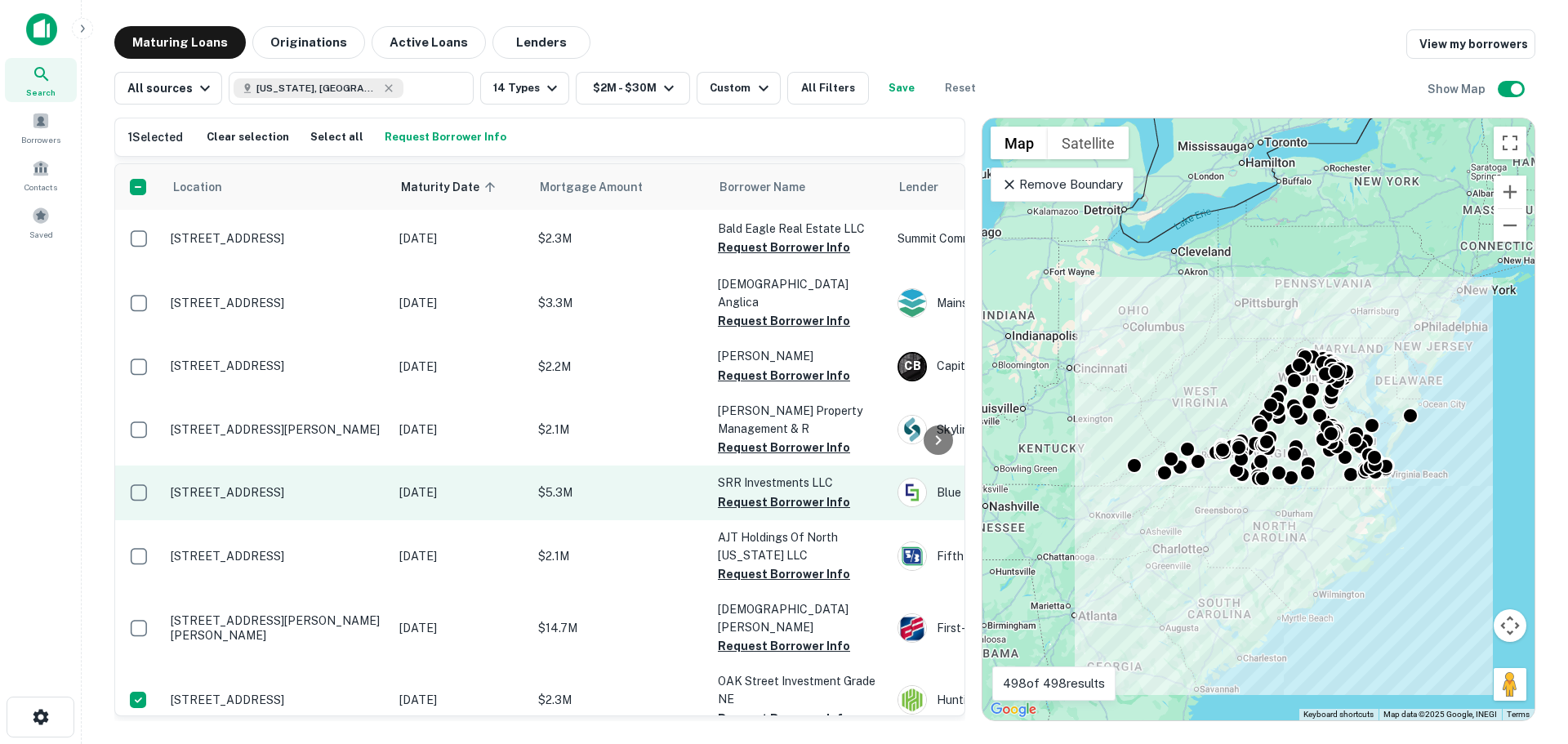
scroll to position [163, 0]
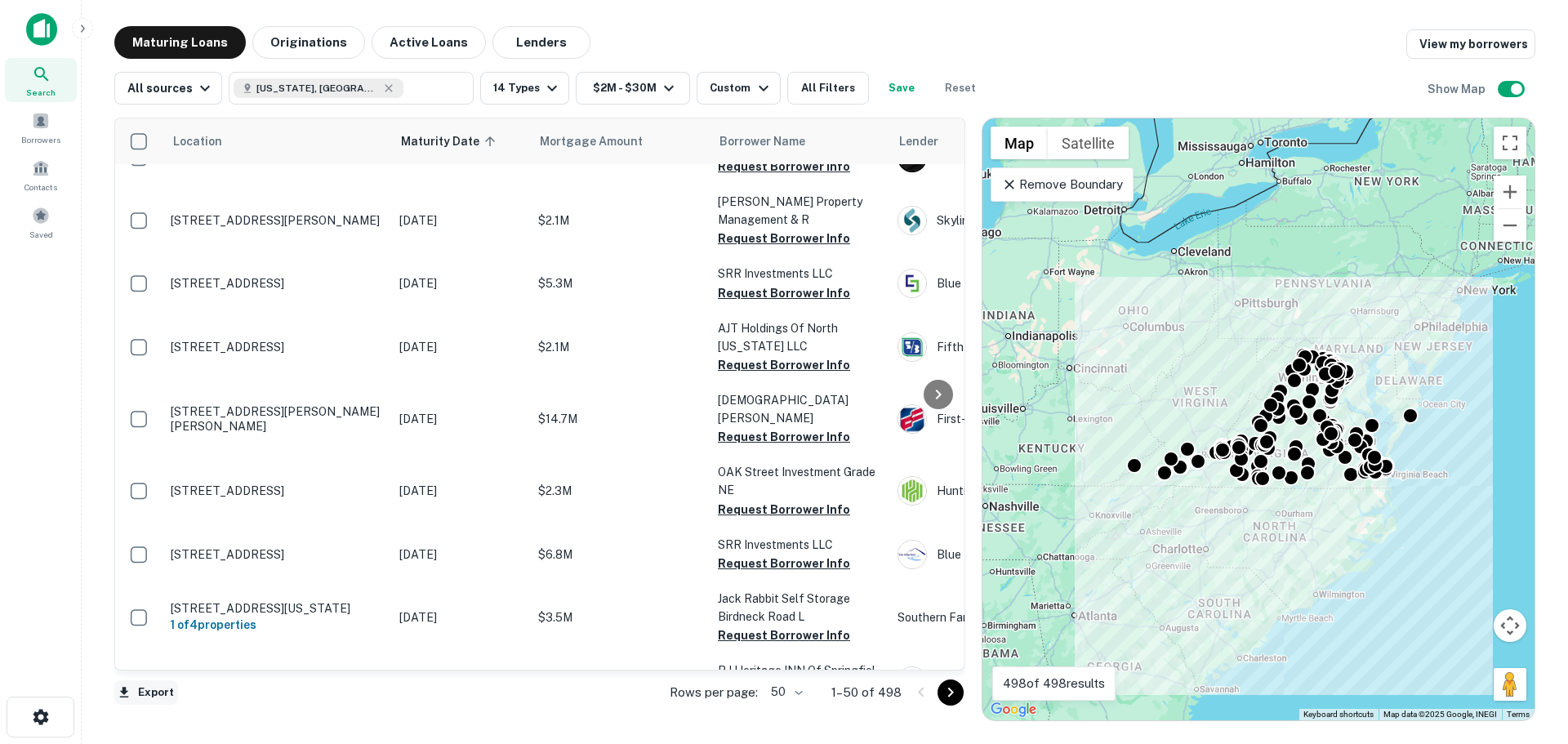
click at [158, 560] on button "Export" at bounding box center [147, 692] width 64 height 24
click at [191, 560] on li "Export as Excel (.xlsx)" at bounding box center [207, 710] width 185 height 29
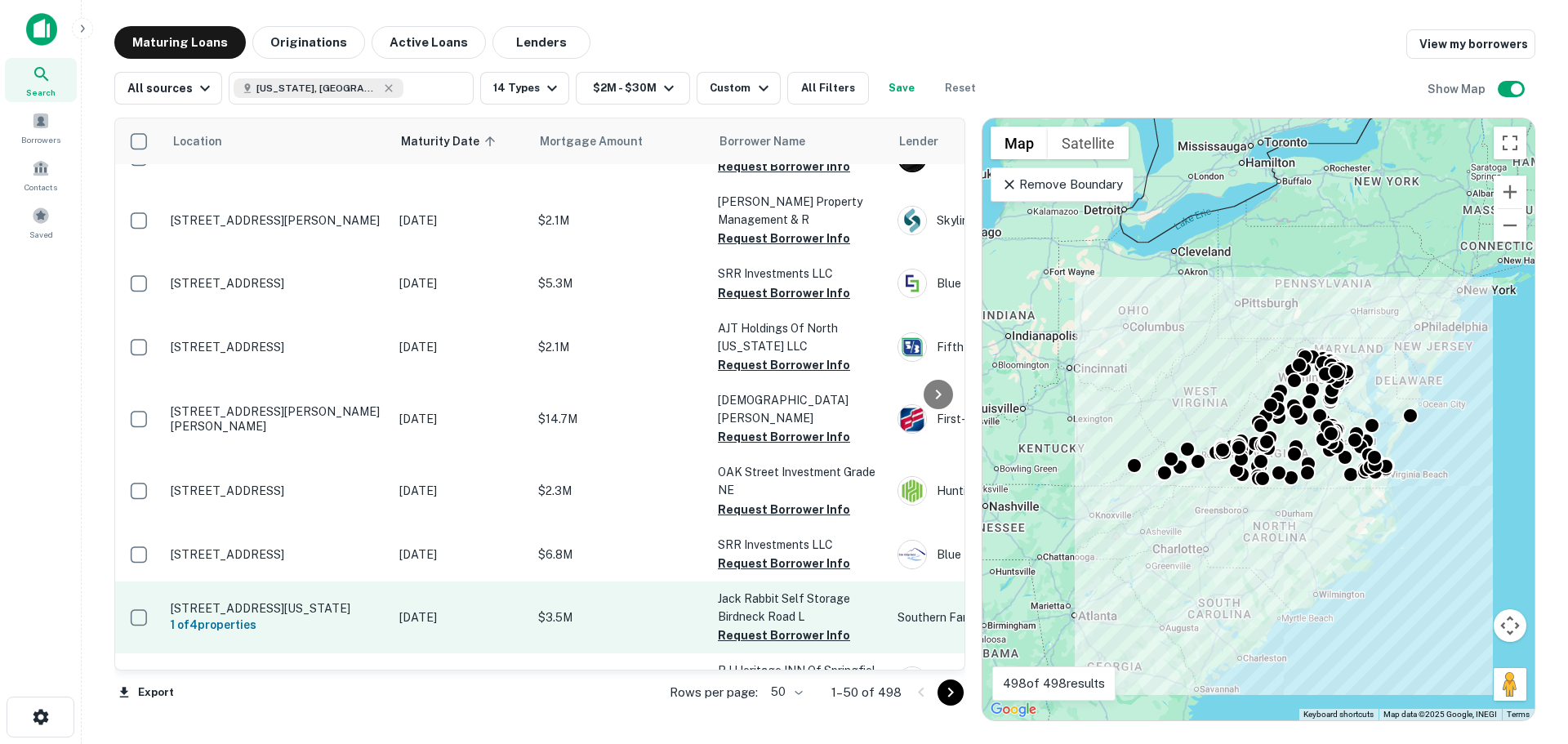
click at [281, 560] on p "109 N Birdneck Rd Virginia Beach, VA23451" at bounding box center [277, 608] width 212 height 15
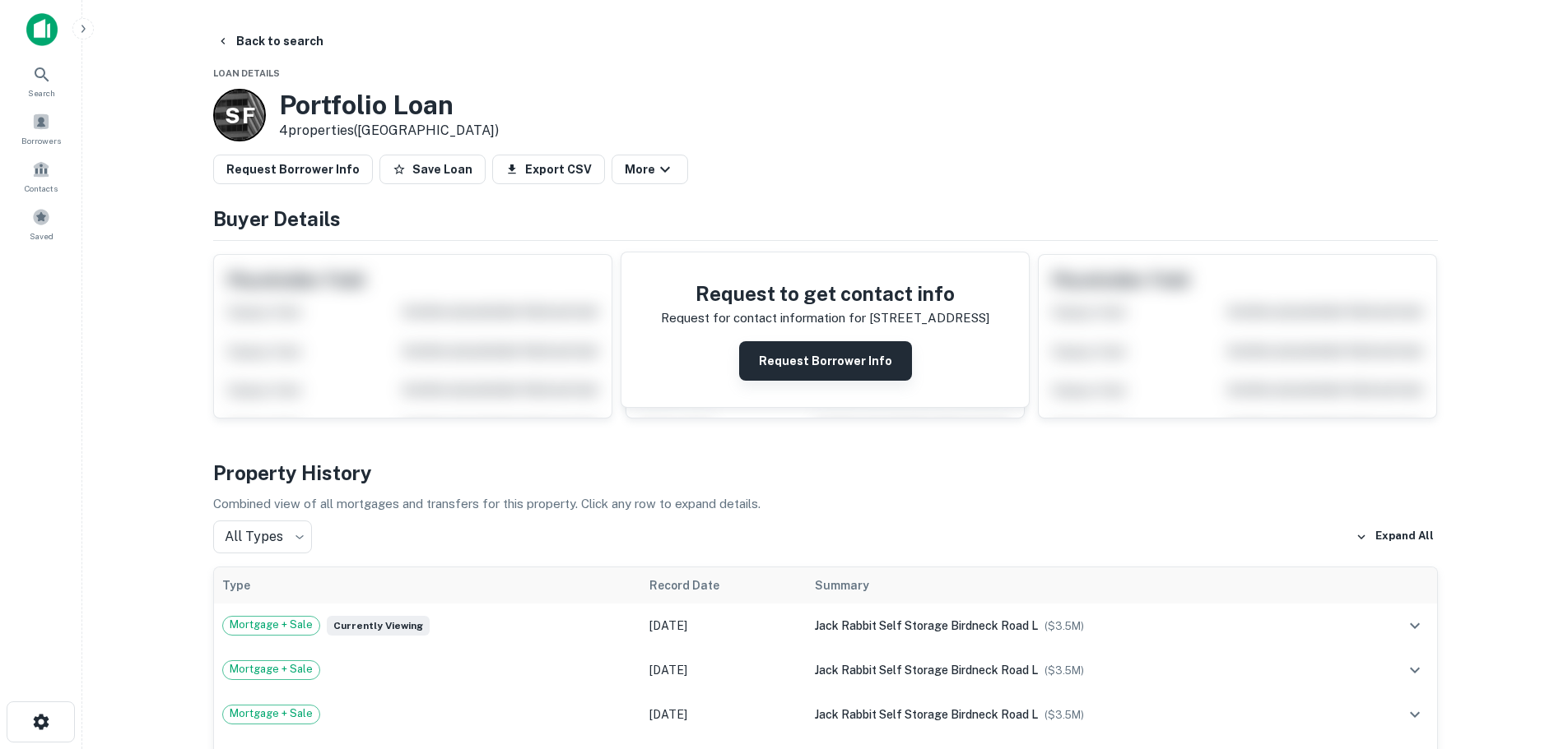
click at [833, 361] on button "Request Borrower Info" at bounding box center [825, 361] width 172 height 39
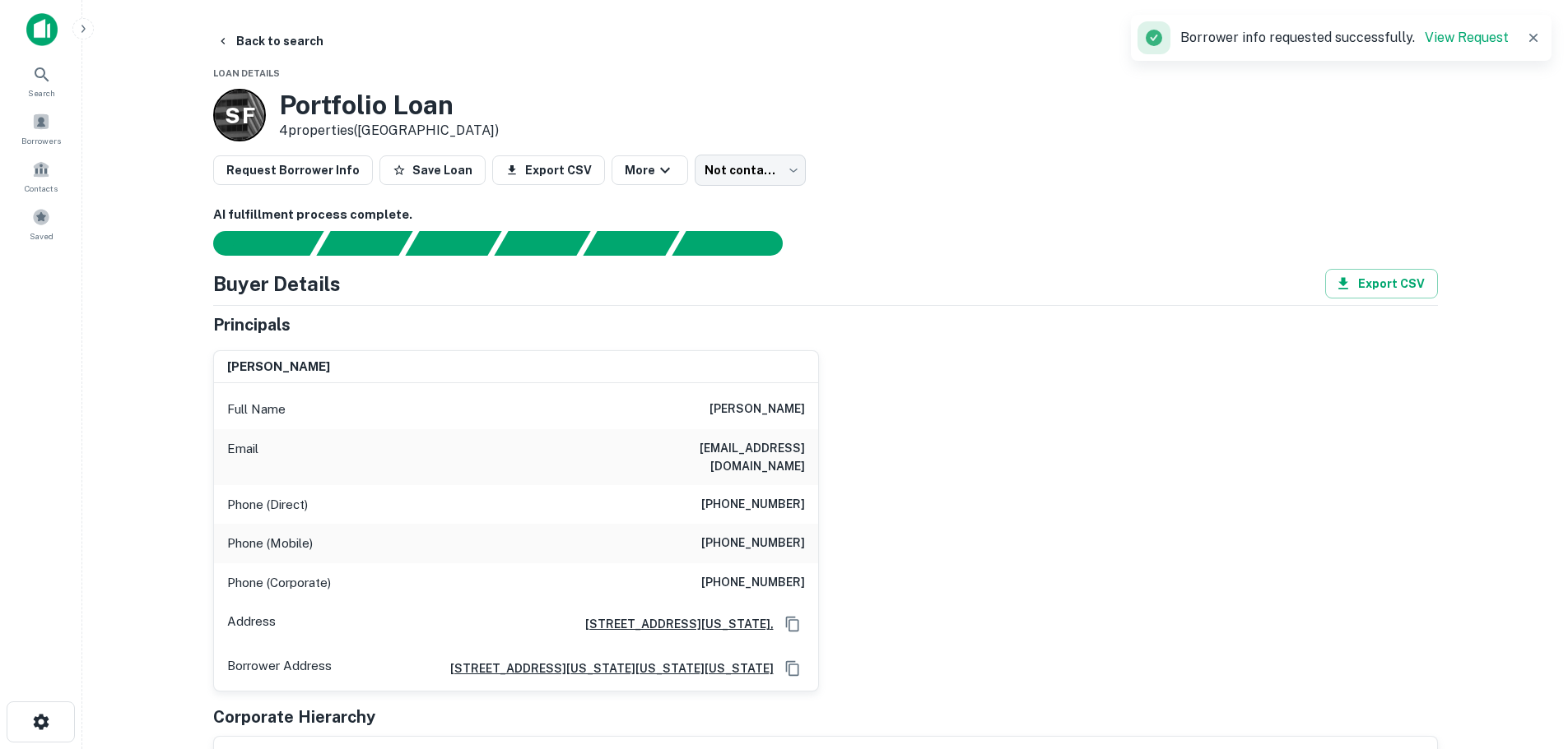
click at [733, 409] on h6 "alfred m. randolph, jr." at bounding box center [756, 409] width 95 height 20
click at [986, 558] on div "alfred m. randolph, jr. Full Name alfred m. randolph, jr. Email ashbilan83@yaho…" at bounding box center [819, 514] width 1238 height 355
click at [1045, 490] on div "alfred m. randolph, jr. Full Name alfred m. randolph, jr. Email ashbilan83@yaho…" at bounding box center [819, 514] width 1238 height 355
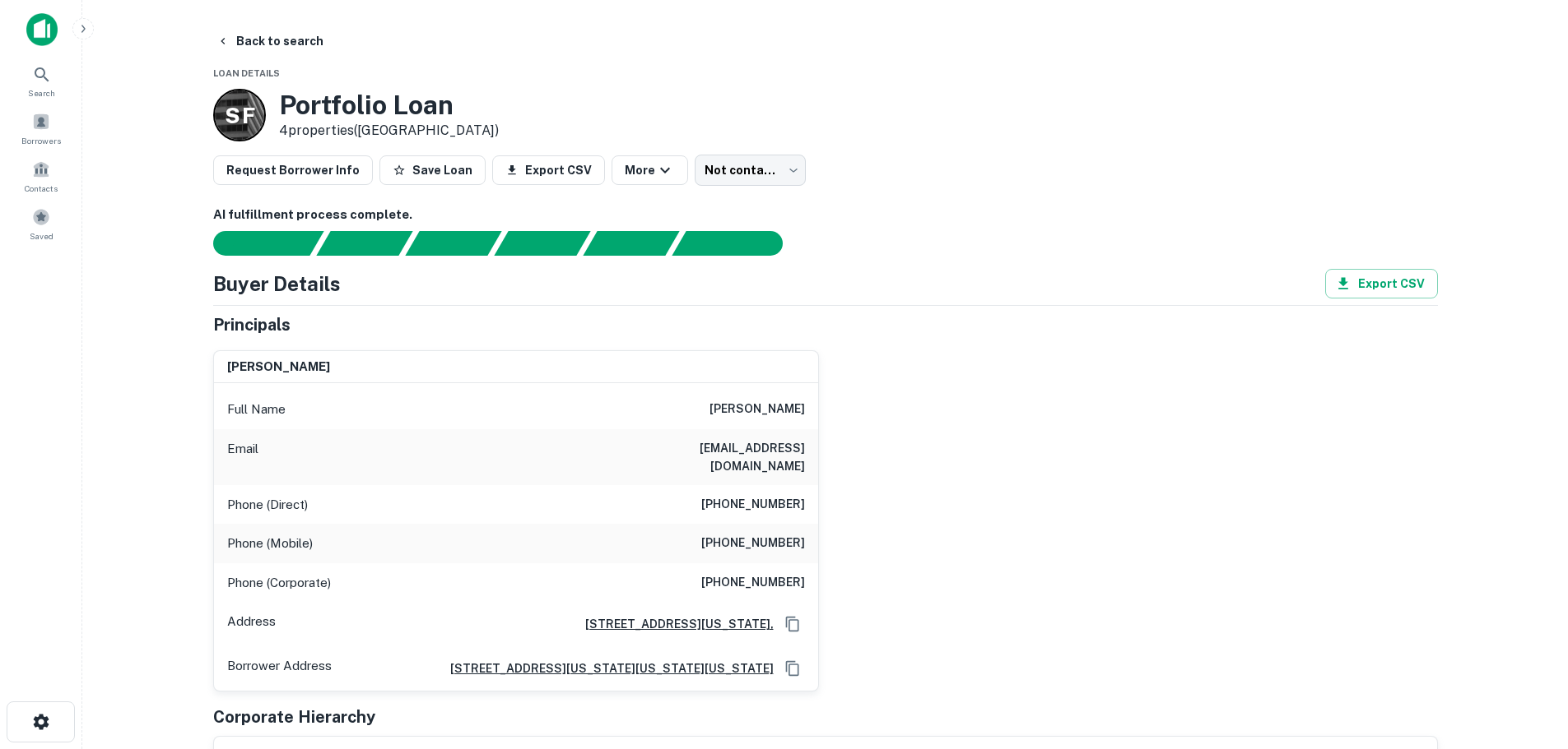
click at [762, 447] on h6 "ashbilan83@yahoo.com" at bounding box center [706, 457] width 198 height 36
click at [904, 445] on div "alfred m. randolph, jr. Full Name alfred m. randolph, jr. Email ashbilan83@yaho…" at bounding box center [819, 514] width 1238 height 355
click at [753, 448] on h6 "ashbilan83@yahoo.com" at bounding box center [706, 457] width 198 height 36
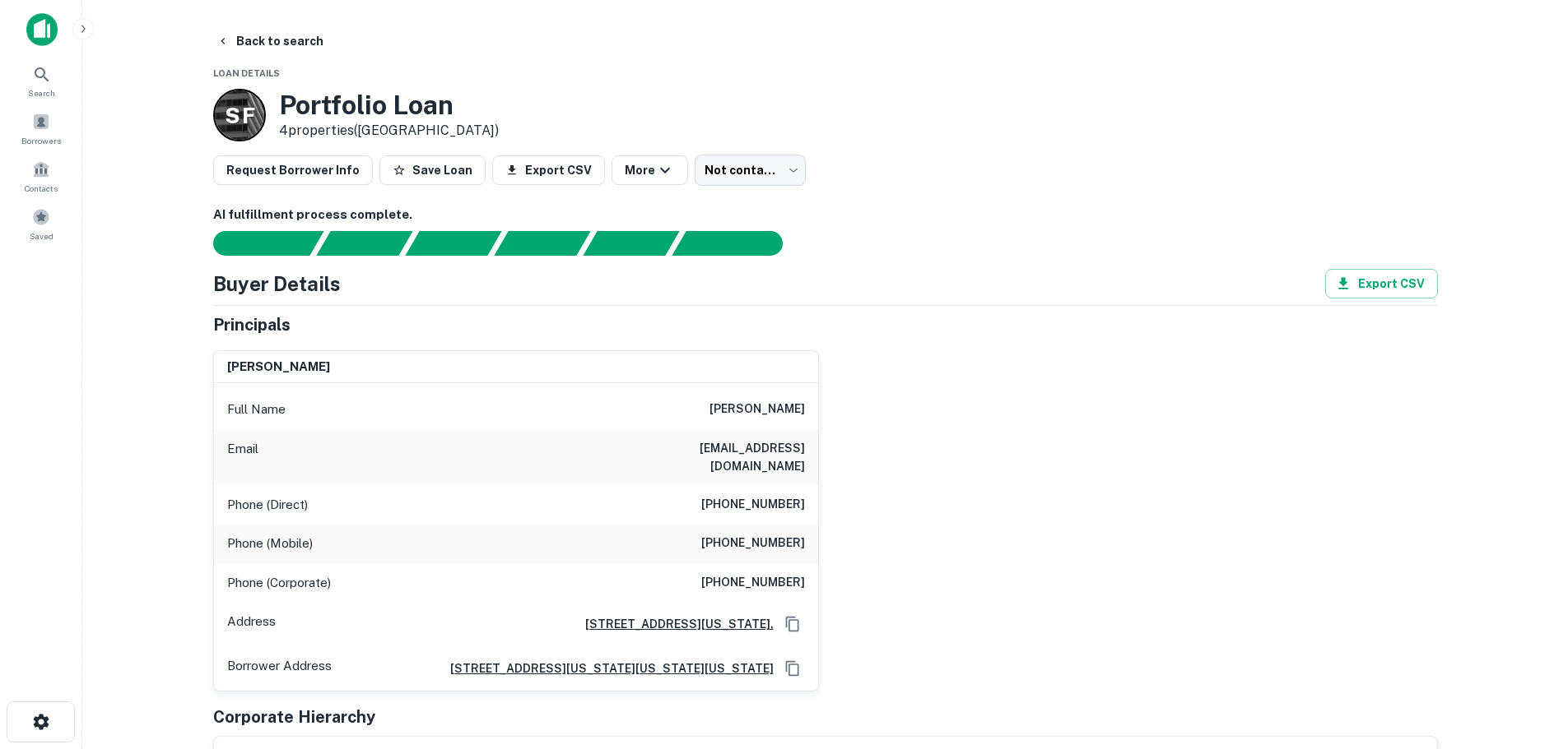
click at [754, 534] on h6 "(704) 299-3879" at bounding box center [753, 543] width 104 height 20
click at [851, 523] on div "alfred m. randolph, jr. Full Name alfred m. randolph, jr. Email ashbilan83@yaho…" at bounding box center [819, 514] width 1238 height 355
click at [774, 534] on h6 "(704) 299-3879" at bounding box center [753, 543] width 104 height 20
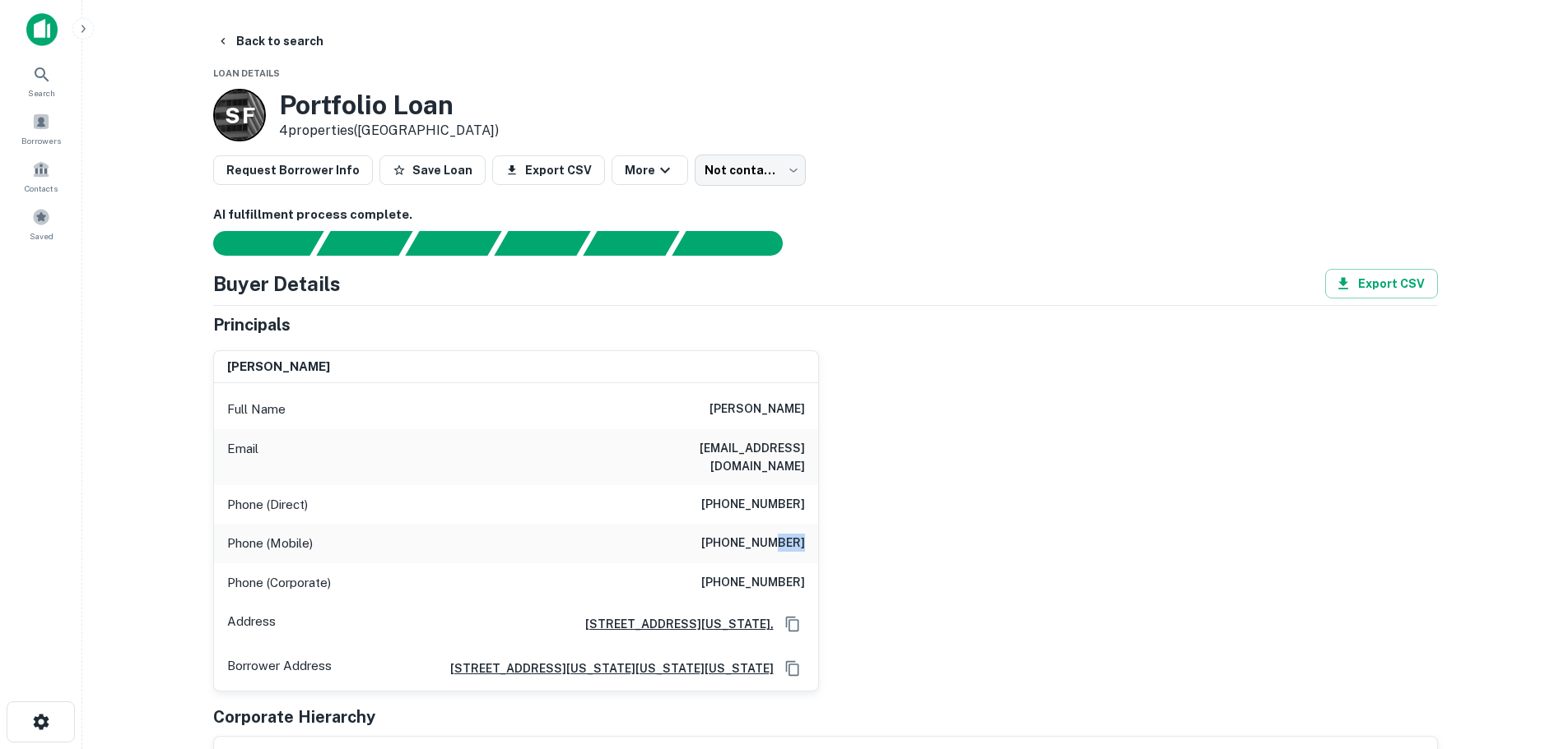
click at [774, 534] on h6 "(704) 299-3879" at bounding box center [753, 543] width 104 height 20
click at [763, 495] on h6 "(757) 428-4808" at bounding box center [753, 505] width 104 height 20
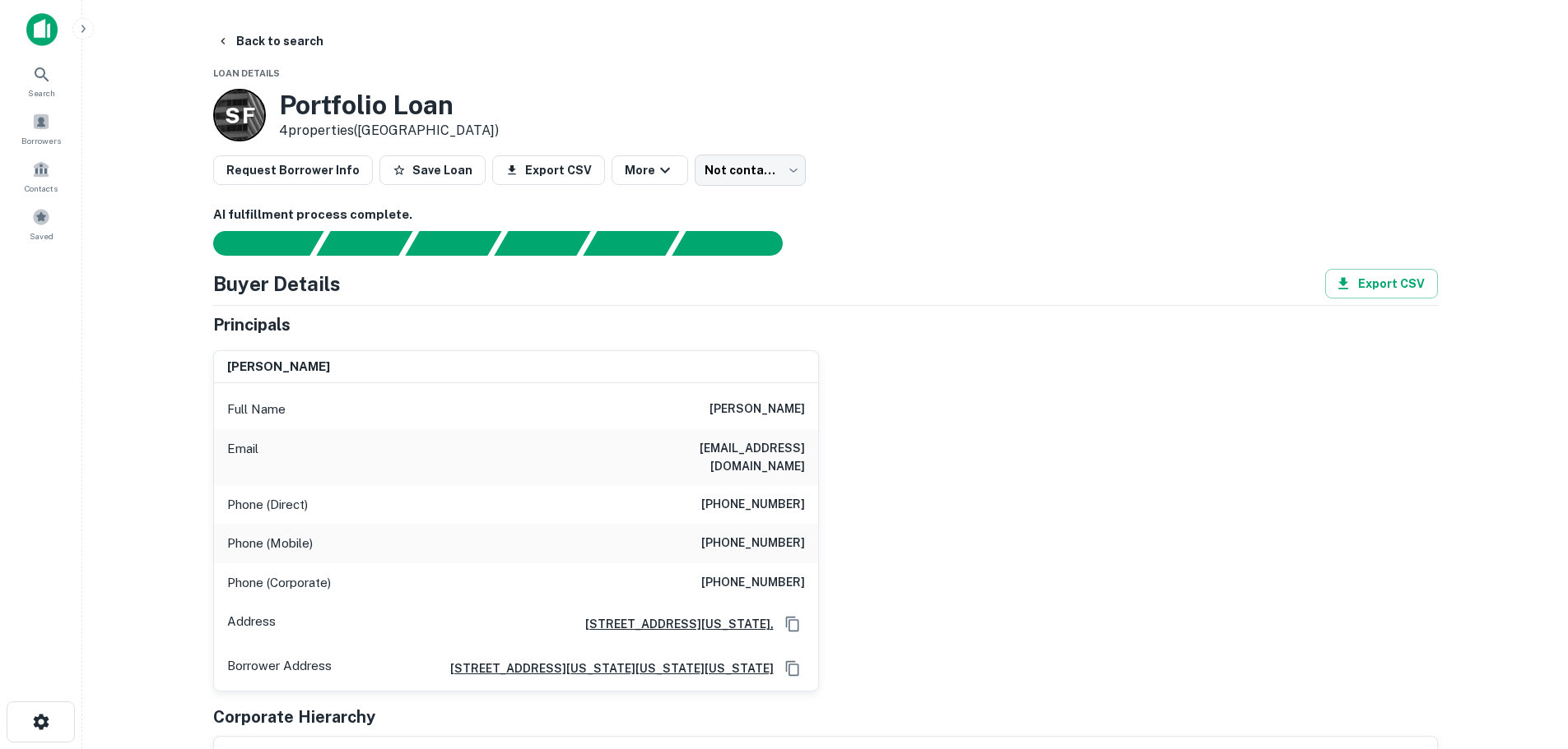
click at [737, 450] on h6 "ashbilan83@yahoo.com" at bounding box center [706, 457] width 198 height 36
click at [1090, 507] on div "alfred m. randolph, jr. Full Name alfred m. randolph, jr. Email ashbilan83@yaho…" at bounding box center [819, 514] width 1238 height 355
click at [1067, 564] on div "alfred m. randolph, jr. Full Name alfred m. randolph, jr. Email ashbilan83@yaho…" at bounding box center [819, 514] width 1238 height 355
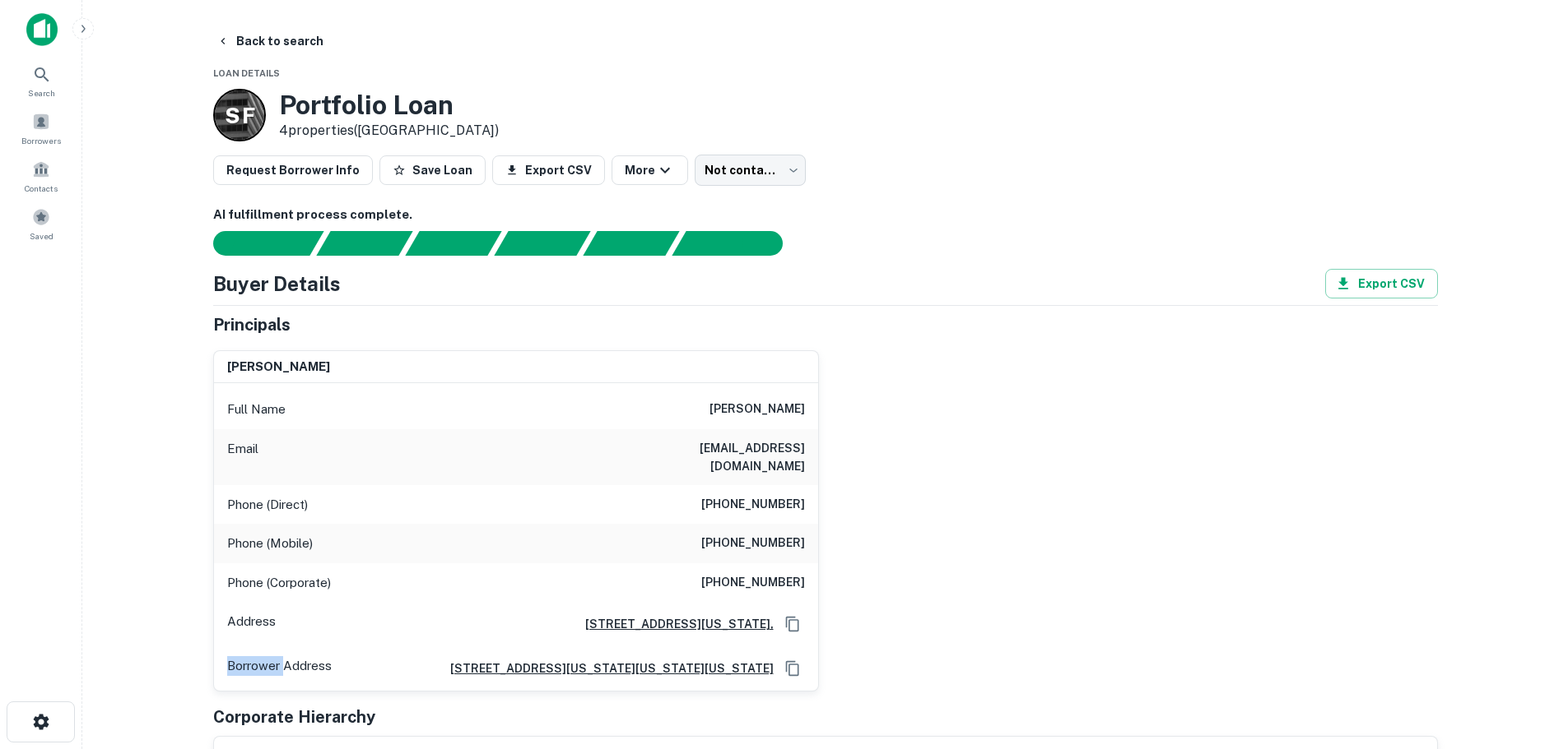
click at [1067, 564] on div "alfred m. randolph, jr. Full Name alfred m. randolph, jr. Email ashbilan83@yaho…" at bounding box center [819, 514] width 1238 height 355
click at [929, 564] on div "alfred m. randolph, jr. Full Name alfred m. randolph, jr. Email ashbilan83@yaho…" at bounding box center [819, 514] width 1238 height 355
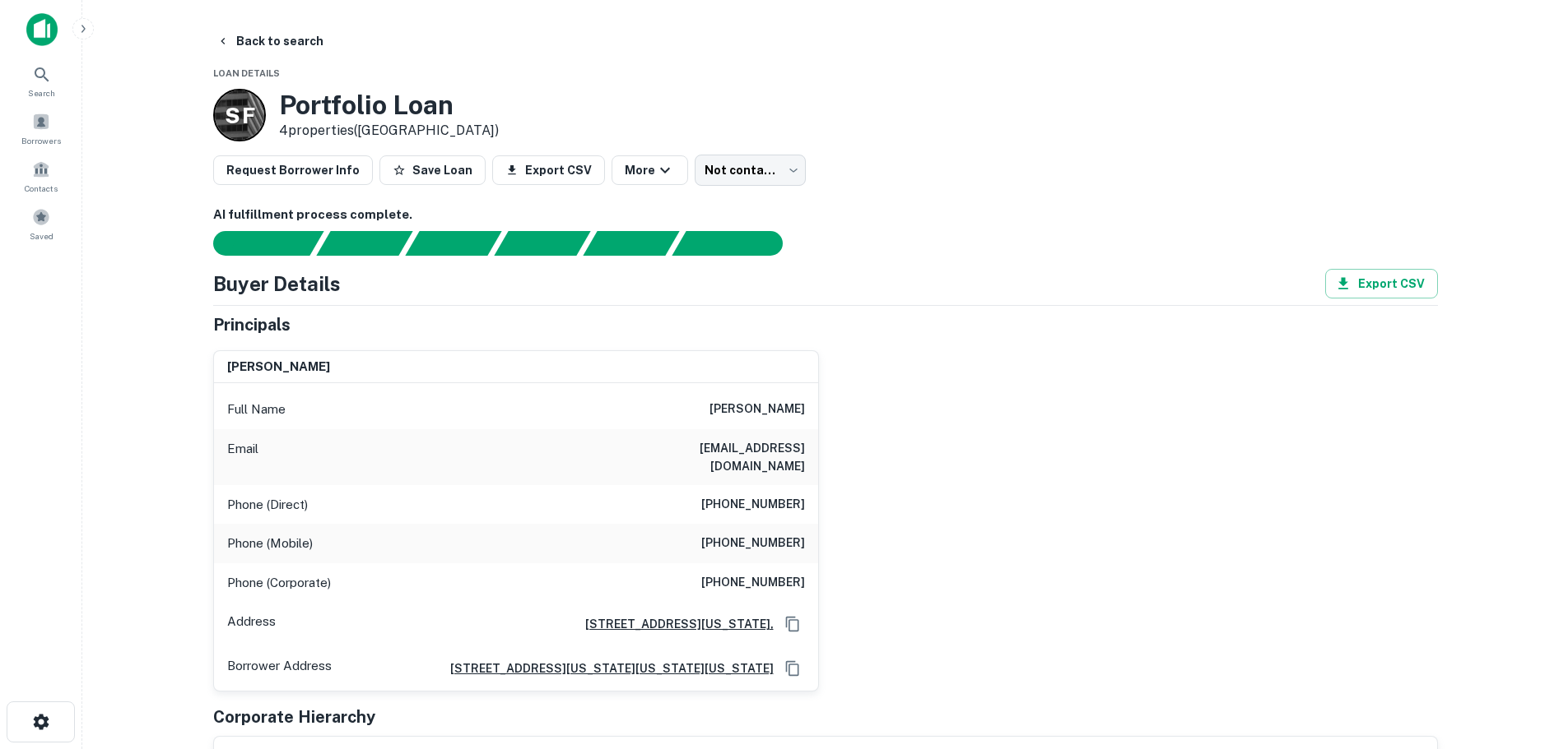
click at [870, 564] on div "alfred m. randolph, jr. Full Name alfred m. randolph, jr. Email ashbilan83@yaho…" at bounding box center [819, 514] width 1238 height 355
click at [448, 564] on div "Corporate Hierarchy" at bounding box center [826, 717] width 1224 height 24
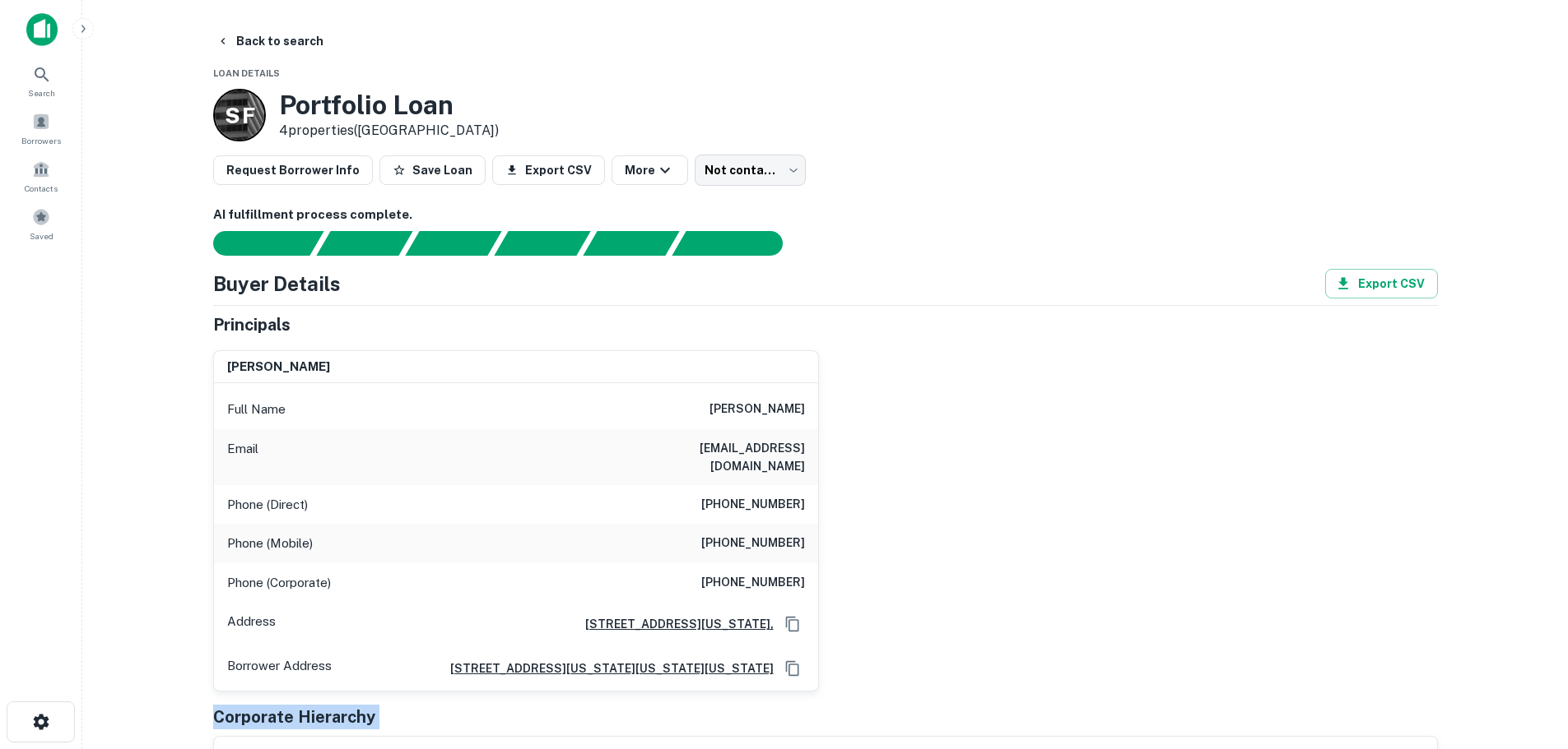
click at [448, 564] on div "Corporate Hierarchy" at bounding box center [826, 717] width 1224 height 24
click at [234, 564] on p "Borrower Address" at bounding box center [279, 668] width 105 height 24
click at [257, 564] on p "Address" at bounding box center [252, 624] width 49 height 24
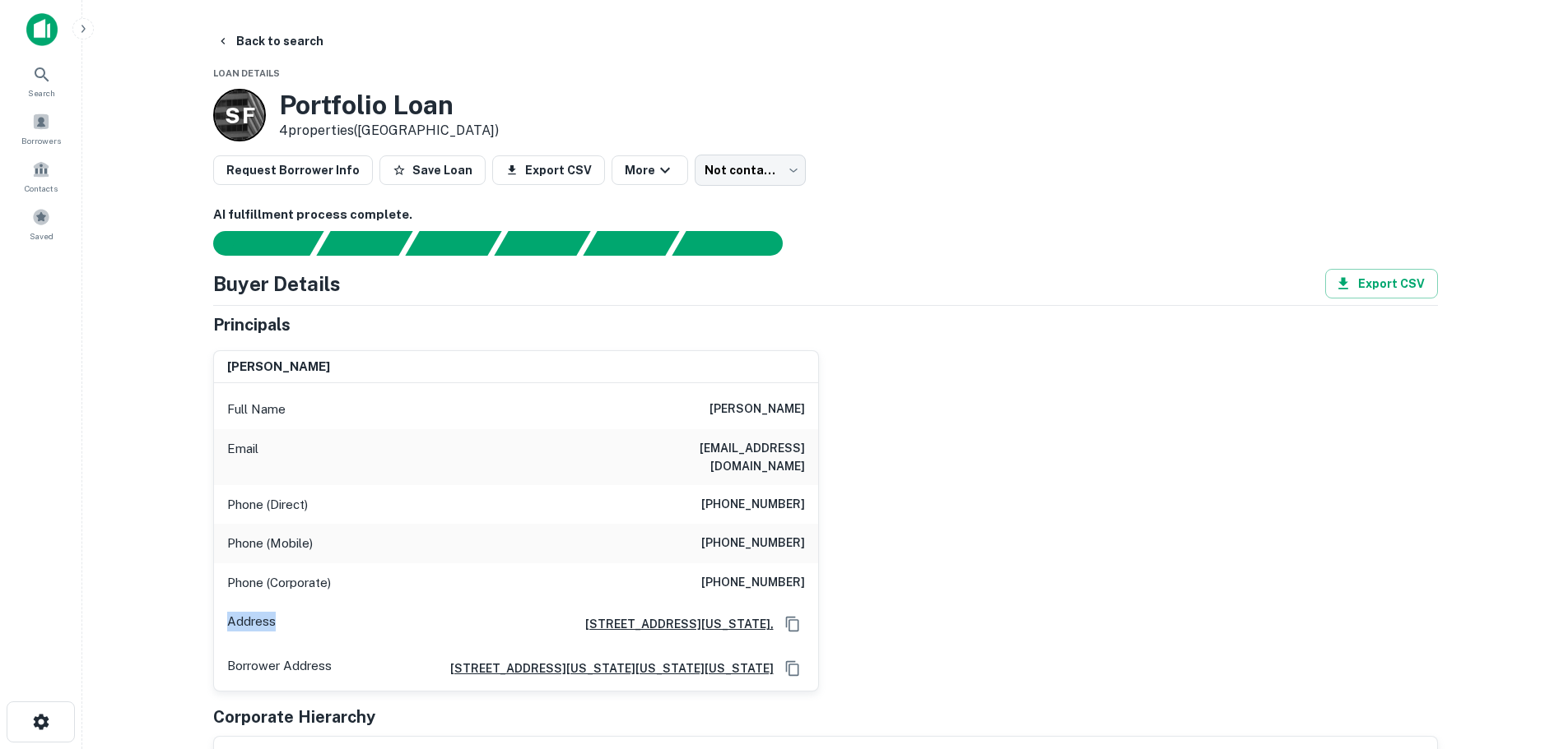
click at [257, 564] on p "Address" at bounding box center [252, 624] width 49 height 24
click at [256, 564] on p "Phone (Corporate)" at bounding box center [279, 584] width 104 height 20
click at [257, 535] on p "Phone (Mobile)" at bounding box center [269, 543] width 85 height 20
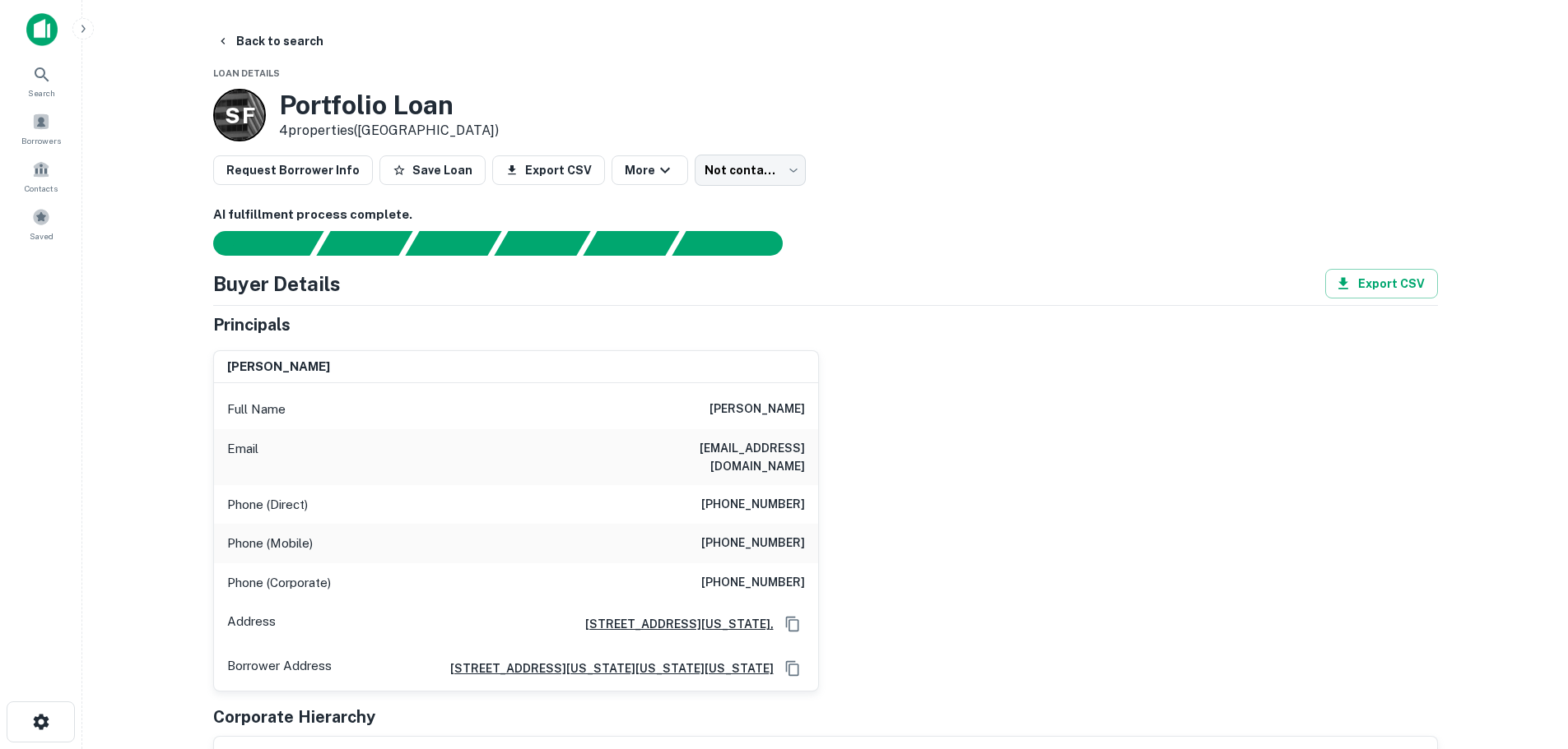
click at [259, 534] on p "Phone (Mobile)" at bounding box center [269, 543] width 85 height 20
click at [269, 495] on p "Phone (Direct)" at bounding box center [267, 505] width 80 height 20
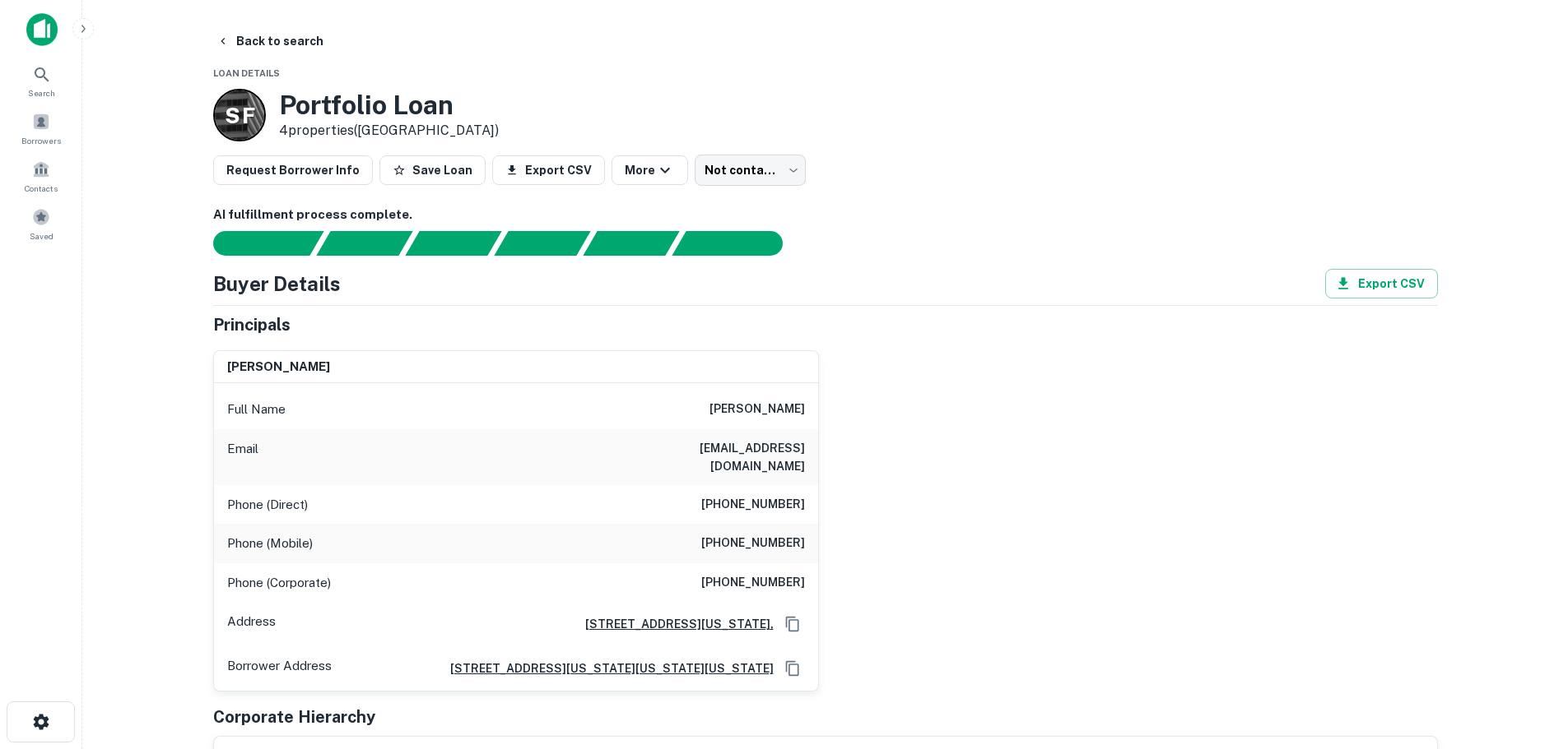
click at [275, 495] on p "Phone (Direct)" at bounding box center [267, 505] width 80 height 20
click at [381, 486] on div "Phone (Direct) (757) 428-4808" at bounding box center [515, 505] width 604 height 39
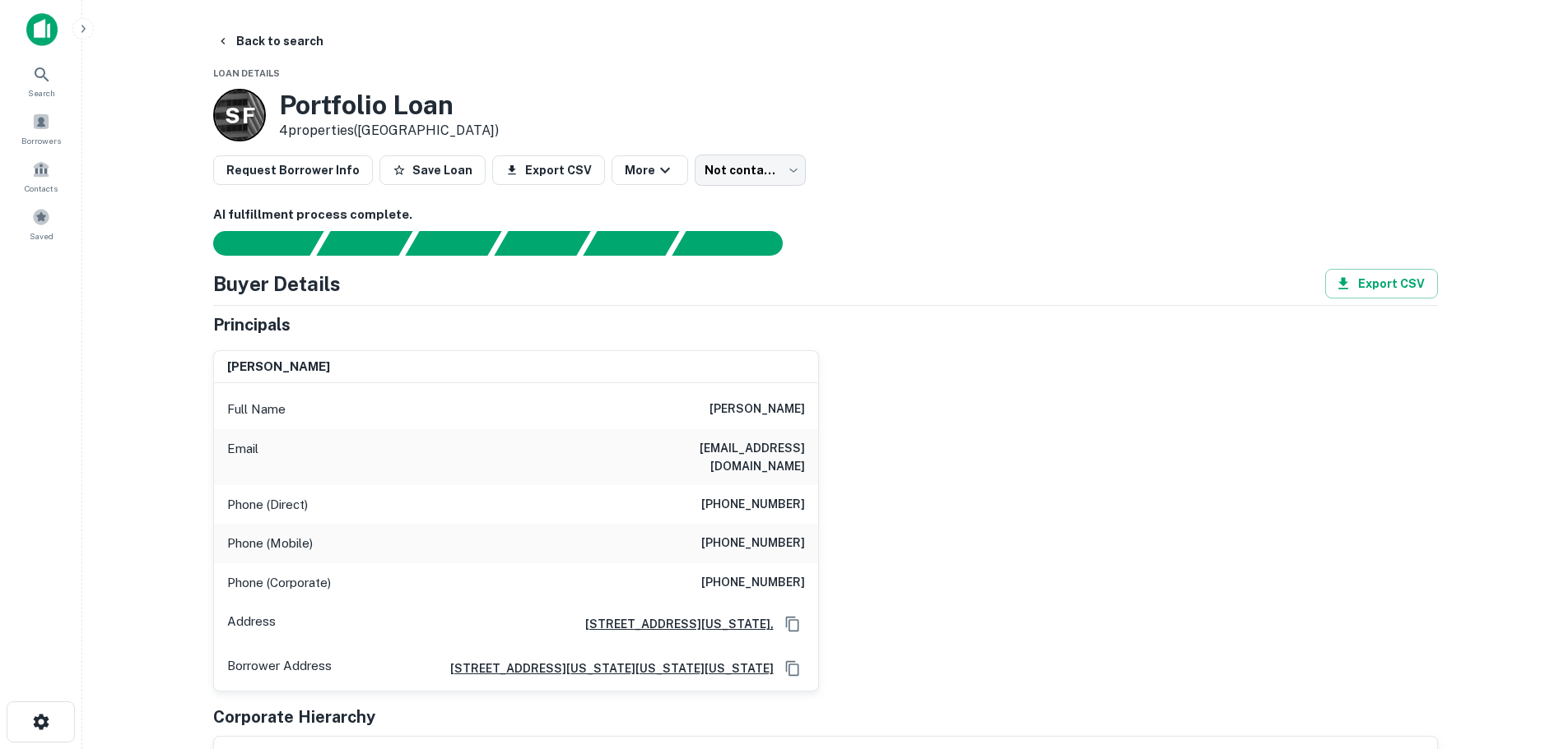
click at [251, 444] on p "Email" at bounding box center [243, 457] width 31 height 36
click at [994, 343] on div "alfred m. randolph, jr. Full Name alfred m. randolph, jr. Email ashbilan83@yaho…" at bounding box center [819, 514] width 1238 height 355
click at [991, 464] on div "alfred m. randolph, jr. Full Name alfred m. randolph, jr. Email ashbilan83@yaho…" at bounding box center [819, 514] width 1238 height 355
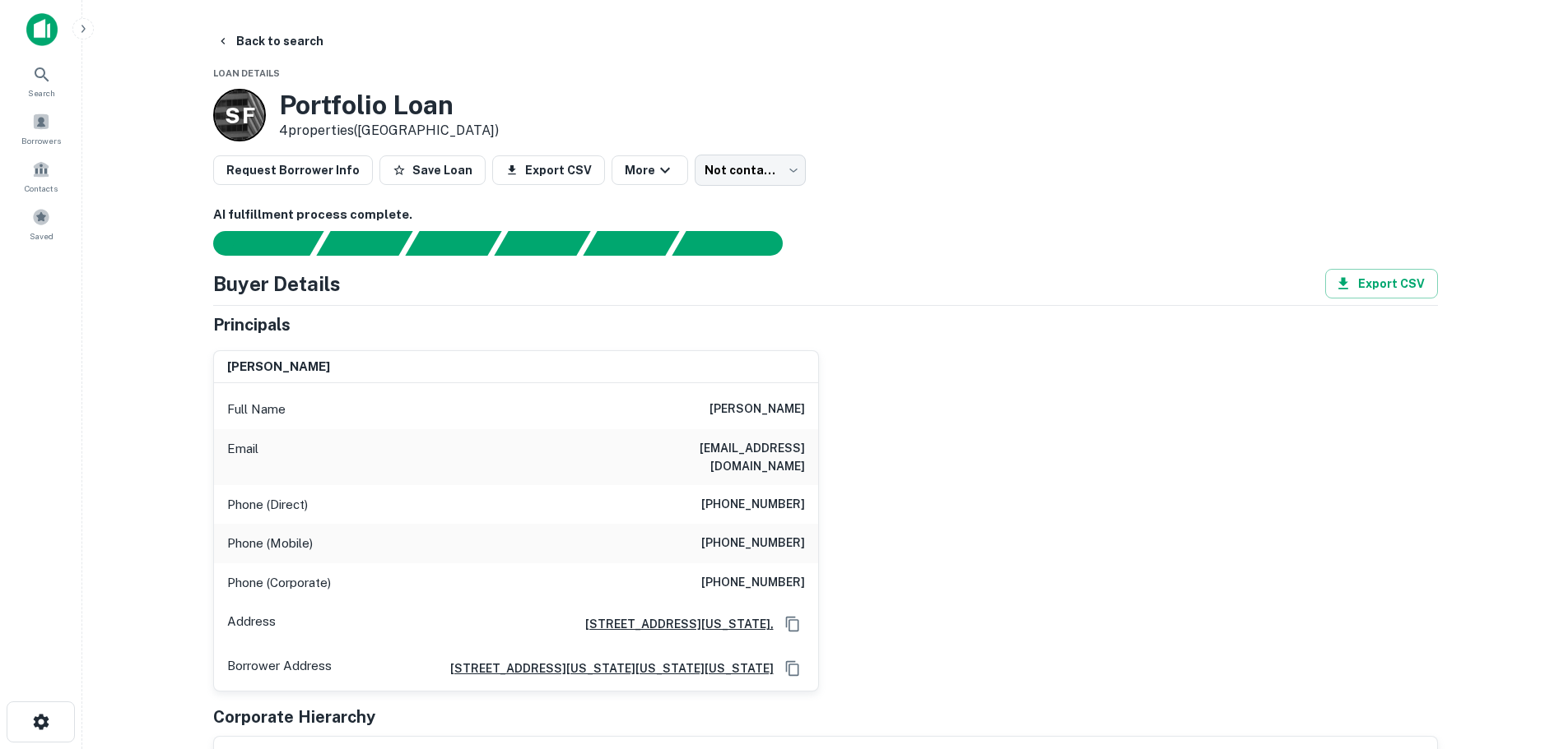
click at [166, 515] on main "Back to search Loan Details S F Portfolio Loan 4 properties (VA) Request Borrow…" at bounding box center [825, 374] width 1486 height 749
click at [254, 534] on p "Phone (Mobile)" at bounding box center [269, 543] width 85 height 20
click at [229, 534] on p "Phone (Mobile)" at bounding box center [269, 543] width 85 height 20
click at [768, 495] on h6 "(757) 428-4808" at bounding box center [753, 505] width 104 height 20
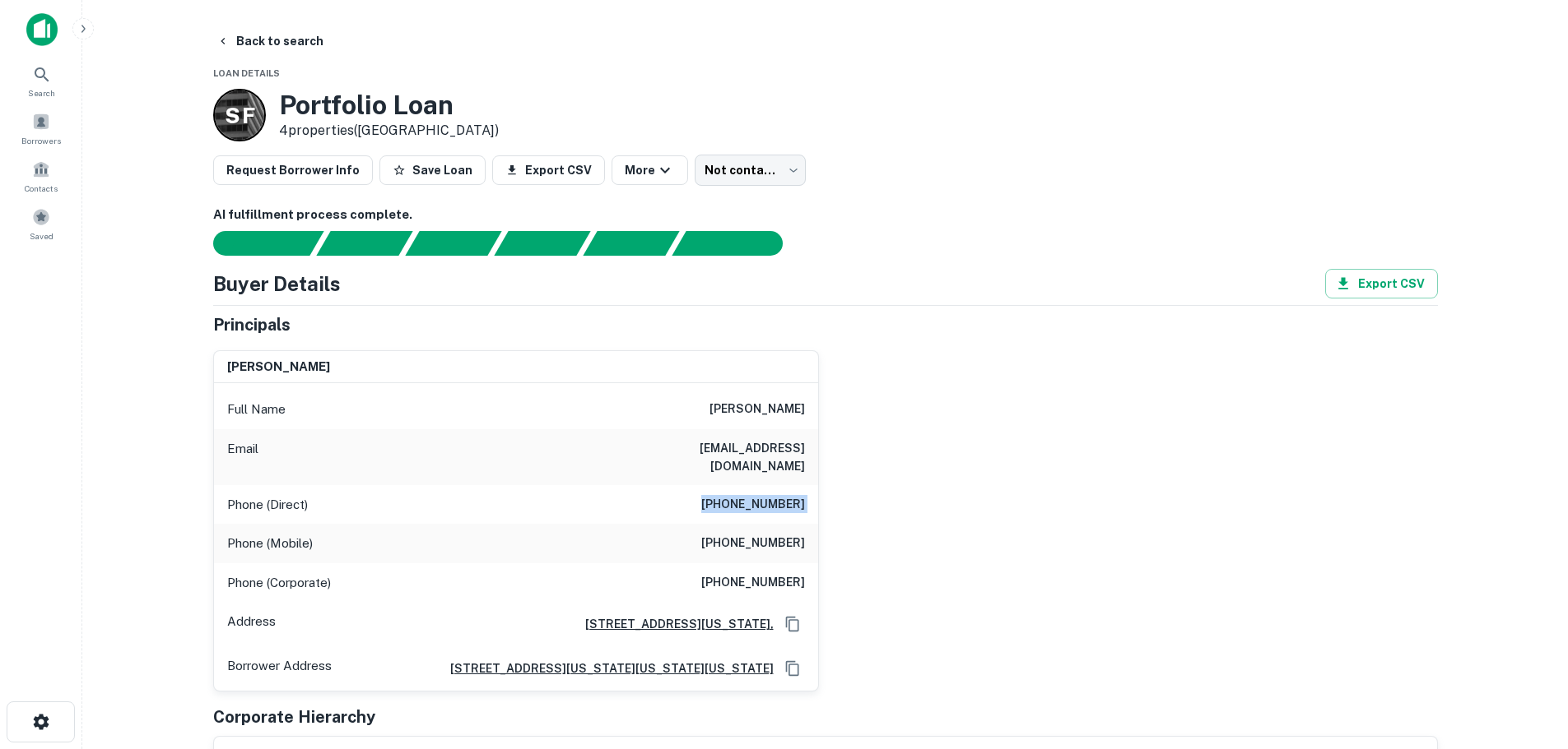
click at [768, 495] on h6 "(757) 428-4808" at bounding box center [753, 505] width 104 height 20
click at [763, 495] on h6 "(757) 428-4808" at bounding box center [753, 505] width 104 height 20
click at [770, 534] on h6 "(704) 299-3879" at bounding box center [753, 543] width 104 height 20
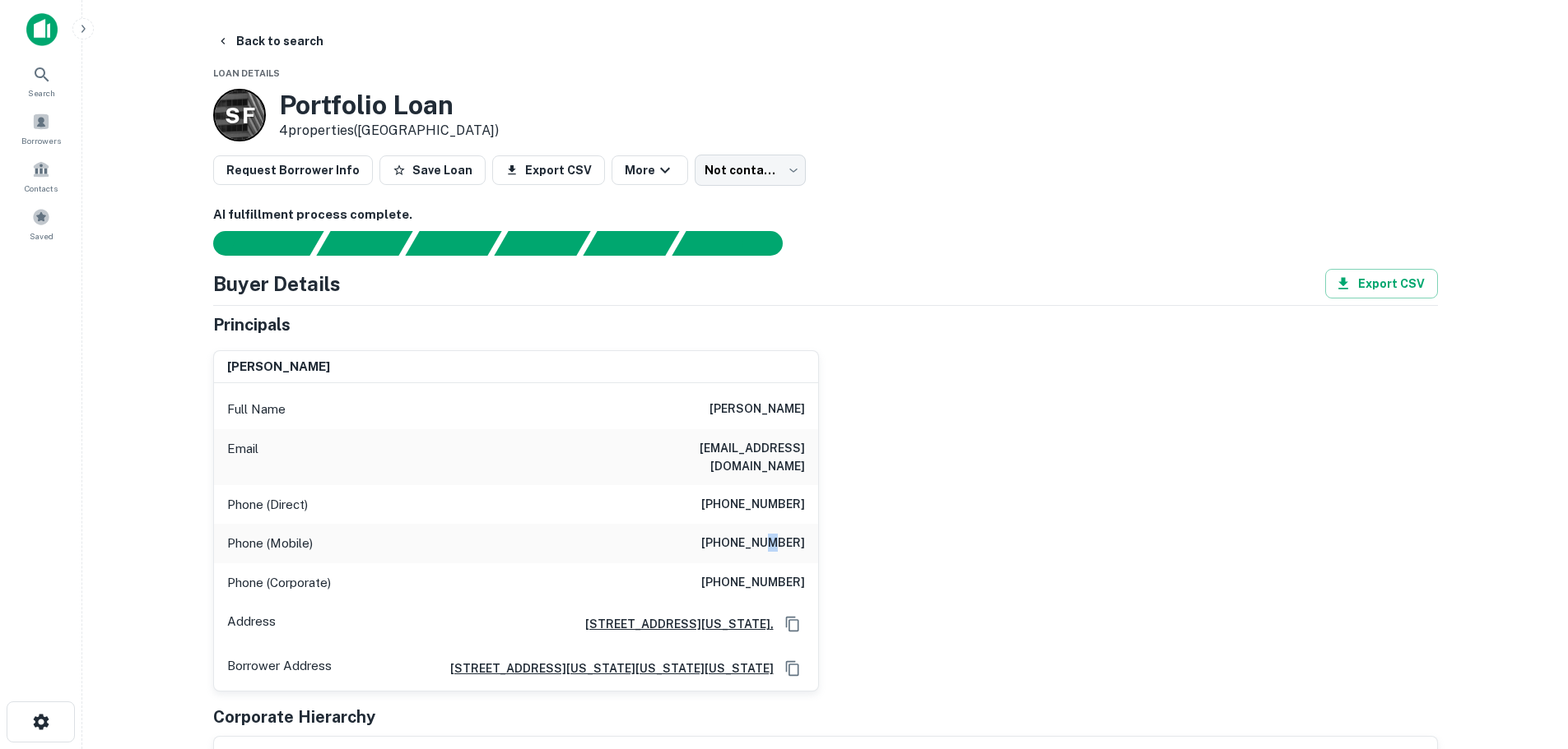
click at [770, 534] on h6 "(704) 299-3879" at bounding box center [753, 543] width 104 height 20
click at [780, 564] on h6 "(757) 491-8640" at bounding box center [753, 584] width 104 height 20
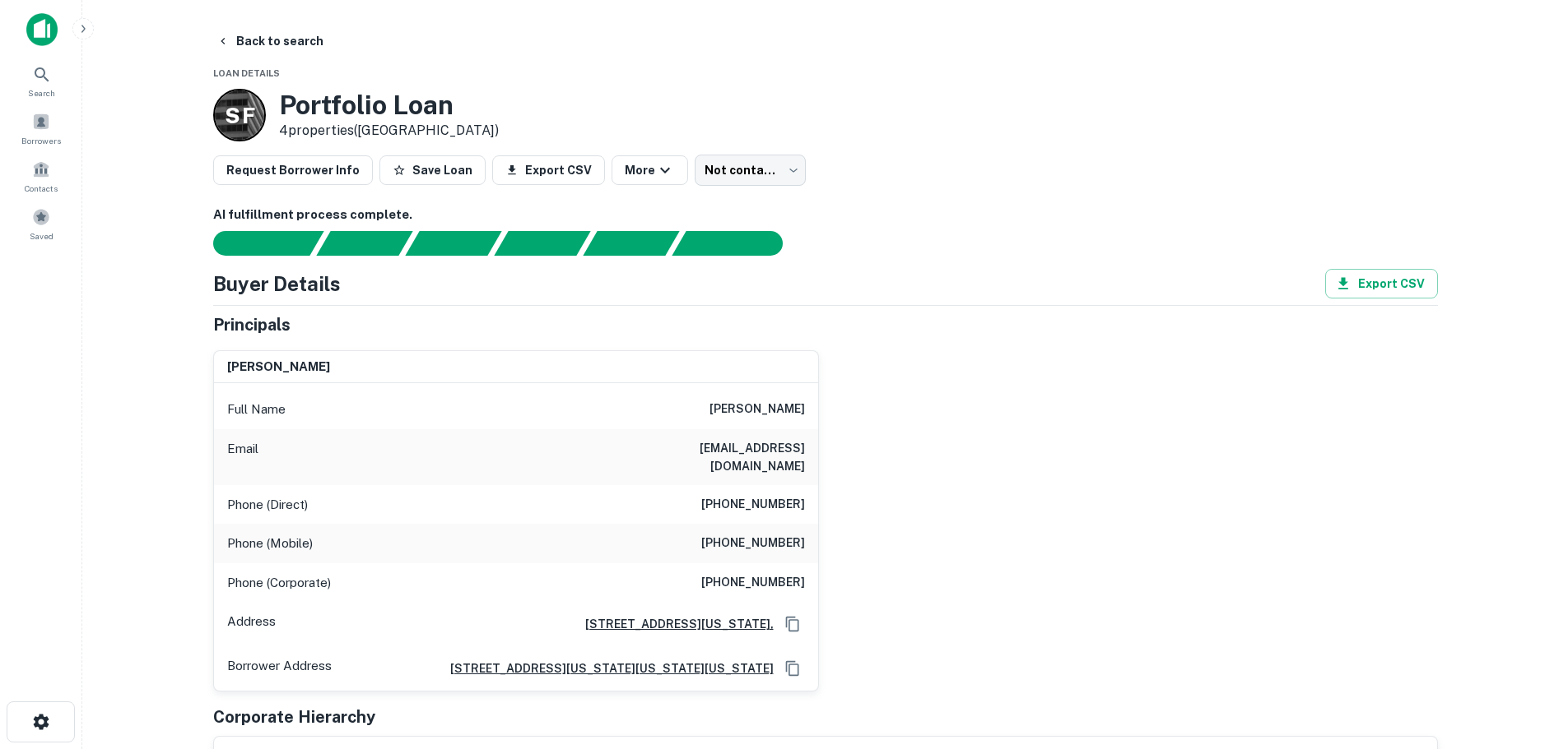
click at [771, 534] on h6 "(704) 299-3879" at bounding box center [753, 543] width 104 height 20
click at [752, 495] on h6 "(757) 428-4808" at bounding box center [753, 505] width 104 height 20
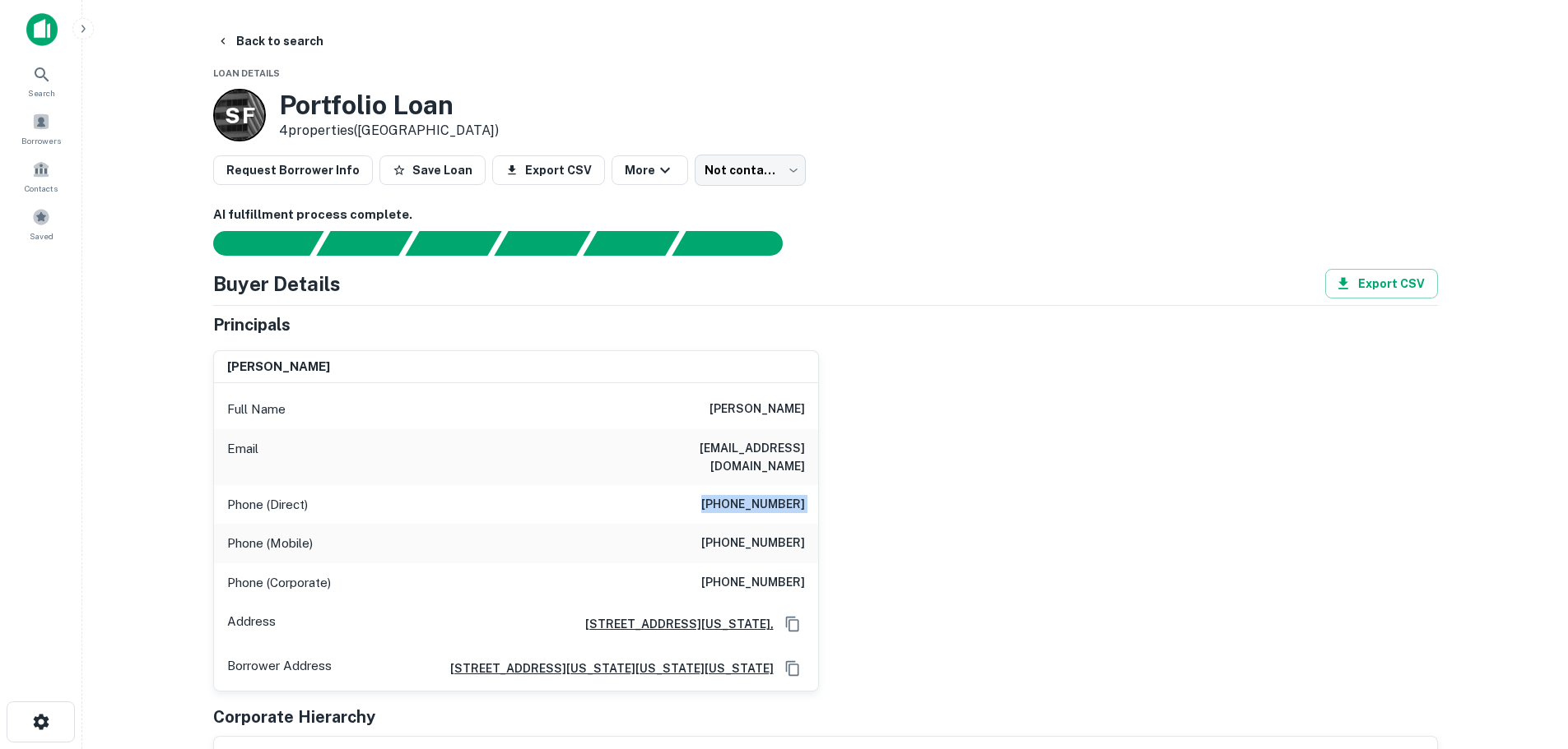
click at [752, 495] on h6 "(757) 428-4808" at bounding box center [753, 505] width 104 height 20
click at [790, 495] on h6 "(757) 428-4808" at bounding box center [753, 505] width 104 height 20
click at [765, 409] on h6 "alfred m. randolph, jr." at bounding box center [756, 409] width 95 height 20
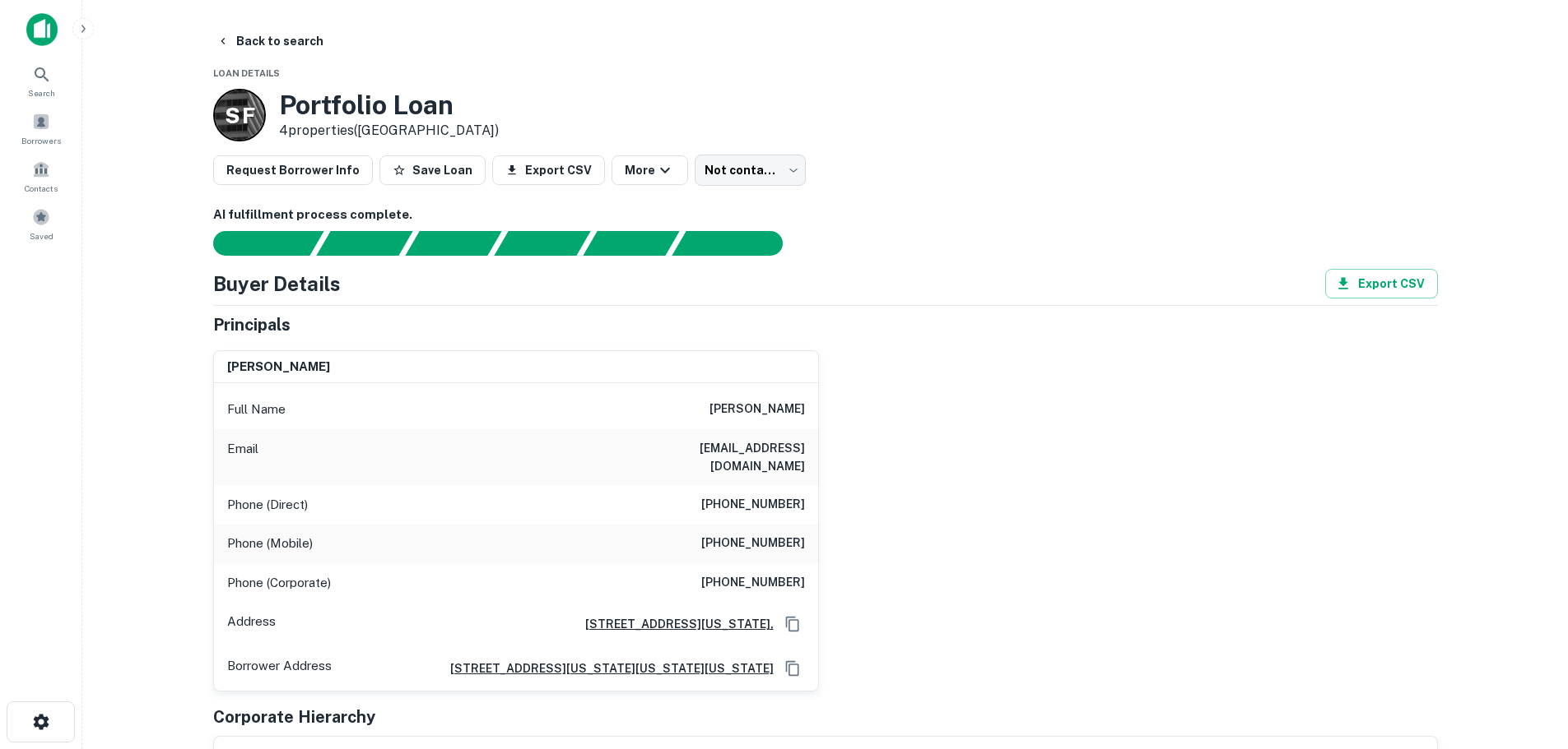
click at [765, 409] on h6 "alfred m. randolph, jr." at bounding box center [756, 409] width 95 height 20
click at [1032, 524] on div "alfred m. randolph, jr. Full Name alfred m. randolph, jr. Email ashbilan83@yaho…" at bounding box center [819, 514] width 1238 height 355
click at [295, 42] on button "Back to search" at bounding box center [269, 41] width 120 height 29
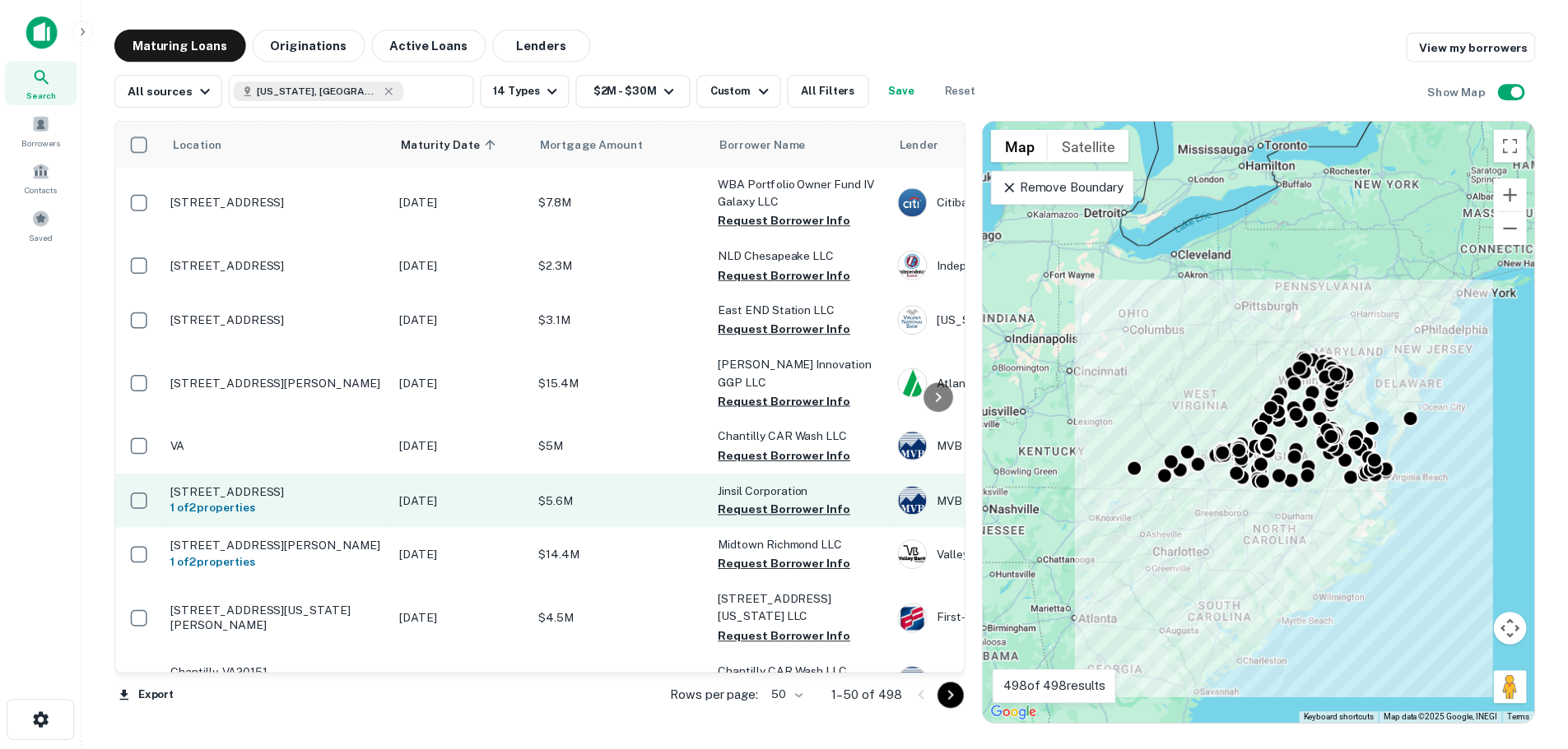
scroll to position [658, 0]
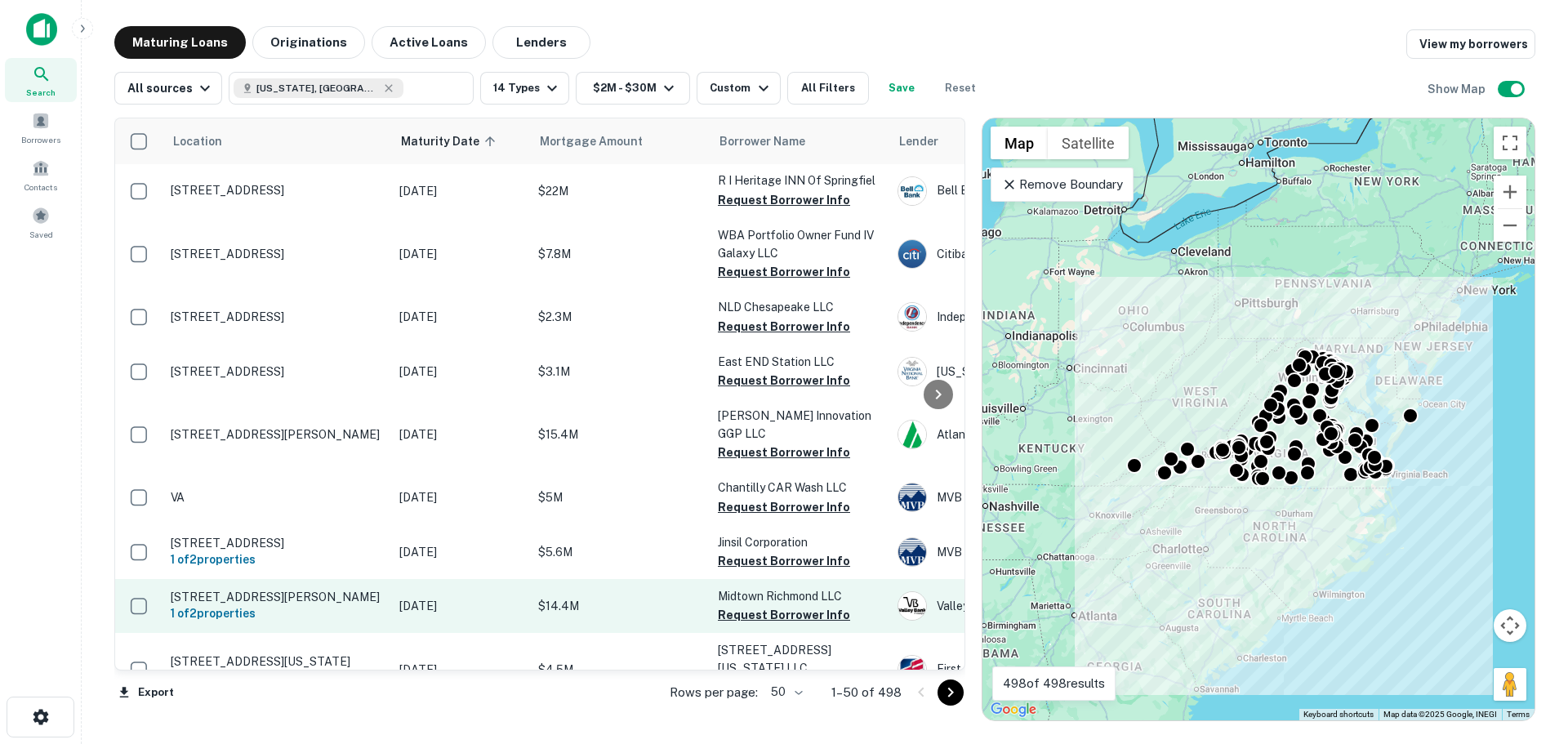
click at [337, 560] on p "2235 Staples Mill Rd Richmond, VA23230" at bounding box center [277, 597] width 212 height 15
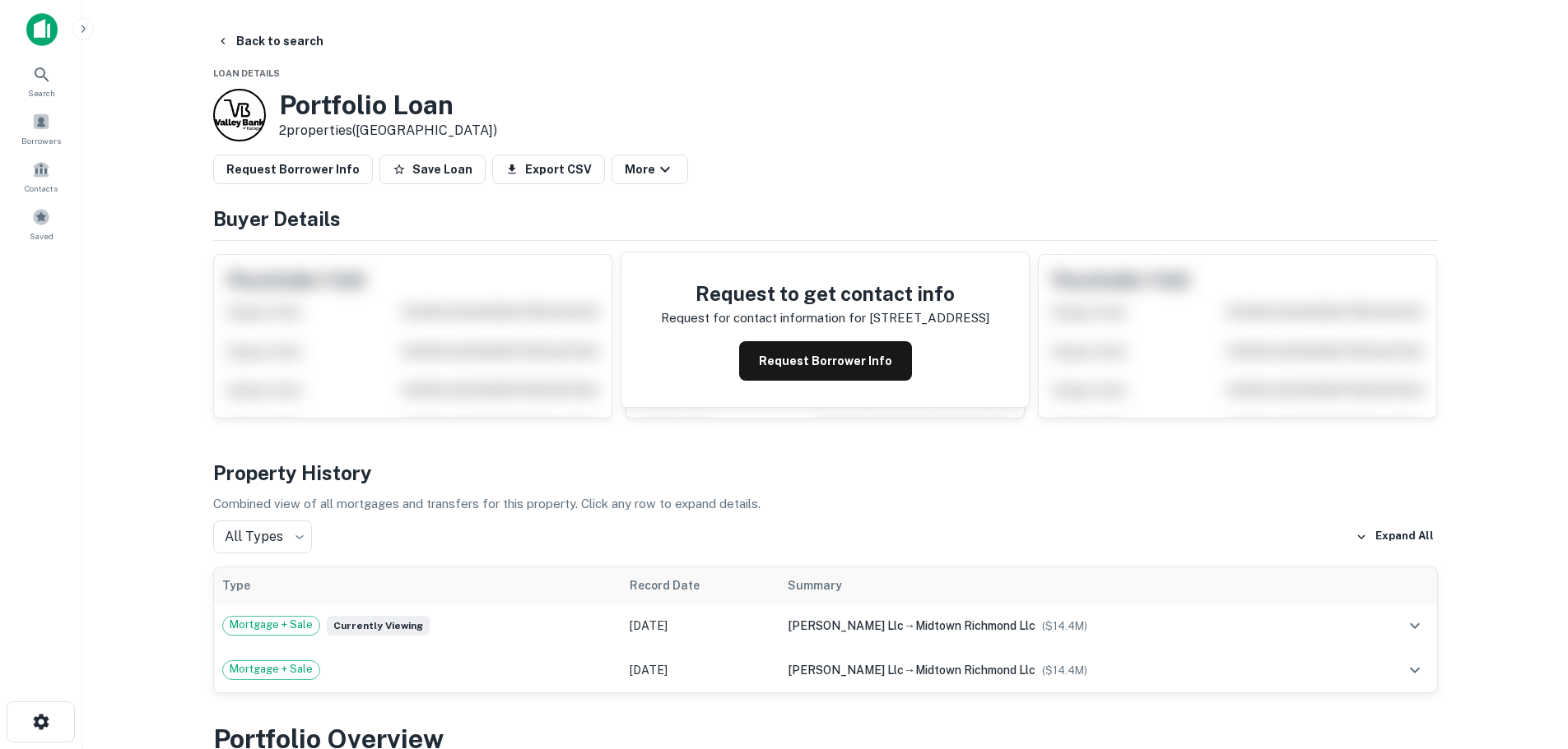
click at [859, 353] on button "Request Borrower Info" at bounding box center [825, 361] width 172 height 39
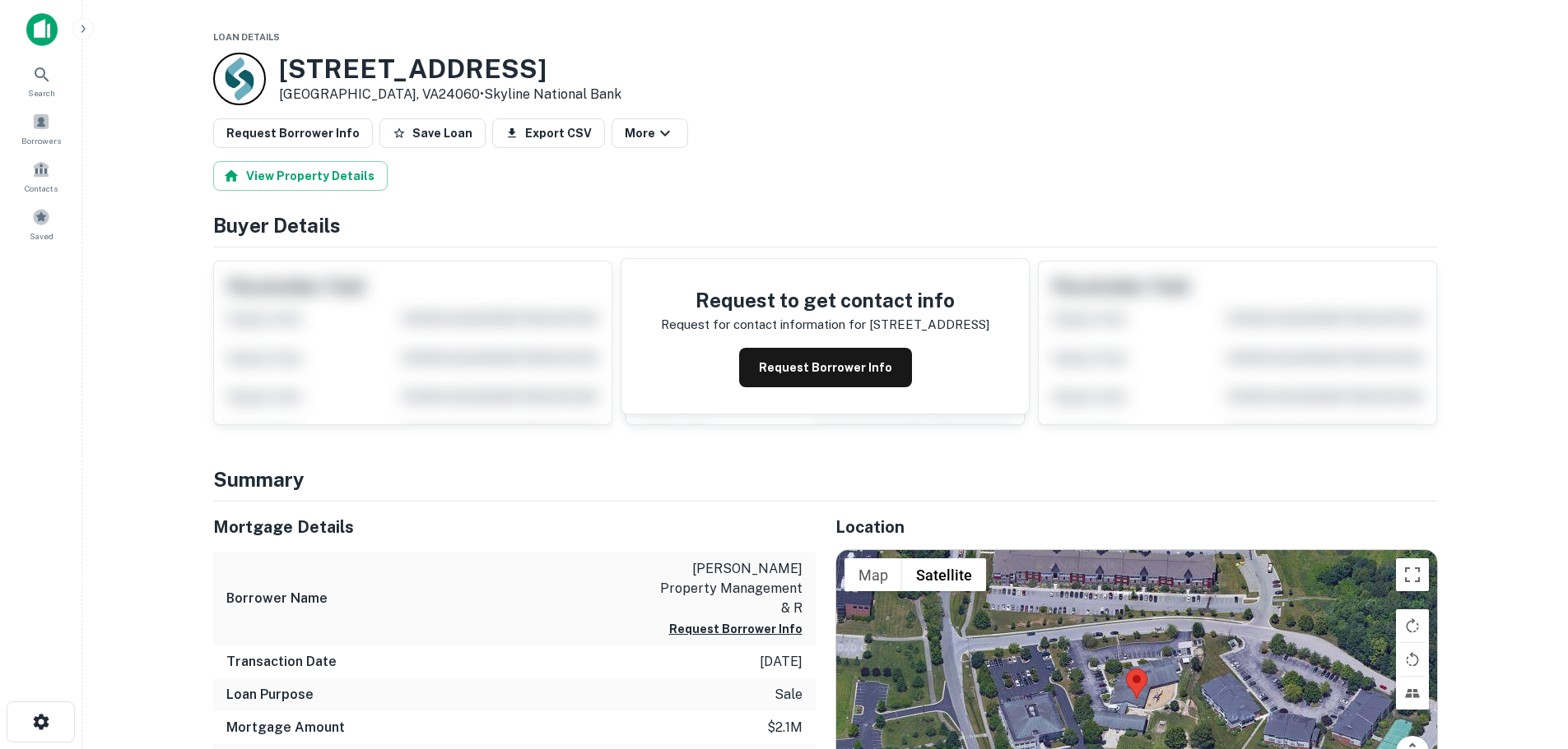
click at [384, 70] on h3 "307 N Knollwood Dr" at bounding box center [451, 70] width 343 height 31
copy h3 "307 N Knollwood Dr"
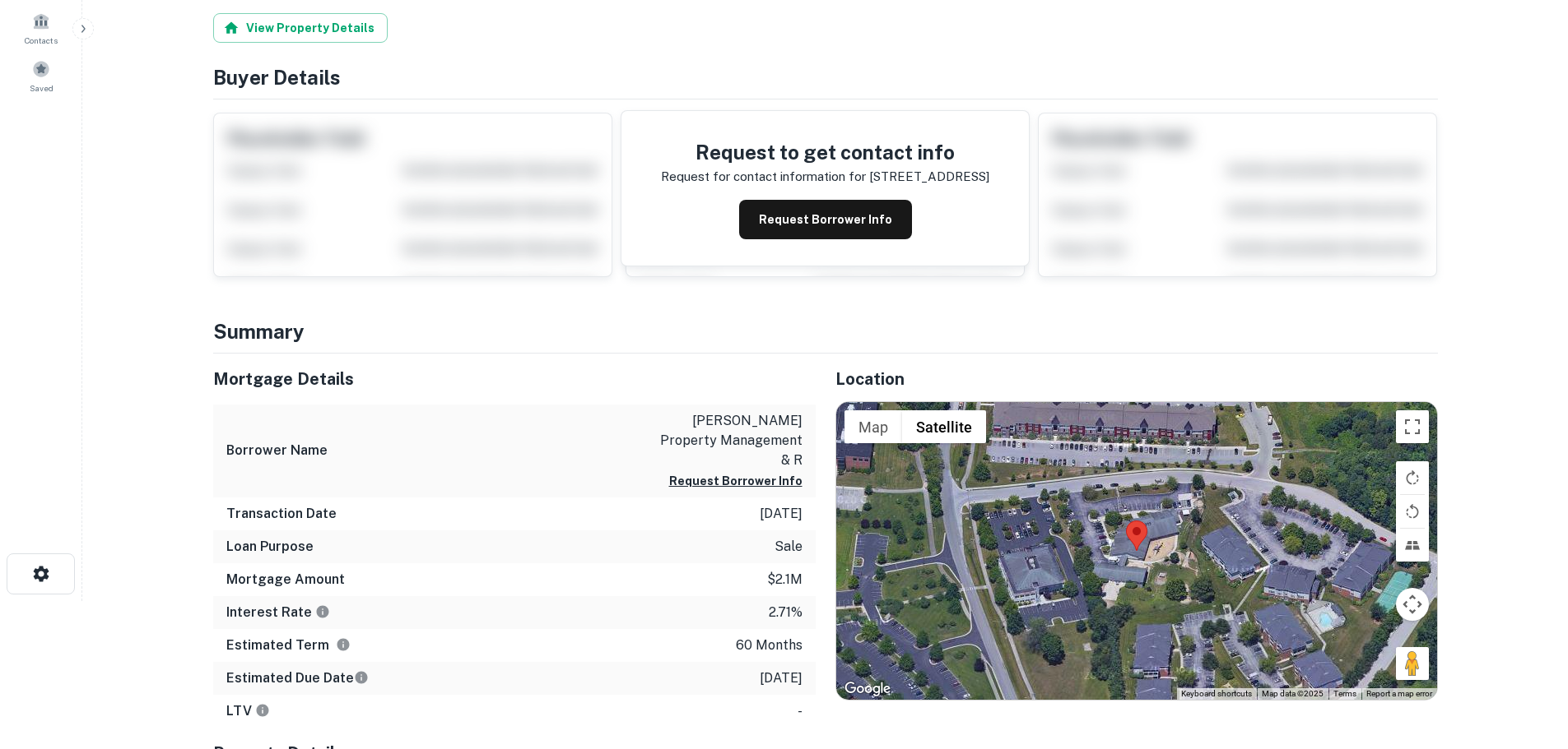
scroll to position [329, 0]
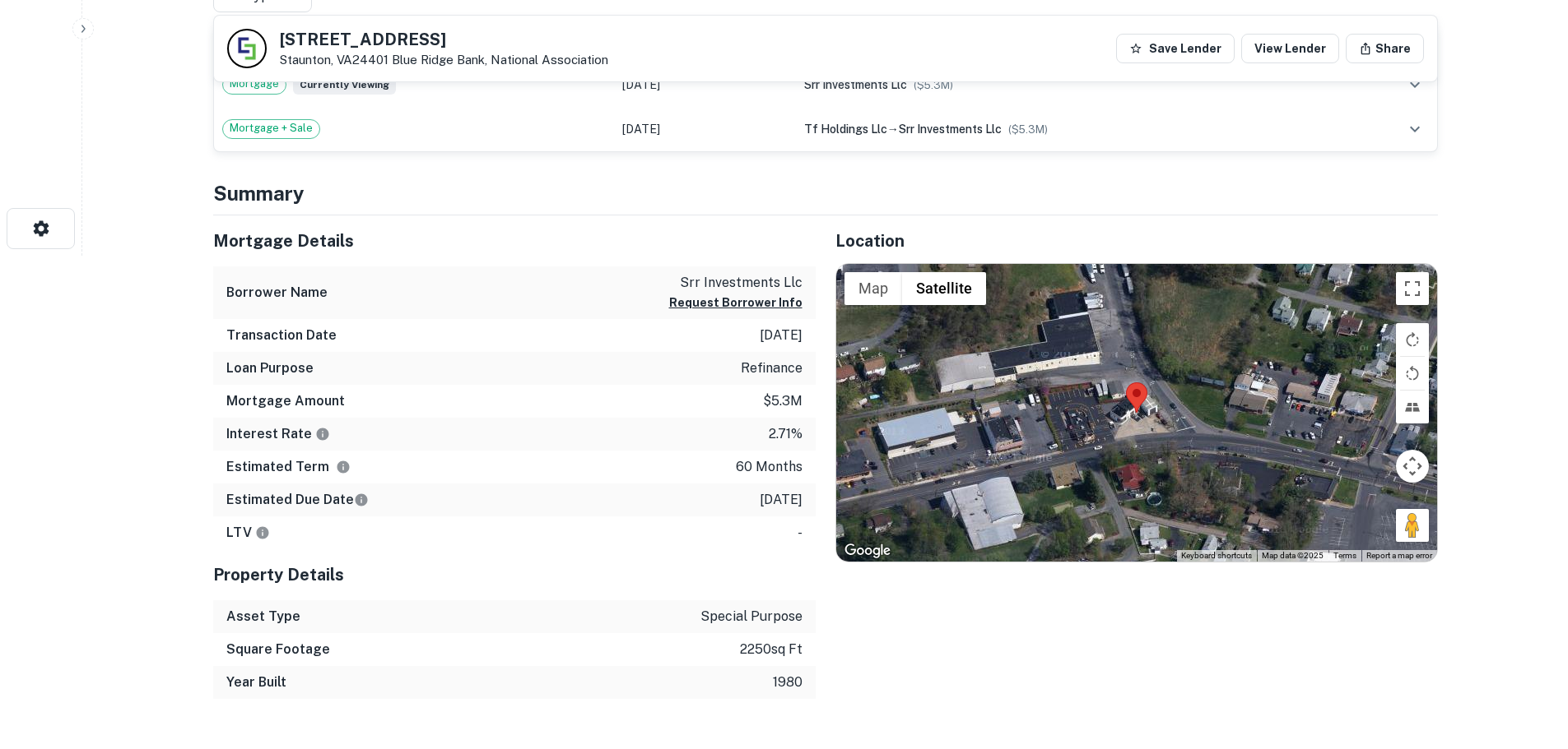
scroll to position [164, 0]
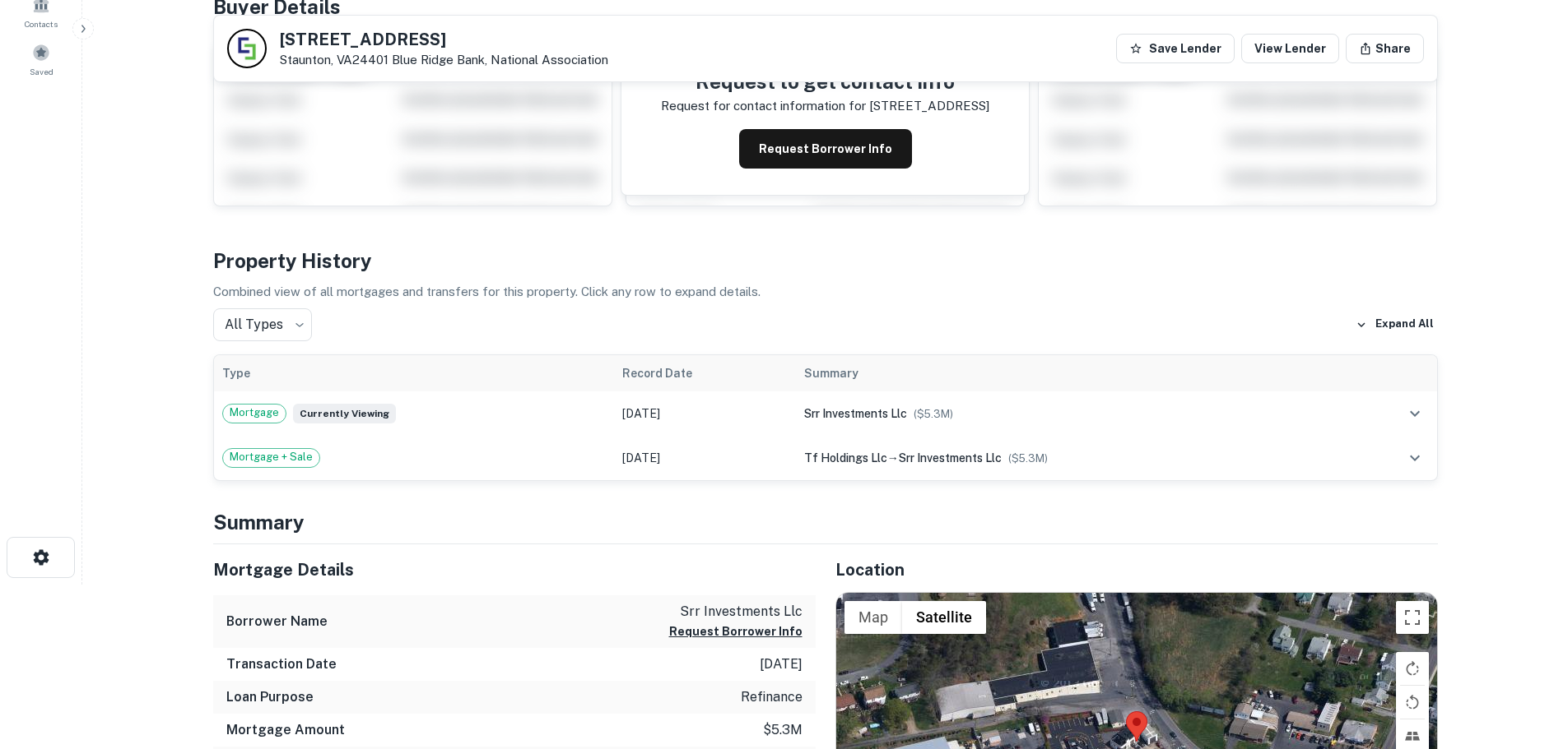
click at [417, 34] on h5 "2203 W Beverley St" at bounding box center [444, 39] width 328 height 17
copy h5 "2203 W Beverley St"
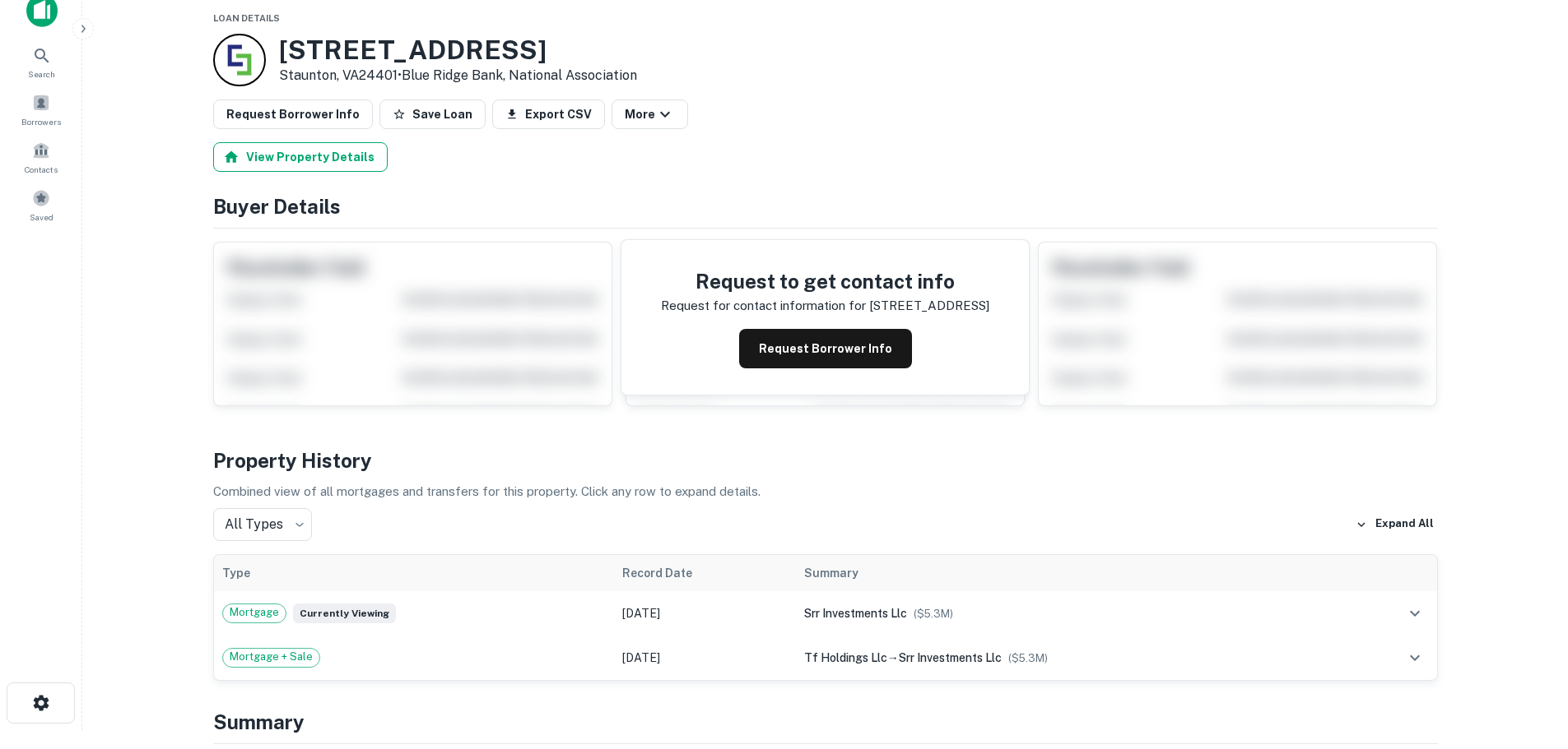
scroll to position [0, 0]
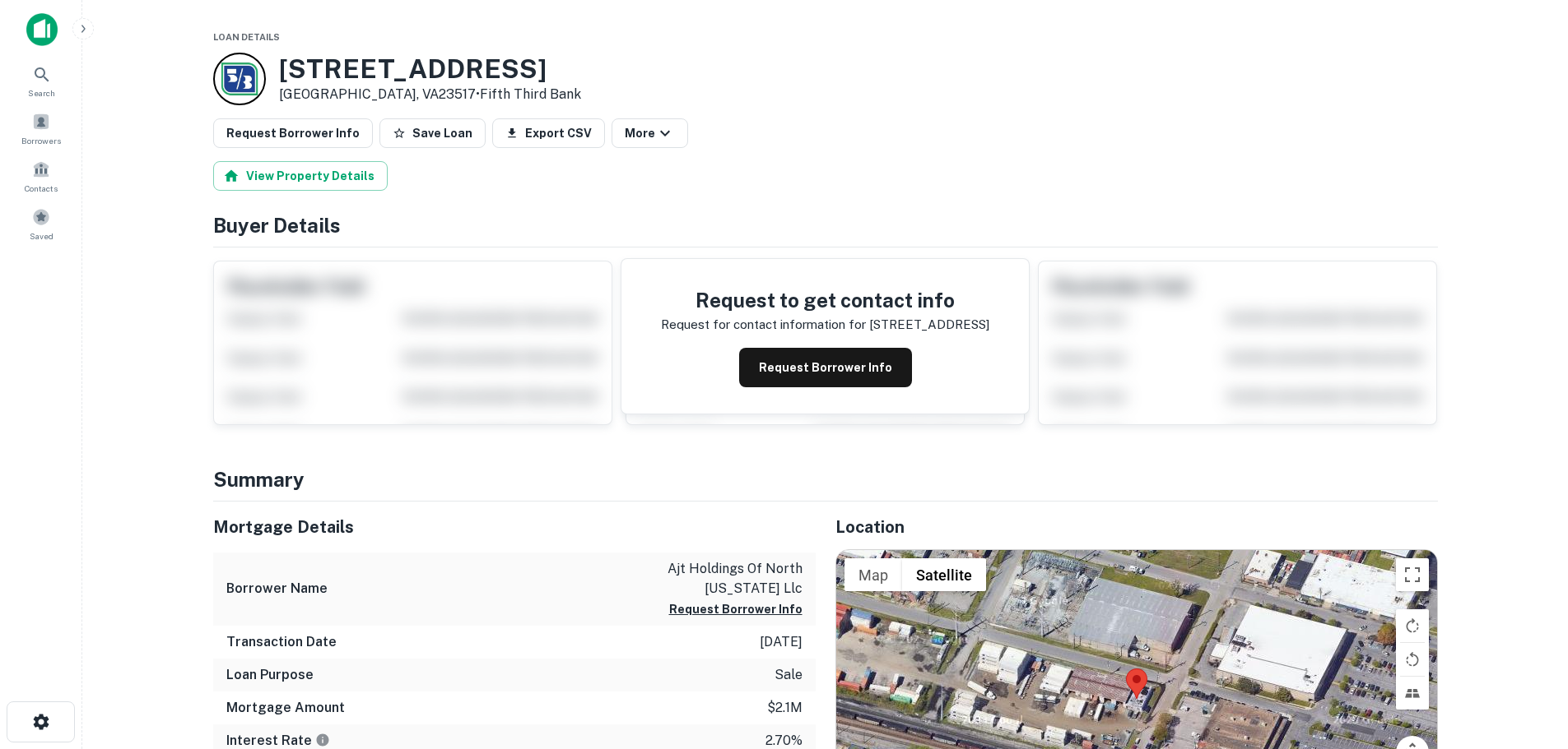
click at [326, 67] on h3 "901 W 24TH ST" at bounding box center [430, 70] width 302 height 31
click at [326, 65] on h3 "901 W 24TH ST" at bounding box center [430, 70] width 302 height 31
copy h3 "901 W 24TH ST"
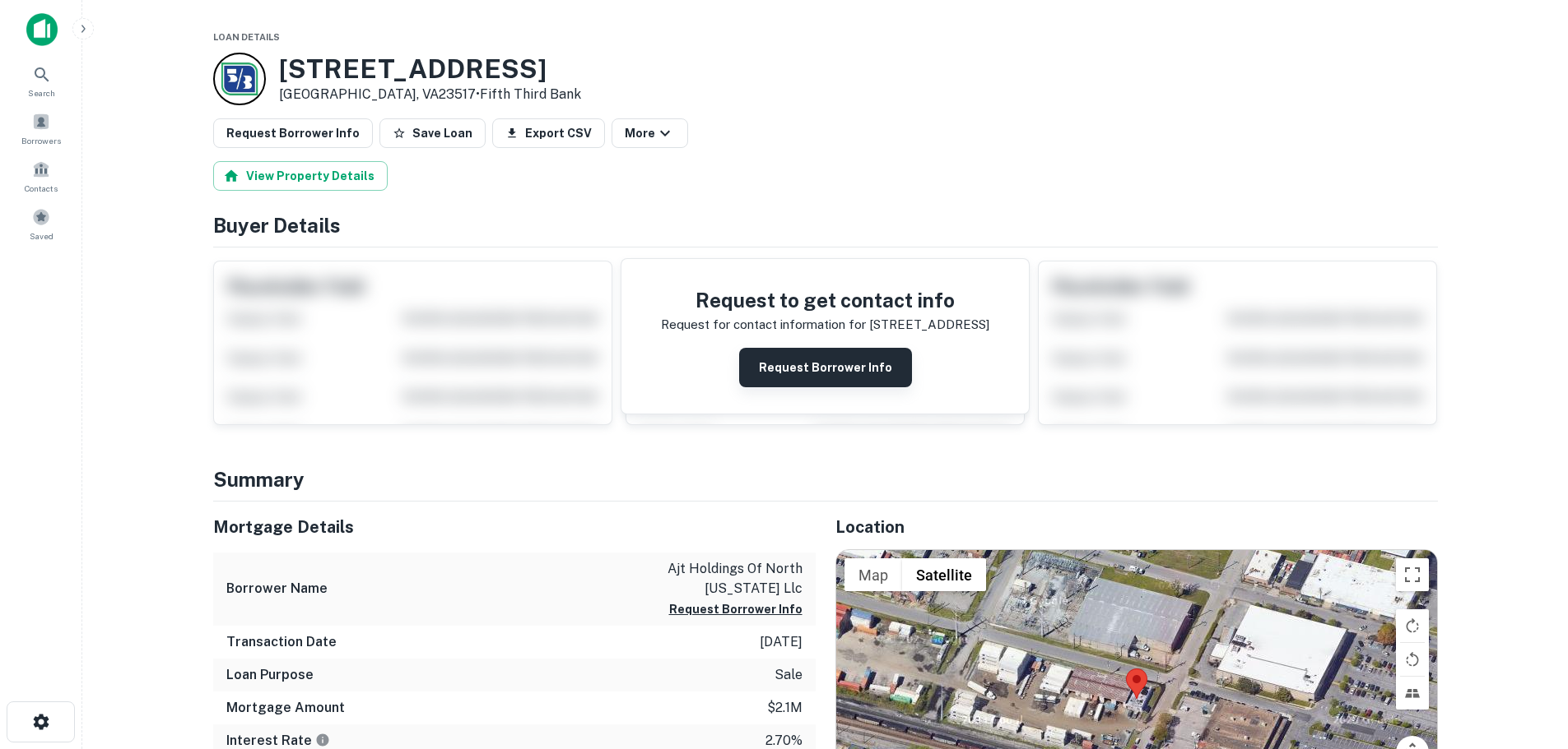
click at [857, 349] on button "Request Borrower Info" at bounding box center [825, 367] width 172 height 39
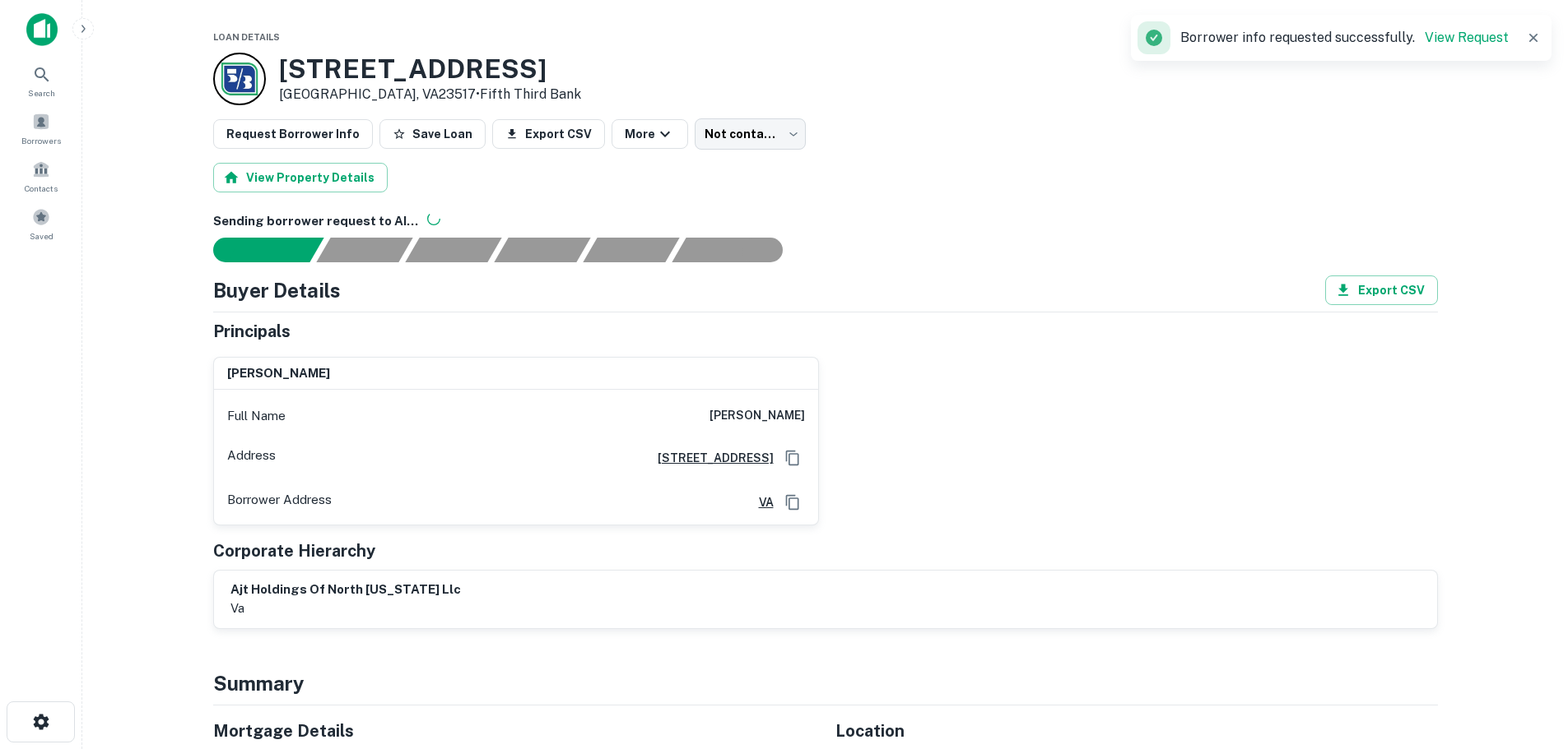
click at [779, 414] on h6 "tim zimmerly" at bounding box center [756, 416] width 95 height 20
copy h6 "tim zimmerly"
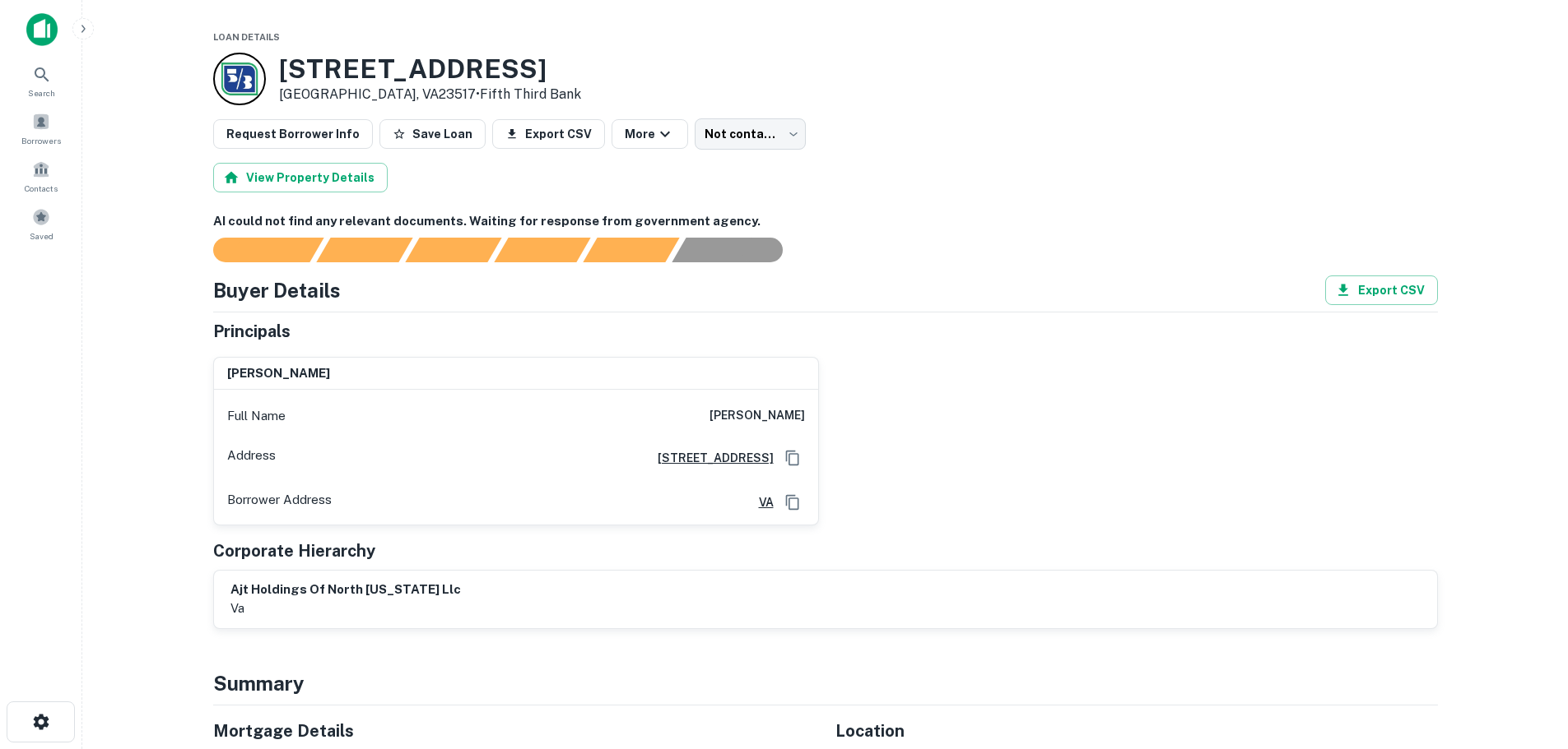
click at [1071, 173] on div "View Property Details" at bounding box center [826, 177] width 1224 height 29
drag, startPoint x: 1109, startPoint y: 183, endPoint x: 818, endPoint y: 8, distance: 339.6
click at [1109, 183] on div "View Property Details" at bounding box center [826, 177] width 1224 height 29
click at [363, 59] on h3 "901 W 24TH ST" at bounding box center [430, 70] width 302 height 31
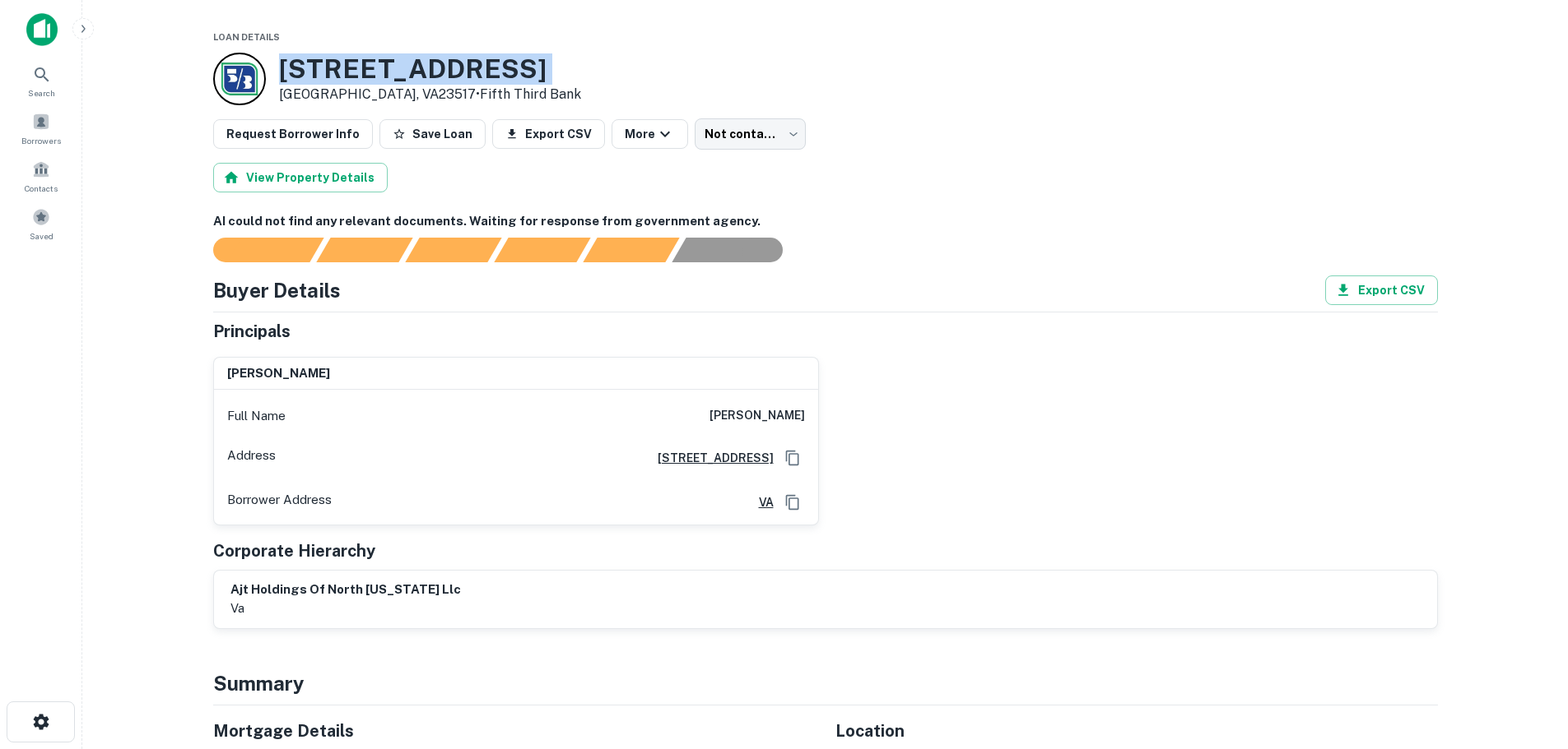
click at [363, 59] on h3 "901 W 24TH ST" at bounding box center [430, 70] width 302 height 31
copy h3 "901 W 24TH ST"
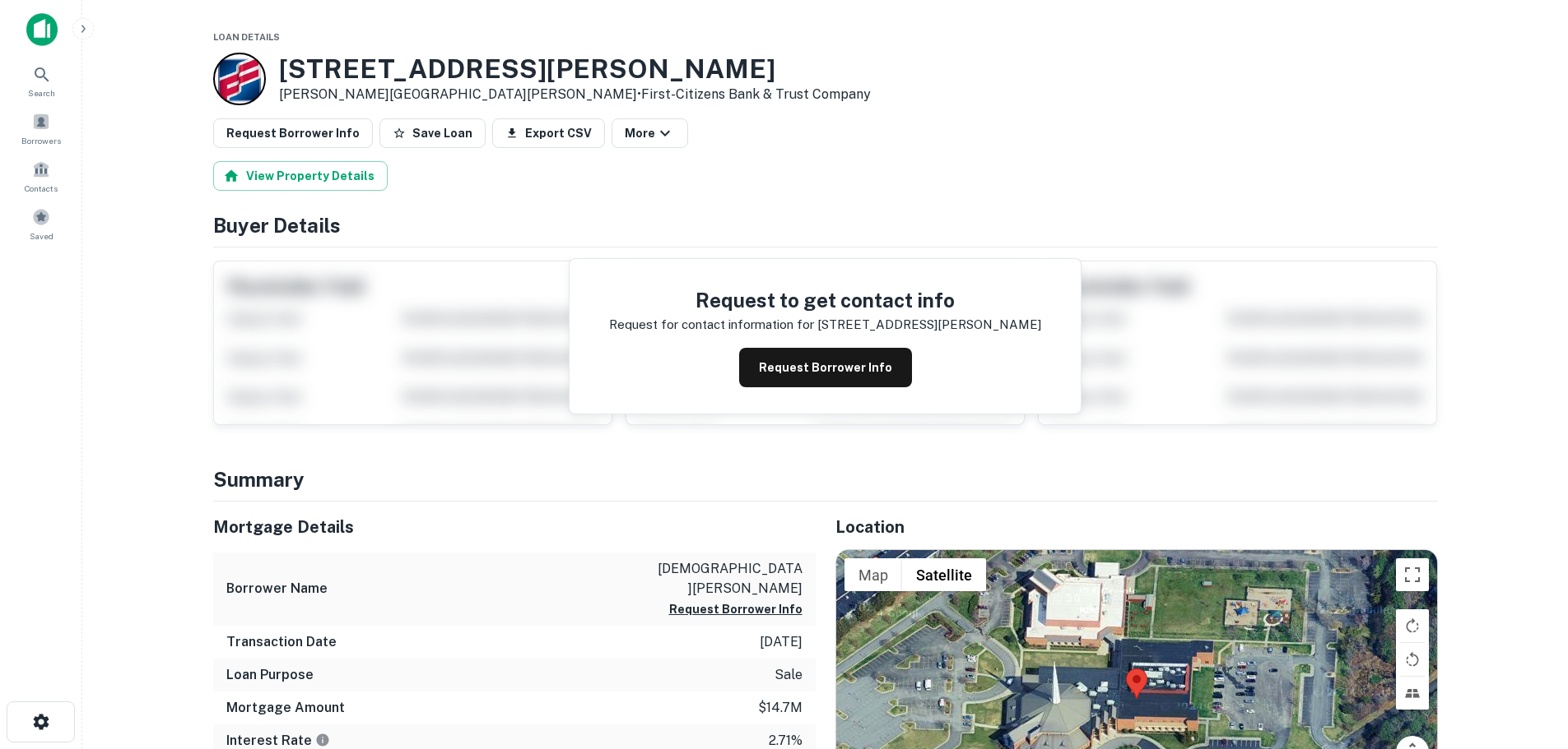
click at [409, 72] on h3 "11220 Nuckols Rd" at bounding box center [575, 70] width 592 height 31
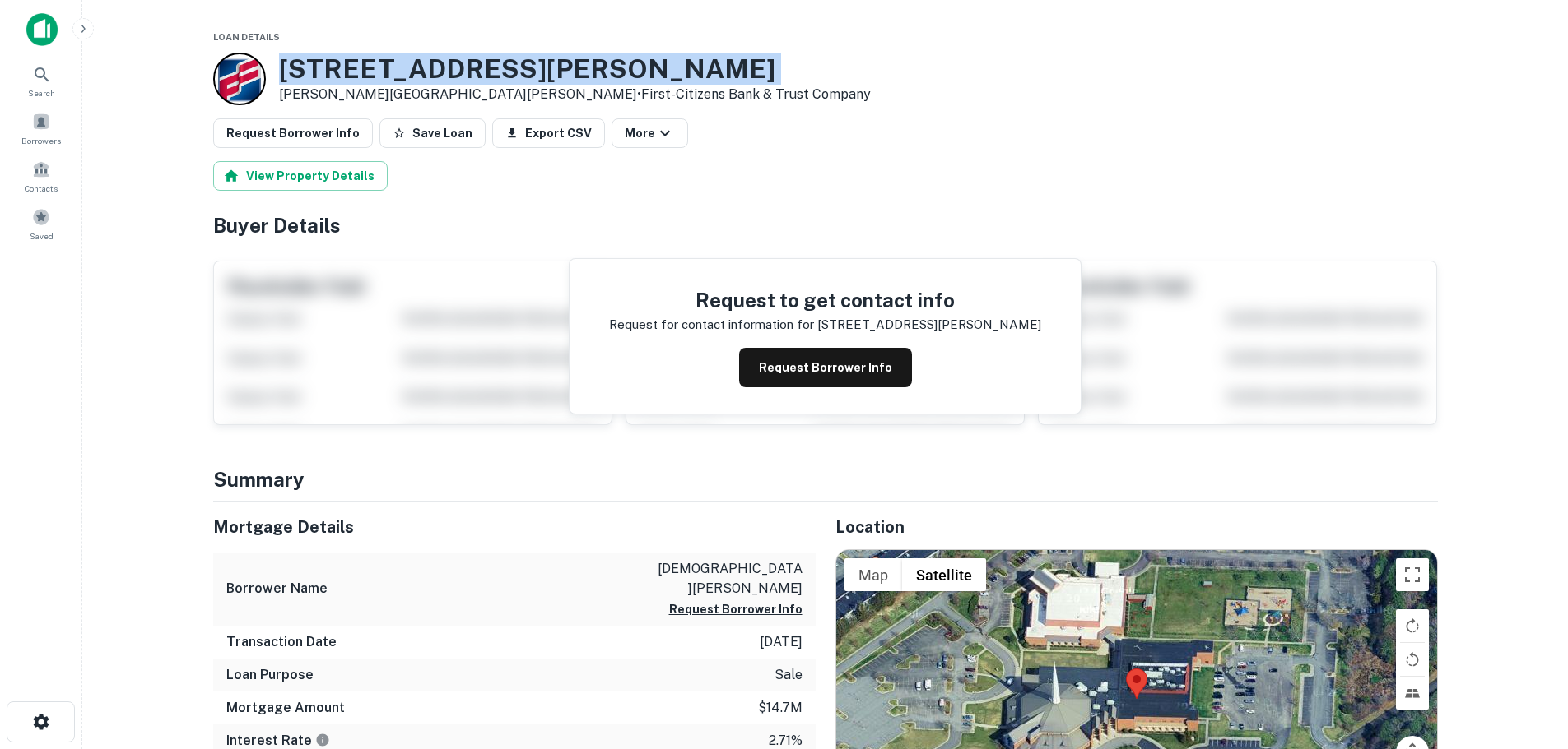
click at [409, 72] on h3 "11220 Nuckols Rd" at bounding box center [575, 70] width 592 height 31
copy h3 "11220 Nuckols Rd"
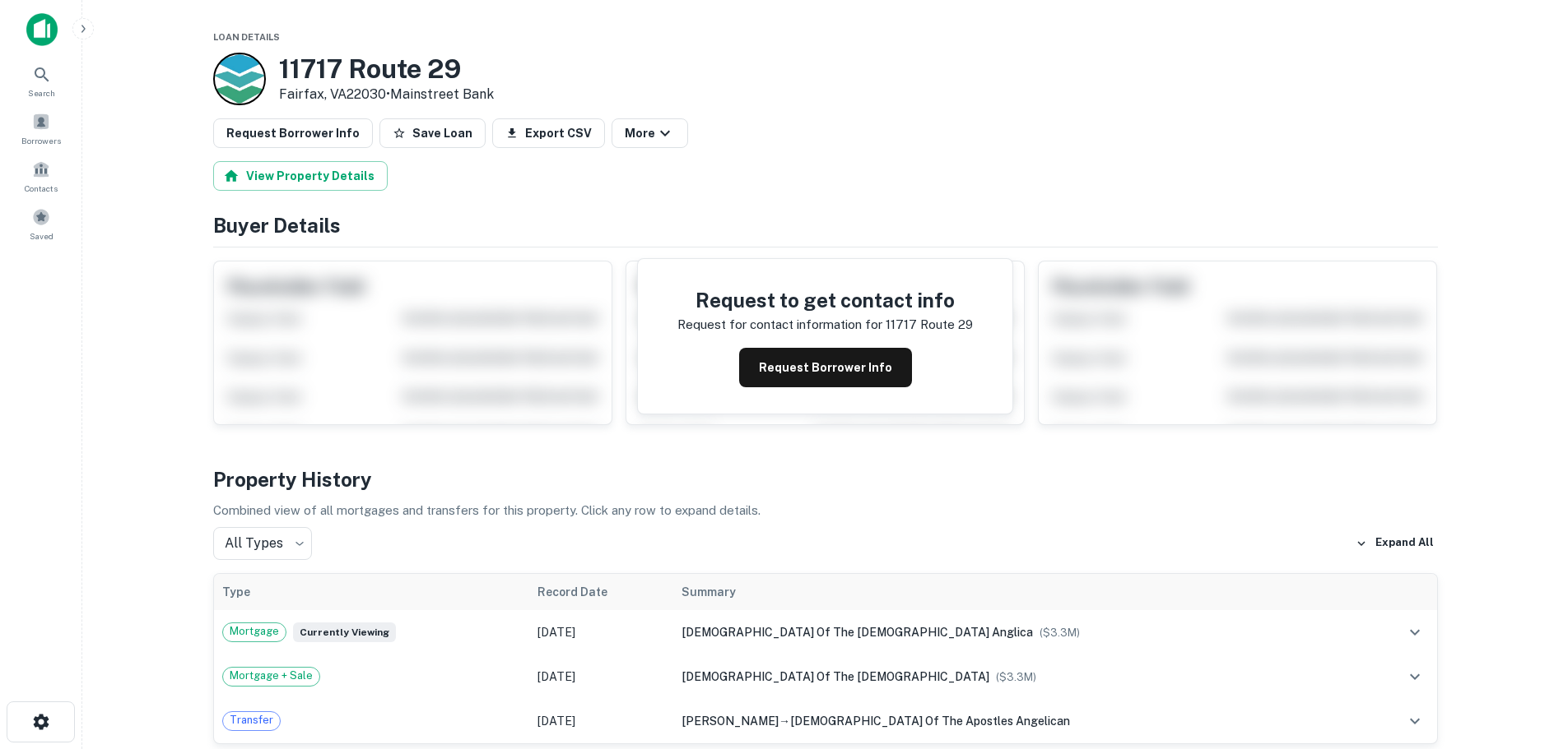
click at [446, 70] on h3 "11717 Route 29" at bounding box center [386, 70] width 214 height 31
copy h3 "11717 Route 29"
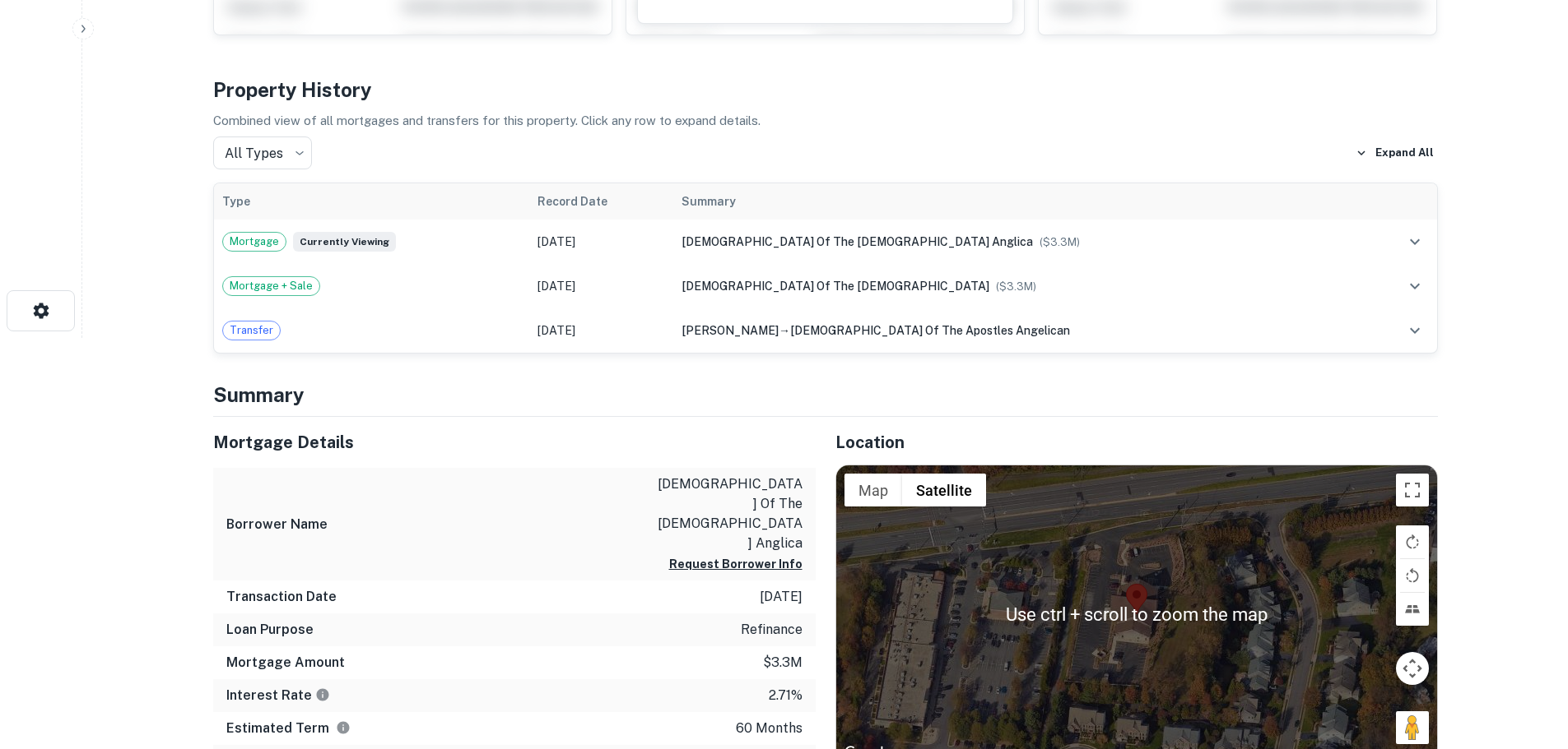
scroll to position [822, 0]
